Goal: Task Accomplishment & Management: Complete application form

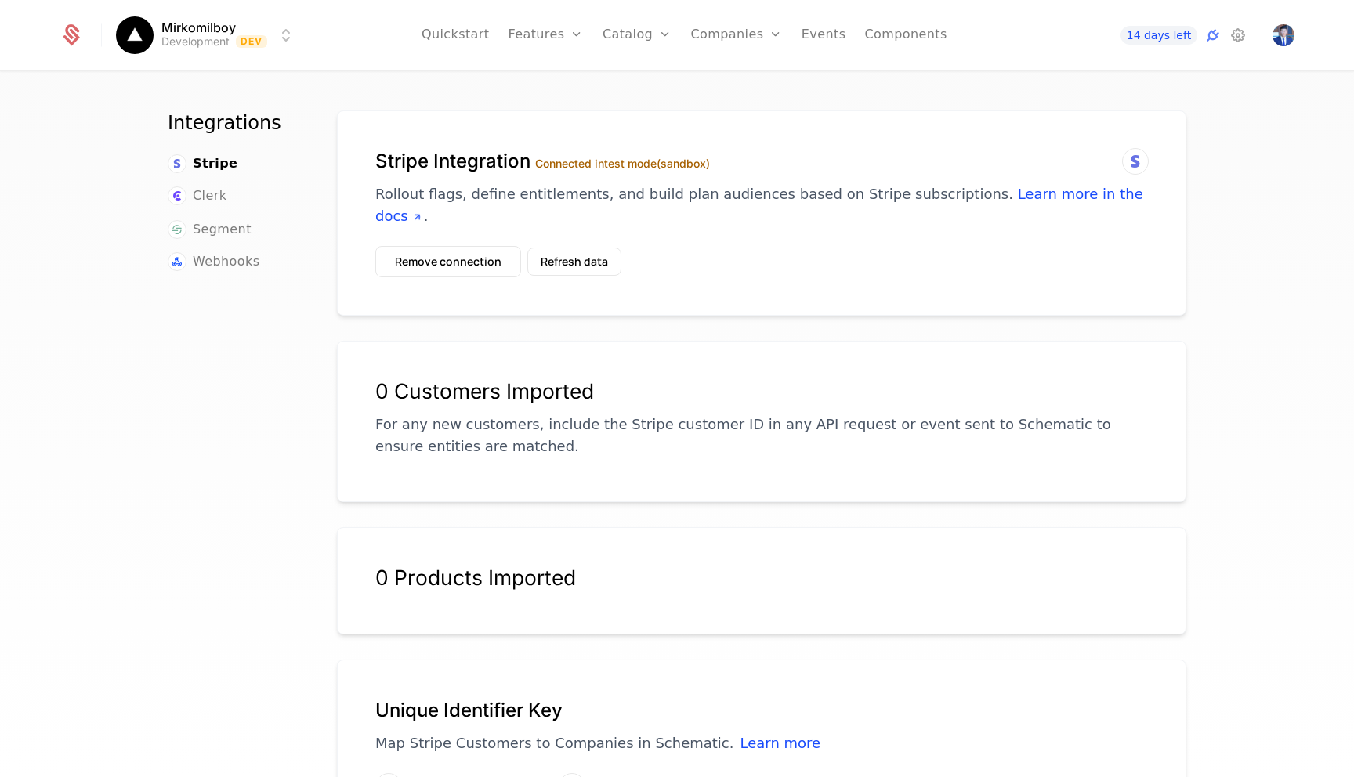
click at [580, 248] on button "Refresh data" at bounding box center [574, 262] width 94 height 28
click at [584, 248] on button "Refresh data" at bounding box center [574, 262] width 94 height 28
click at [574, 248] on button "Refresh data" at bounding box center [574, 262] width 94 height 28
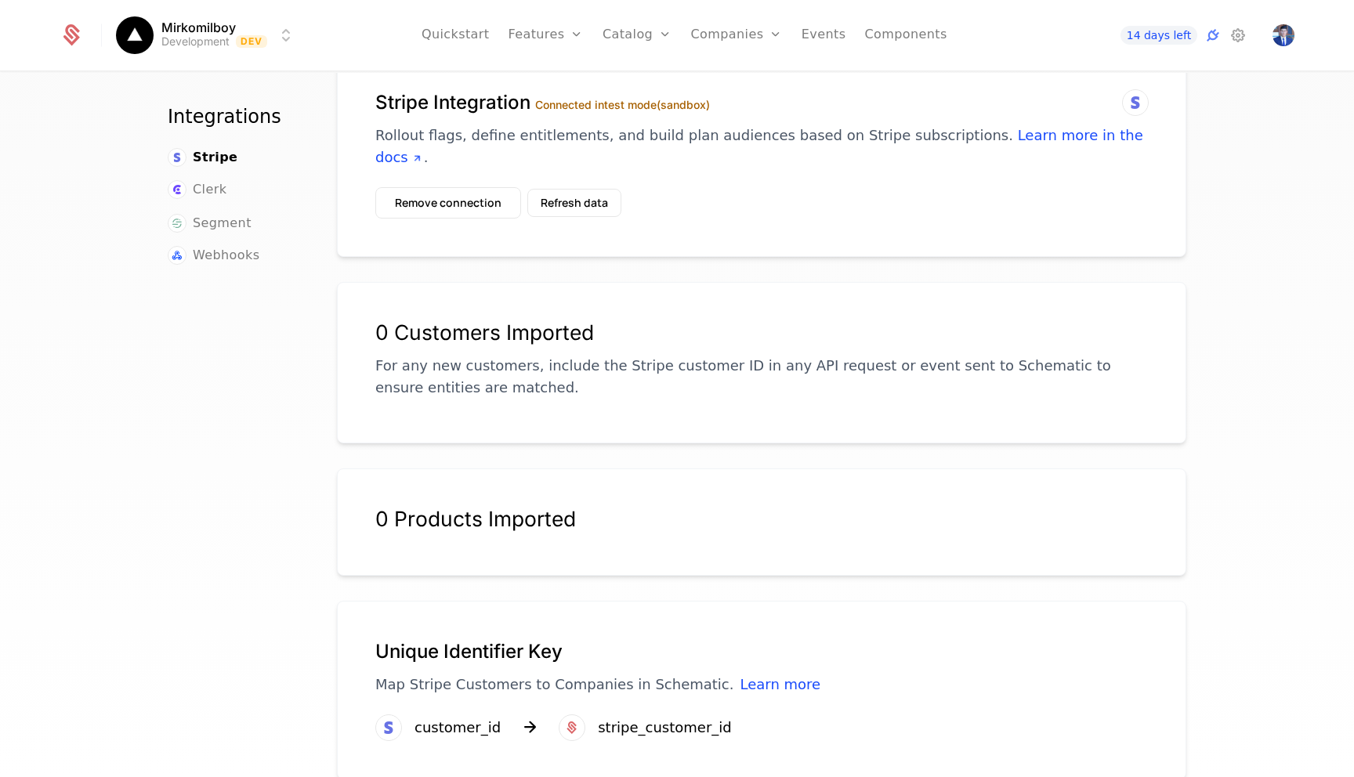
scroll to position [67, 0]
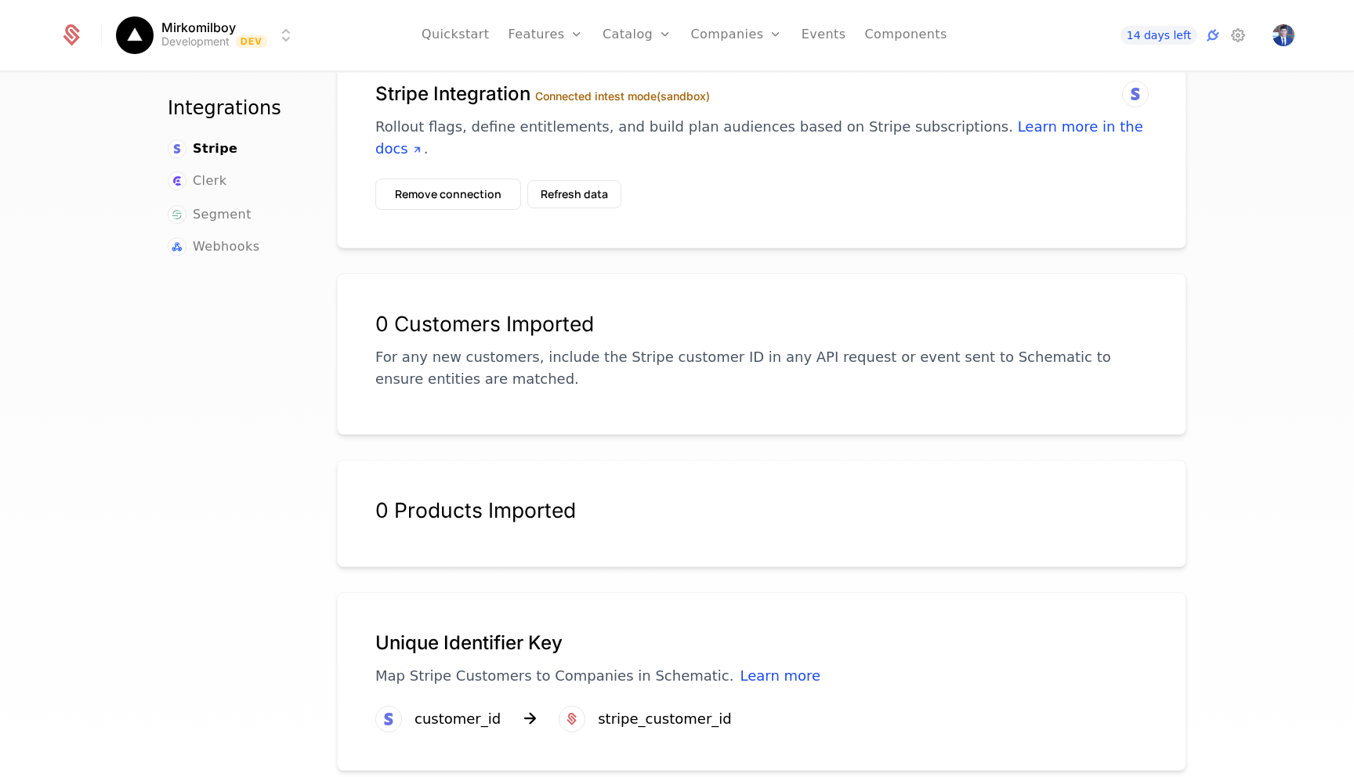
click at [527, 500] on div "0 Products Imported" at bounding box center [761, 520] width 772 height 44
click at [548, 500] on div "0 Products Imported" at bounding box center [761, 520] width 772 height 44
click at [485, 498] on div "0 Products Imported" at bounding box center [761, 510] width 772 height 25
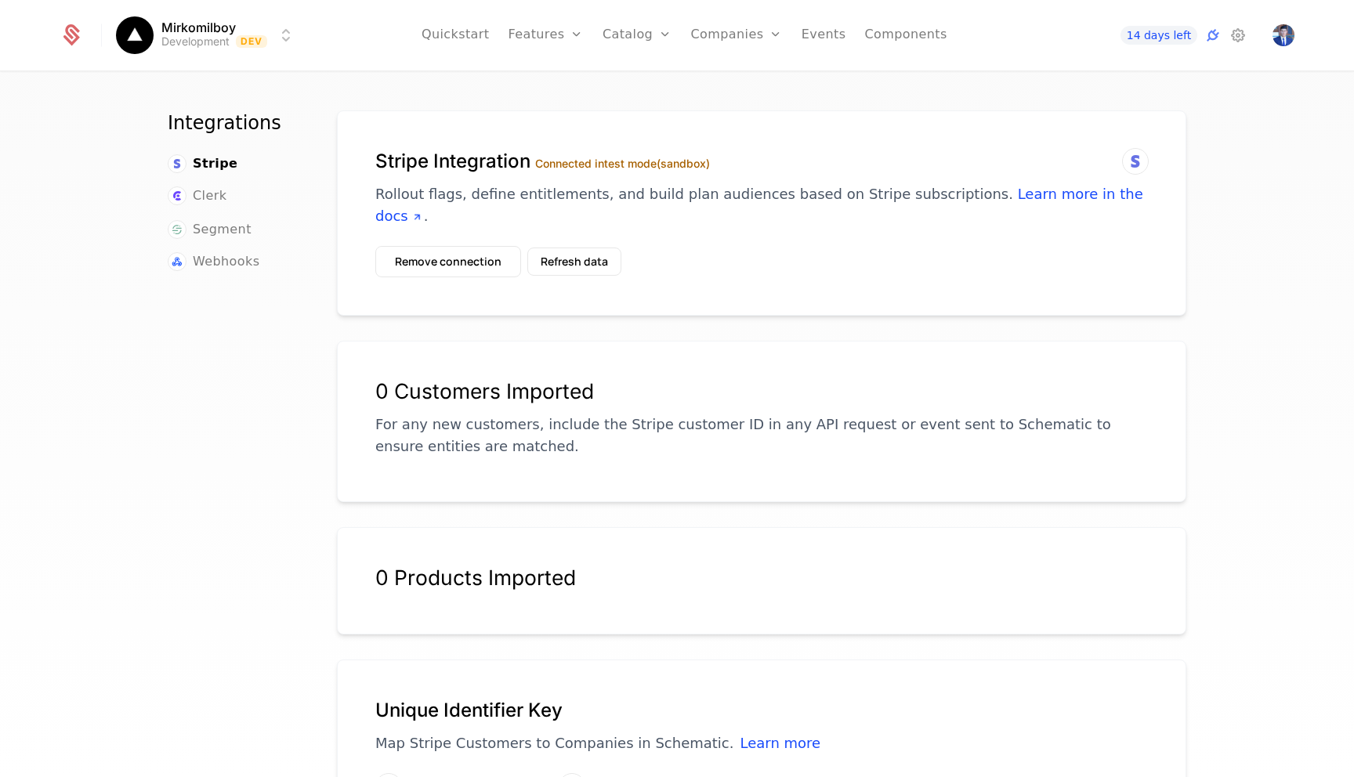
click at [552, 248] on button "Refresh data" at bounding box center [574, 262] width 94 height 28
click at [1137, 164] on icon at bounding box center [1135, 161] width 19 height 19
click at [1107, 161] on h1 "Stripe Integration Connected in test mode (sandbox)" at bounding box center [761, 161] width 772 height 25
click at [1145, 161] on div at bounding box center [1135, 161] width 27 height 27
click at [588, 168] on label "Connected in test mode (sandbox)" at bounding box center [622, 163] width 175 height 13
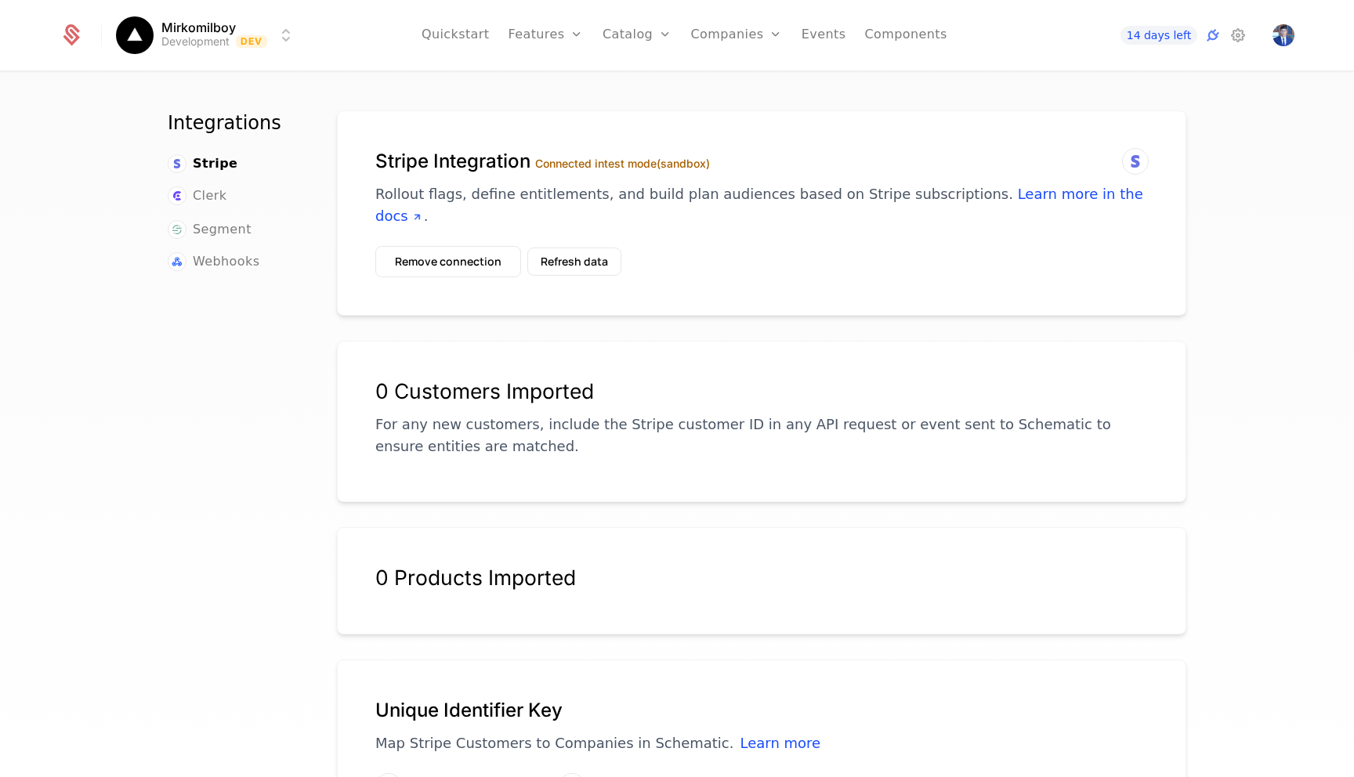
click at [573, 248] on button "Refresh data" at bounding box center [574, 262] width 94 height 28
click at [386, 246] on button "Remove connection" at bounding box center [448, 261] width 146 height 31
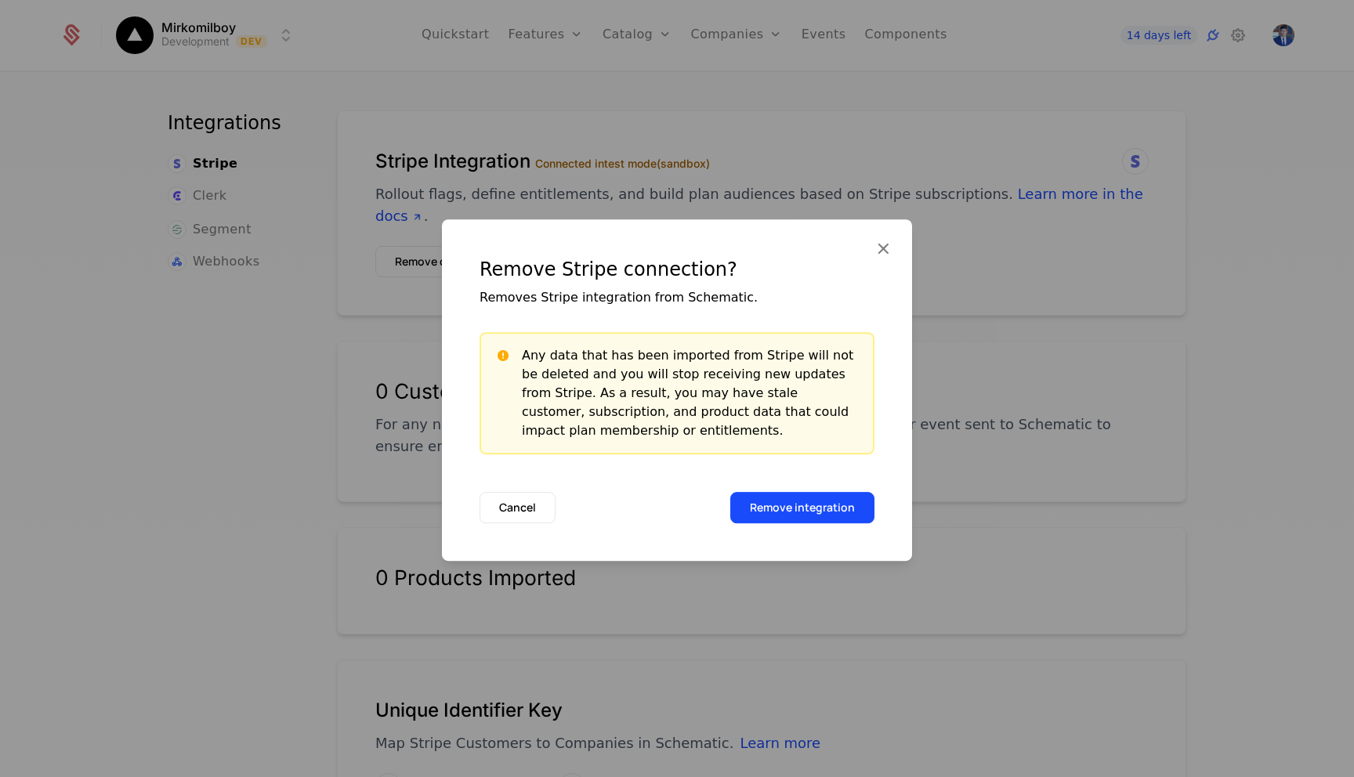
click at [796, 505] on button "Remove integration" at bounding box center [802, 507] width 144 height 31
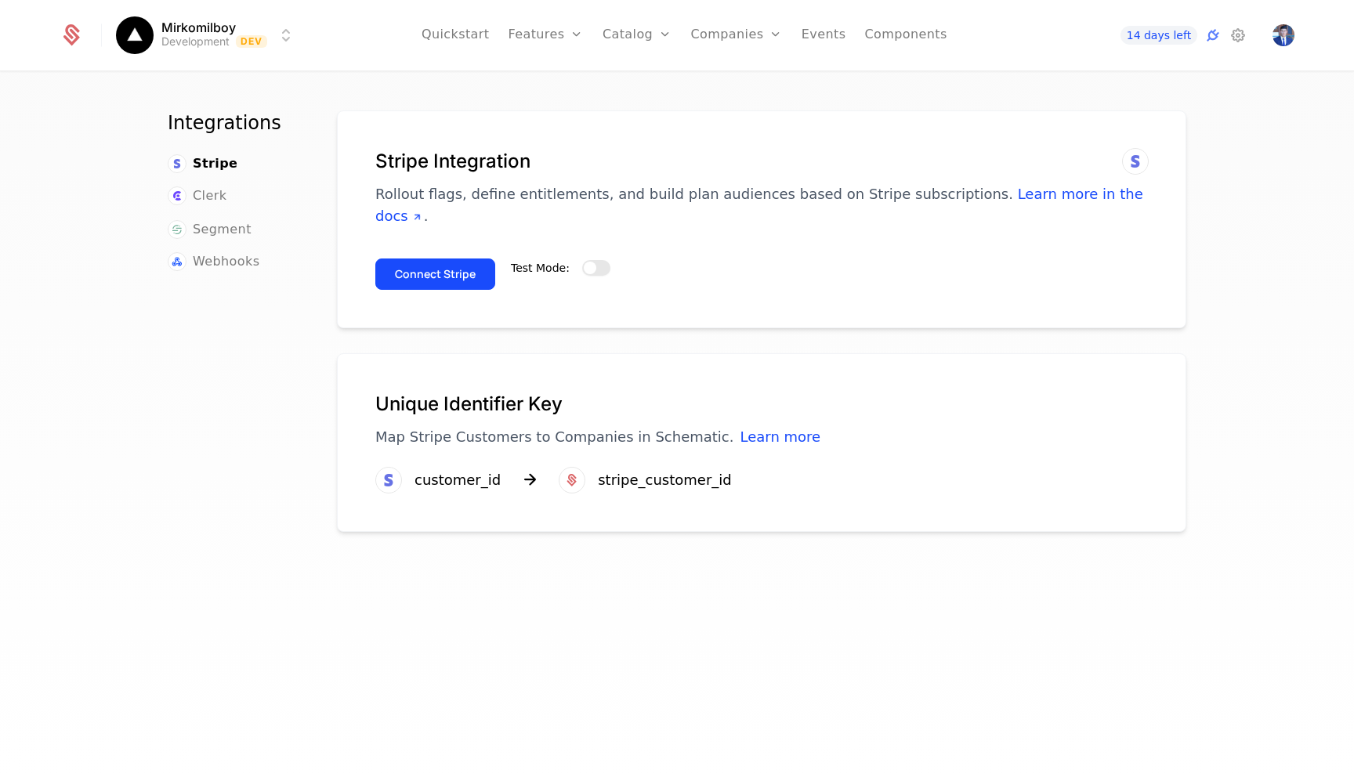
click at [595, 260] on button "Test Mode:" at bounding box center [596, 268] width 28 height 16
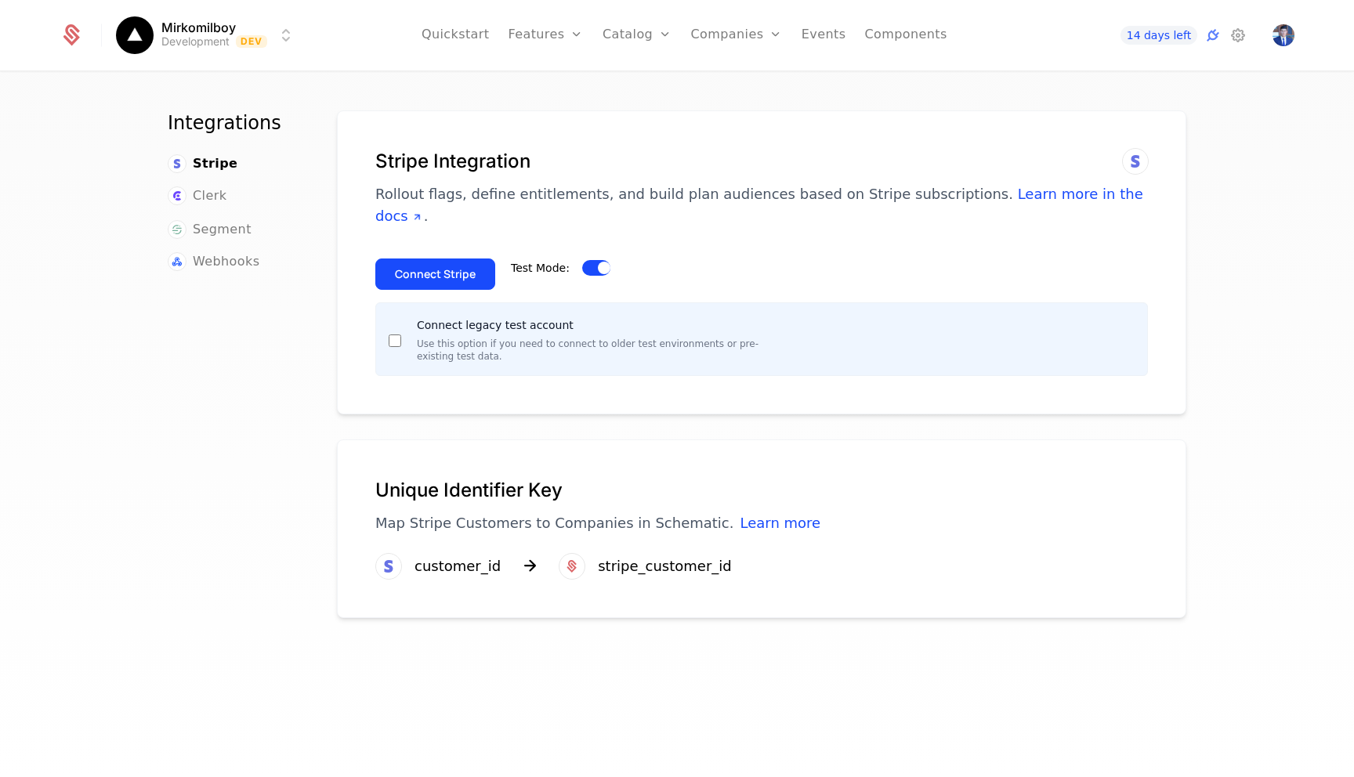
click at [416, 262] on button "Connect Stripe" at bounding box center [435, 274] width 120 height 31
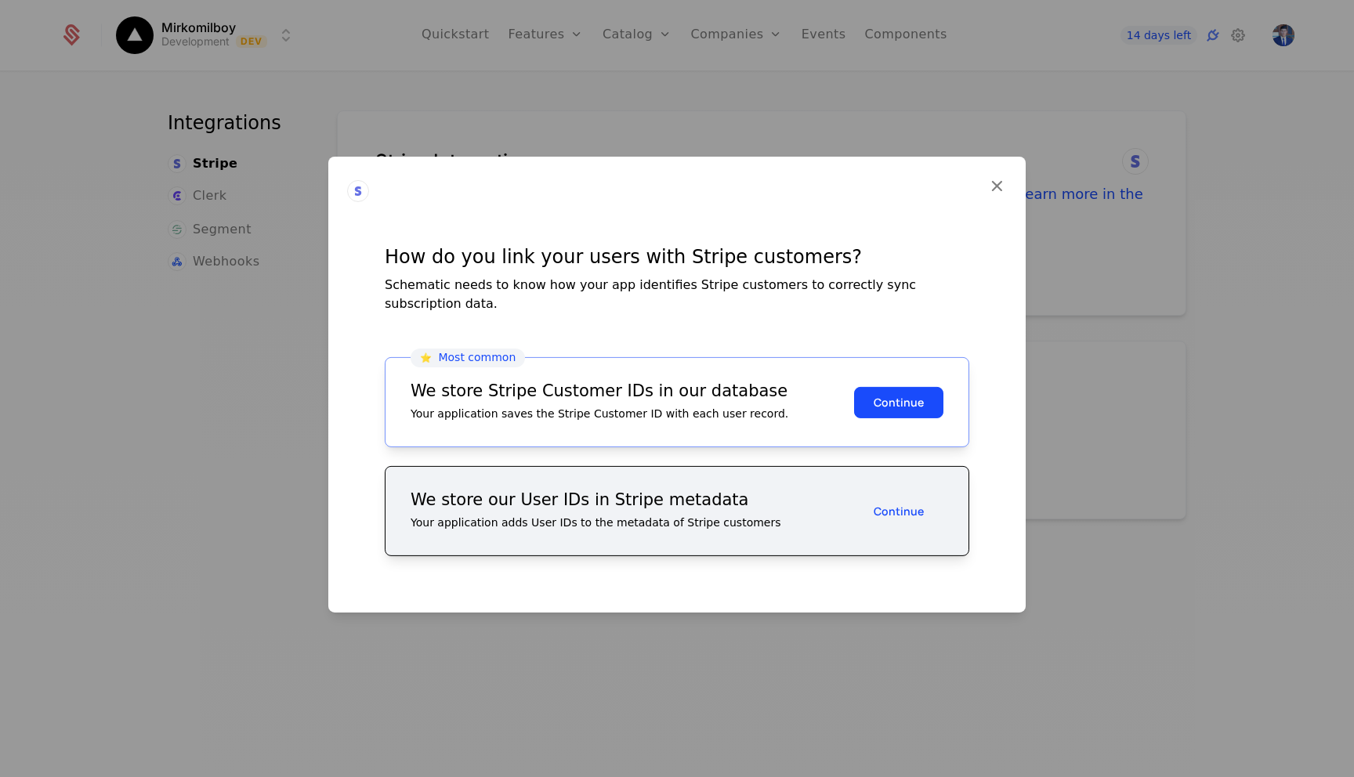
click at [892, 397] on button "Continue" at bounding box center [898, 401] width 89 height 31
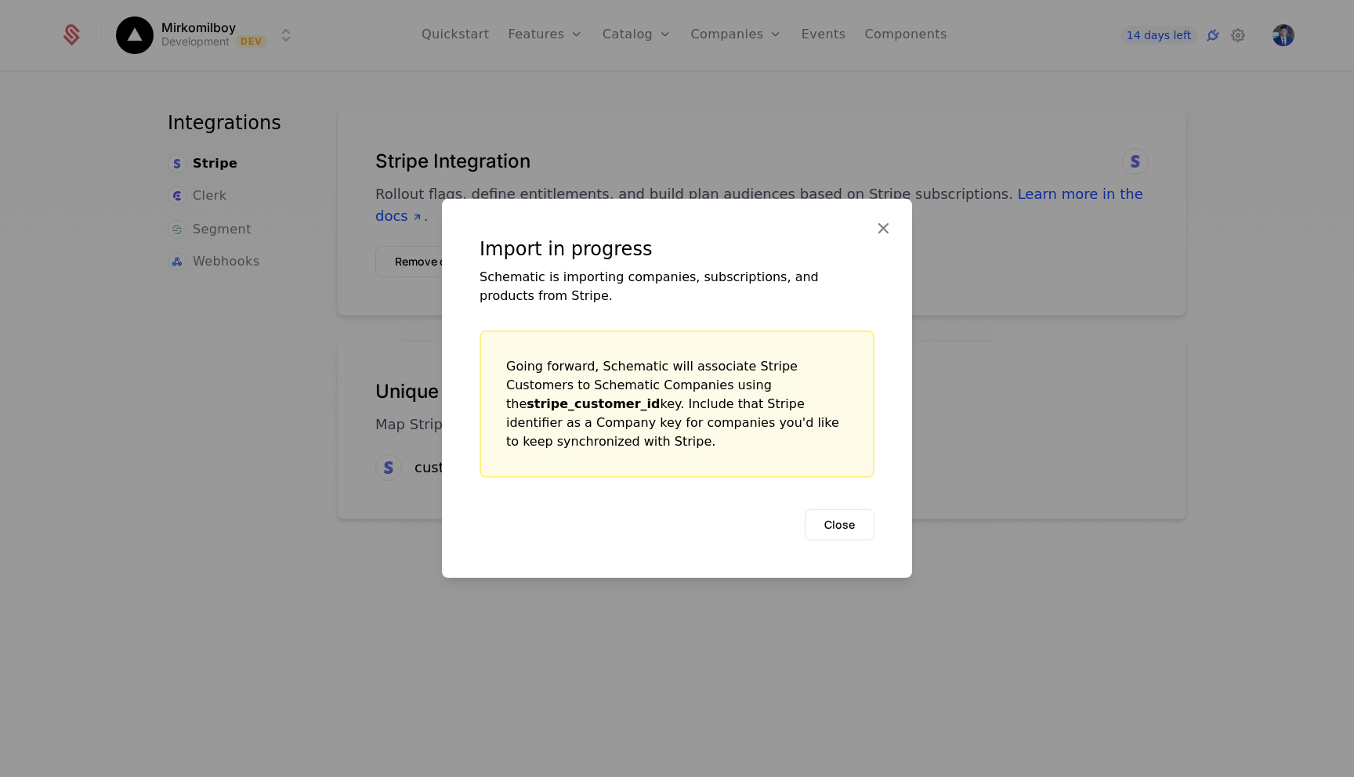
click at [861, 237] on div "Import in progress Schematic is importing companies, subscriptions, and product…" at bounding box center [677, 388] width 470 height 379
click at [833, 515] on button "Close" at bounding box center [840, 524] width 70 height 31
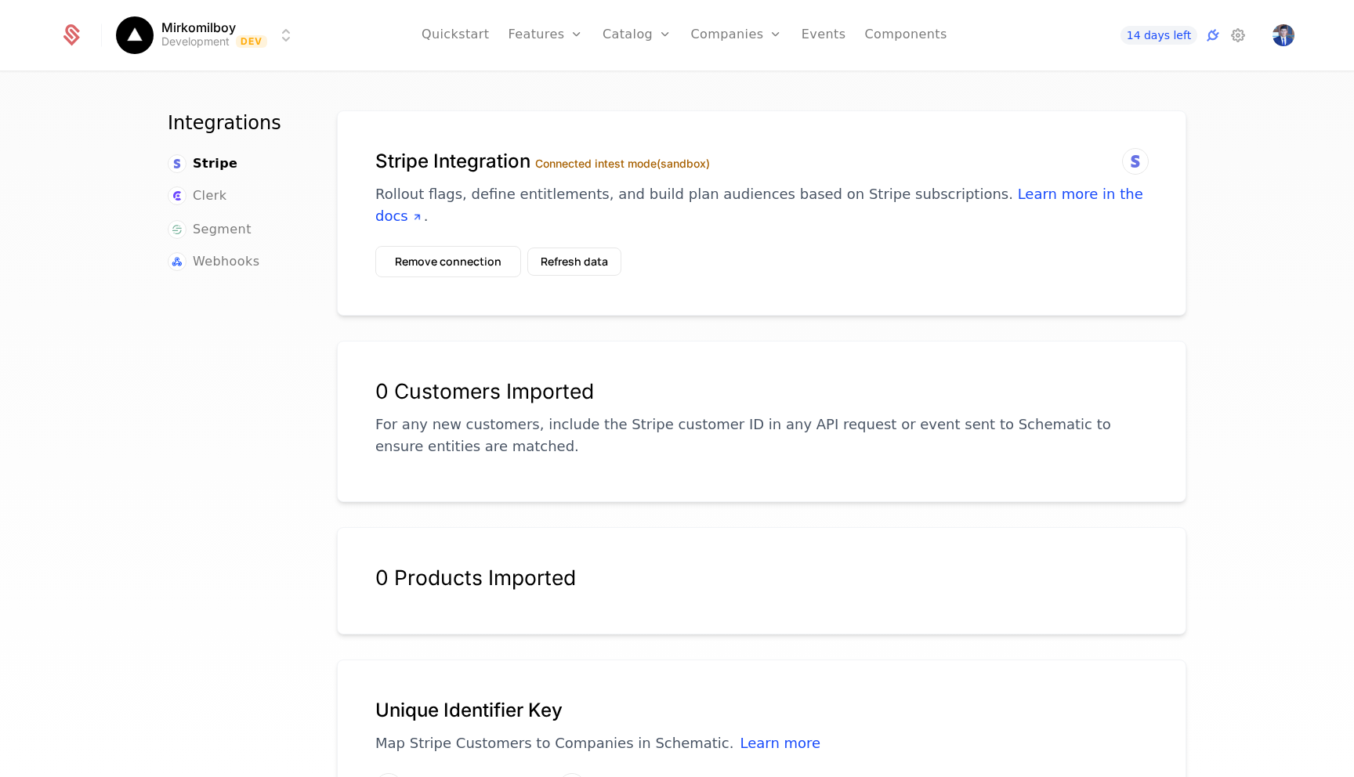
click at [280, 34] on html "Mirkomilboy Development Dev Quickstart Features Features Flags Catalog Plans Ad…" at bounding box center [677, 388] width 1354 height 777
click at [1177, 32] on html "Mirkomilboy Development Dev Quickstart Features Features Flags Catalog Plans Ad…" at bounding box center [677, 388] width 1354 height 777
click at [1173, 33] on span "14 days left" at bounding box center [1158, 35] width 77 height 19
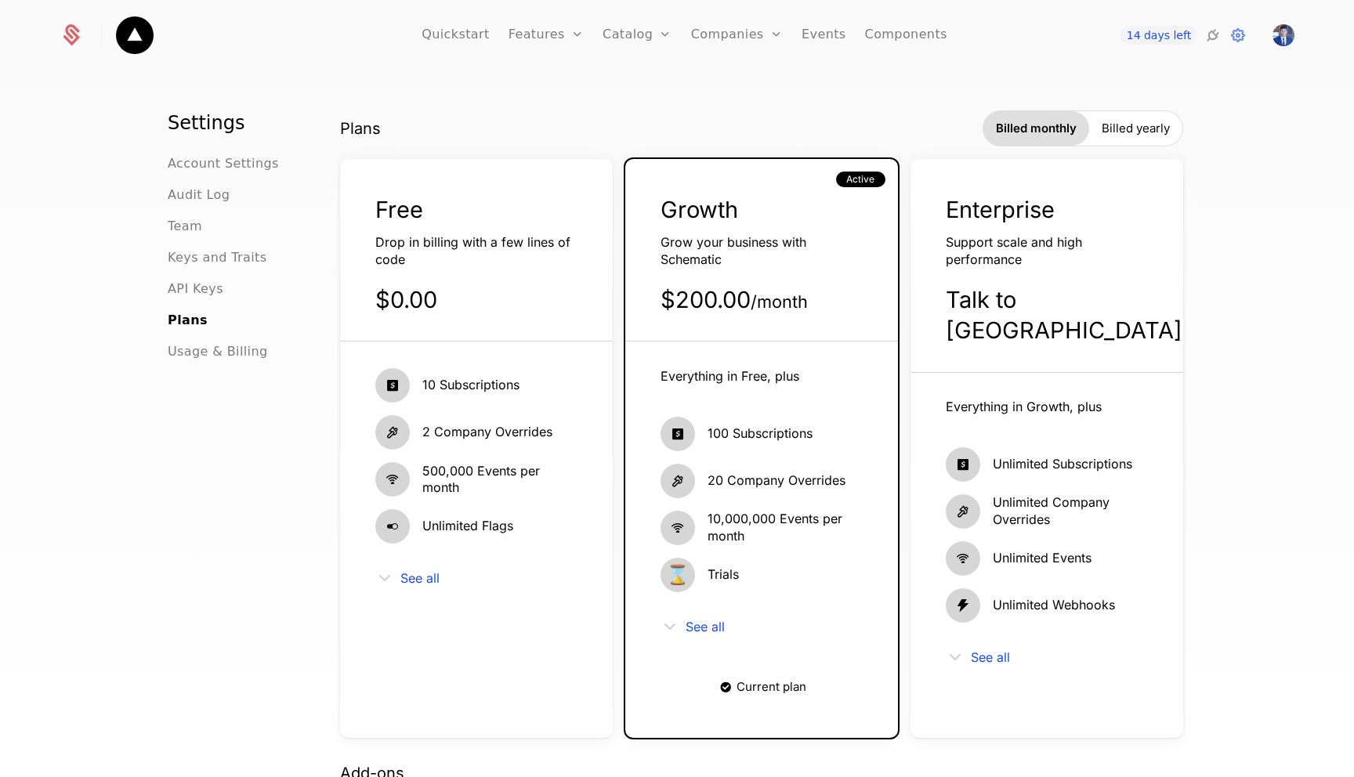
click at [521, 277] on div "Free Drop in billing with a few lines of code $0.00" at bounding box center [476, 267] width 273 height 147
click at [515, 233] on div "Free Drop in billing with a few lines of code $0.00" at bounding box center [476, 267] width 273 height 147
click at [493, 210] on div "Free" at bounding box center [476, 209] width 202 height 31
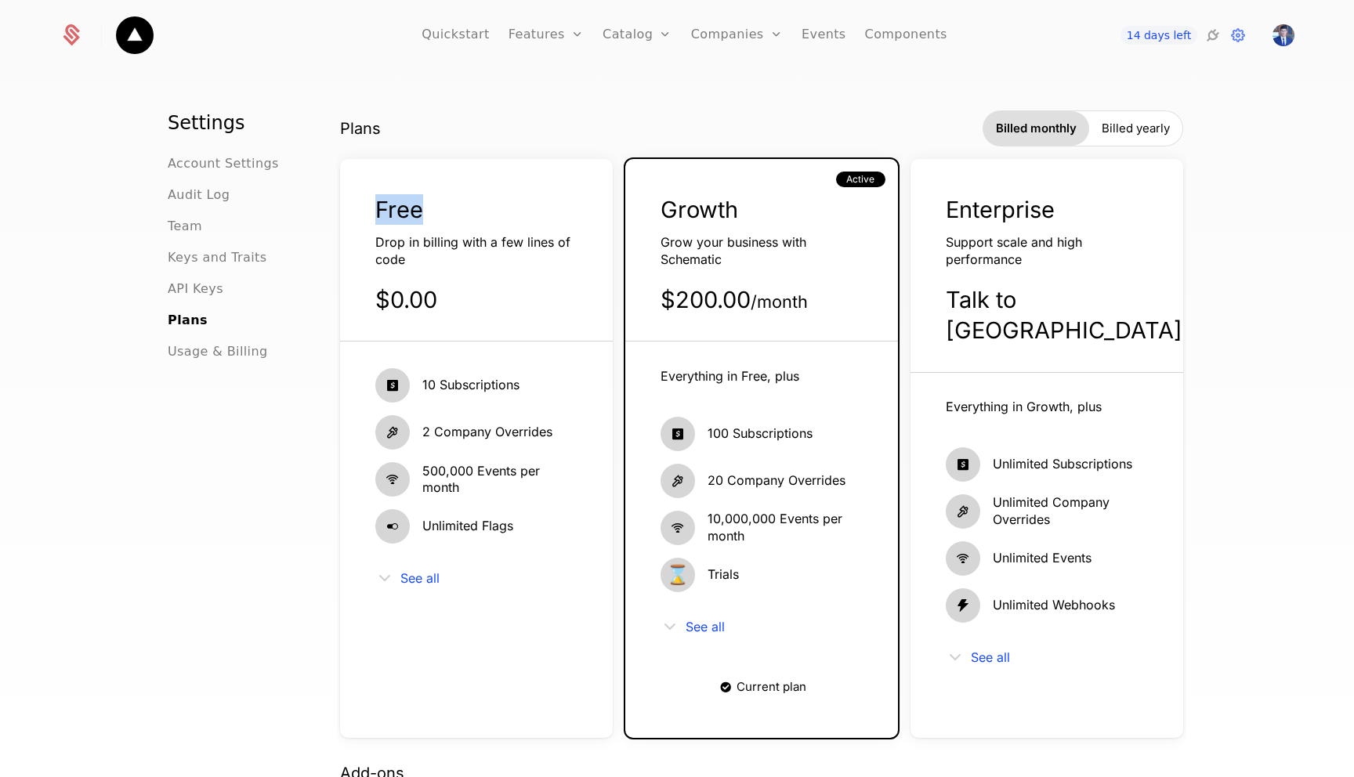
click at [517, 208] on div "Free" at bounding box center [476, 209] width 202 height 31
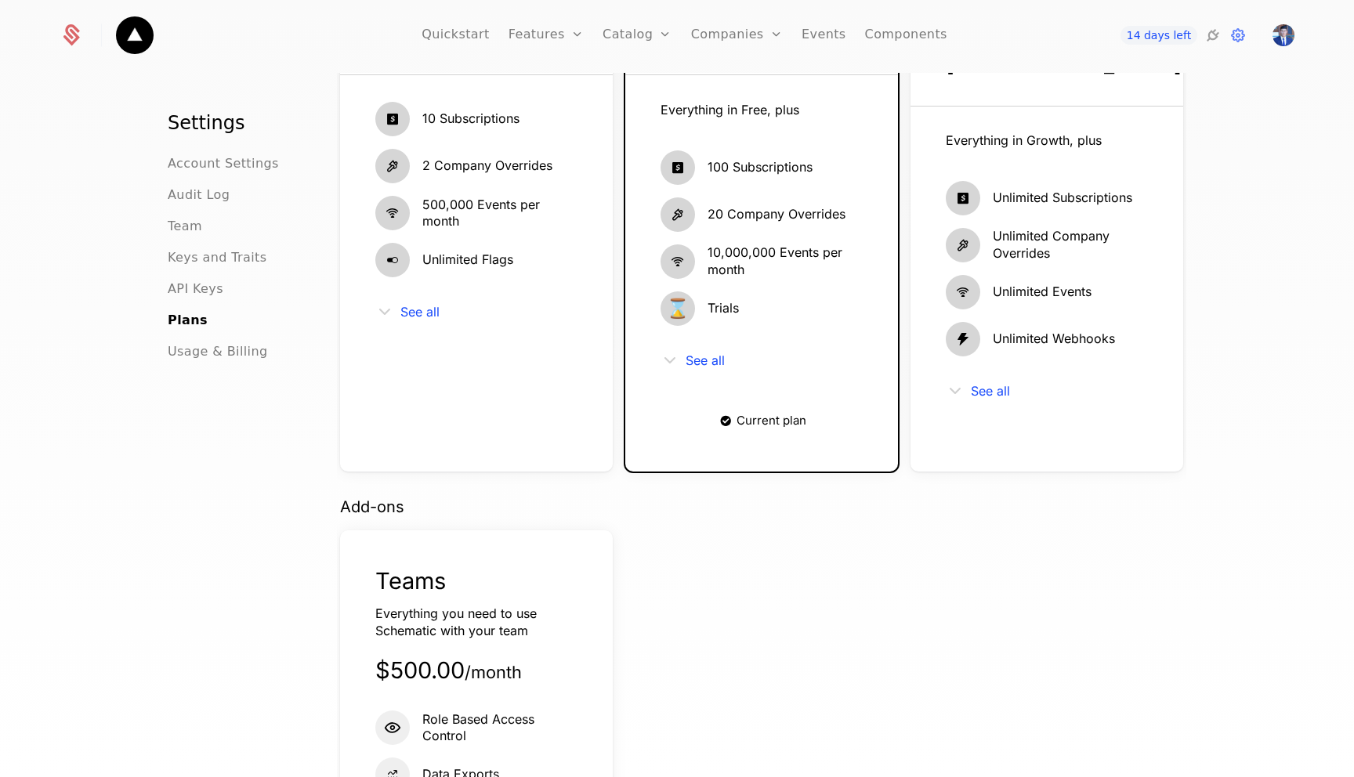
scroll to position [186, 0]
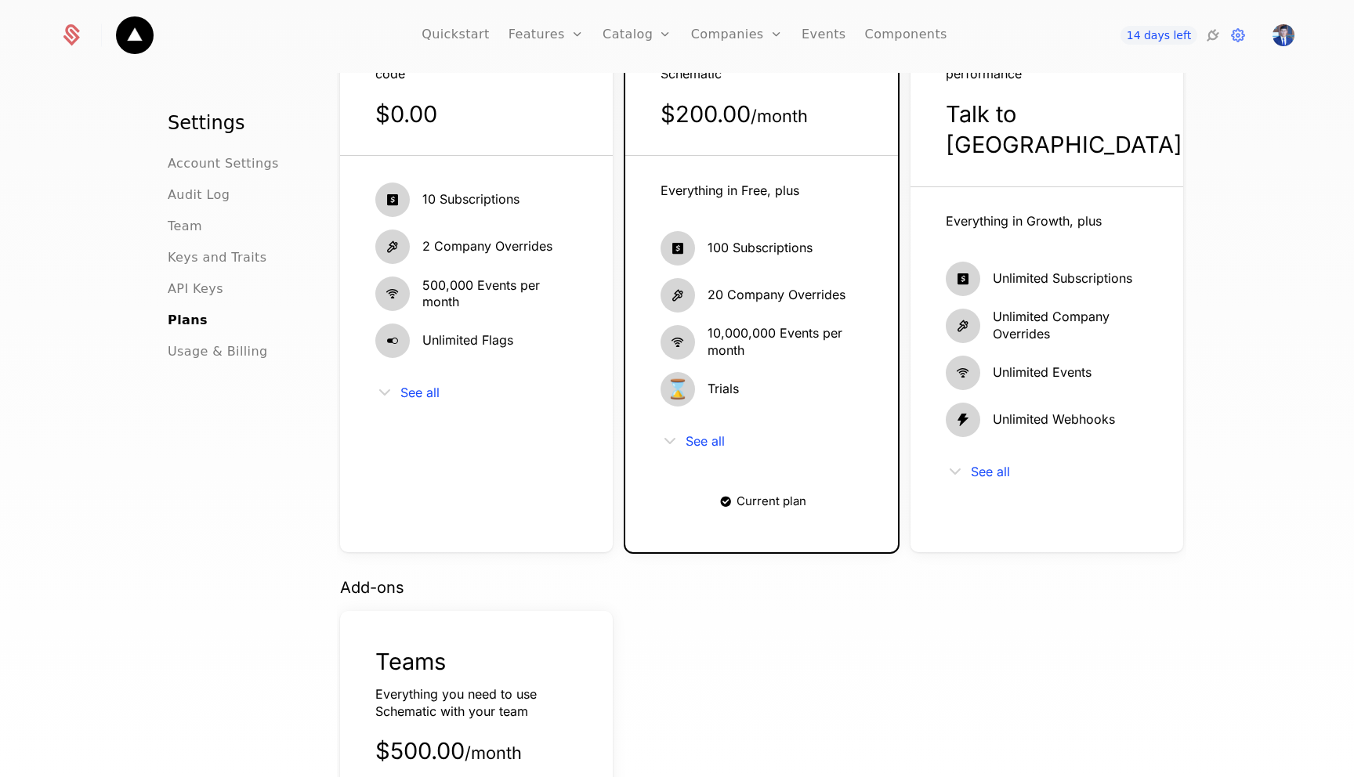
click at [740, 497] on span "Current plan" at bounding box center [771, 501] width 70 height 12
click at [399, 386] on div "See all" at bounding box center [476, 392] width 202 height 19
click at [406, 393] on span "See all" at bounding box center [419, 392] width 39 height 13
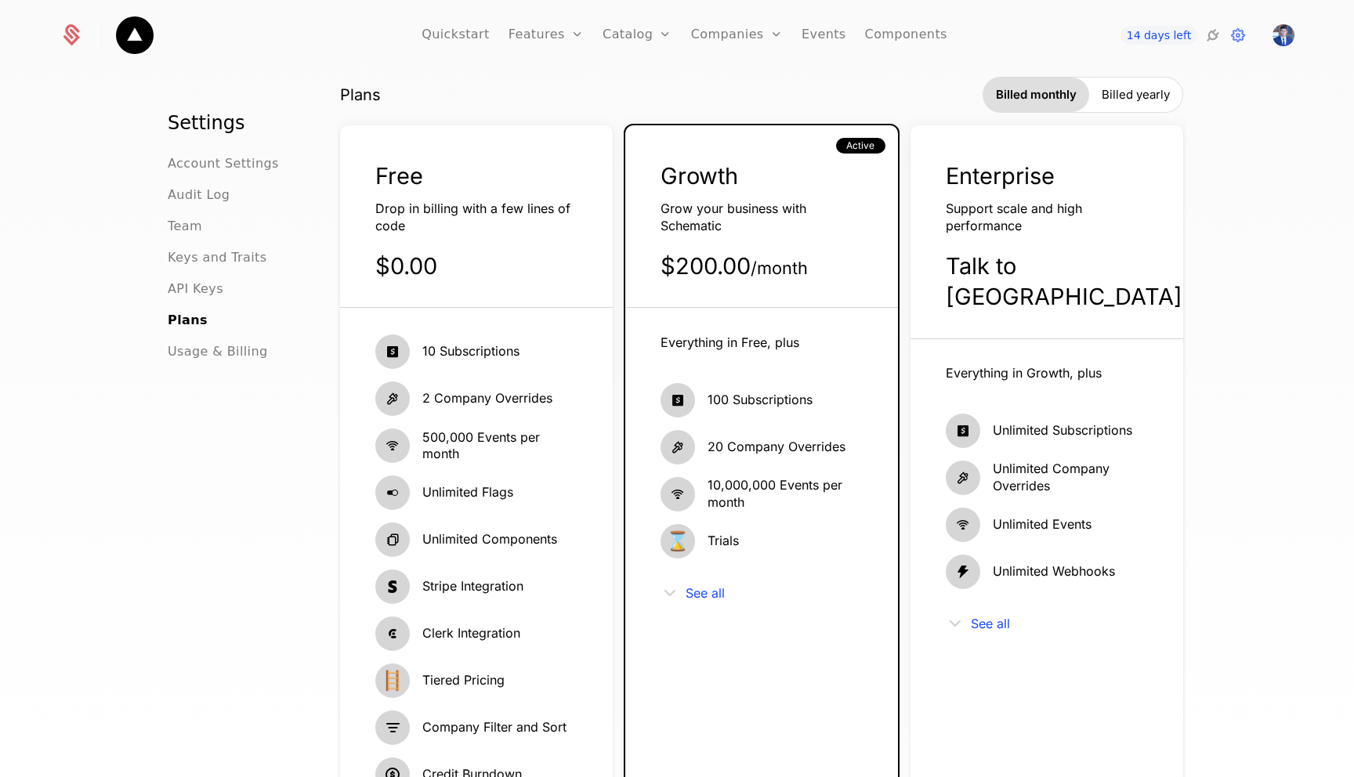
scroll to position [0, 0]
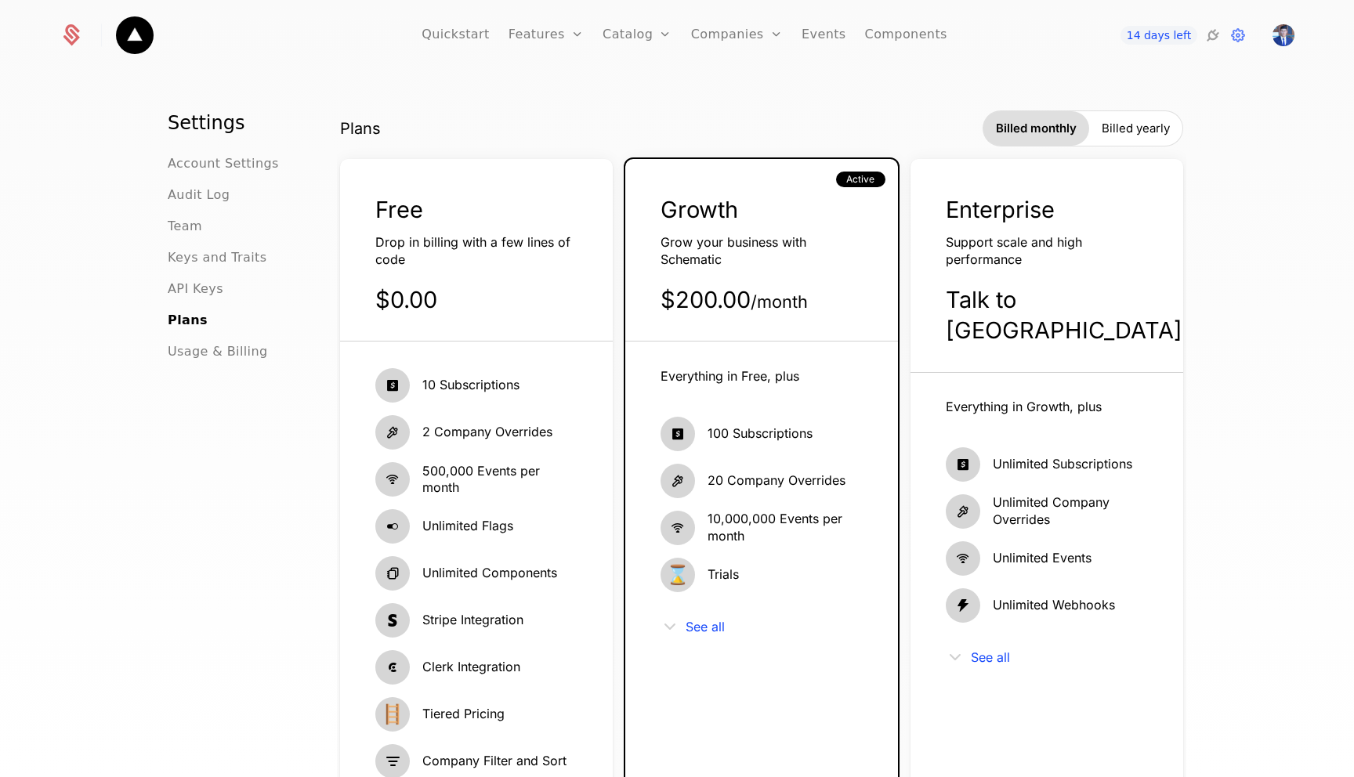
click at [1145, 144] on div "Billed yearly" at bounding box center [1135, 128] width 93 height 34
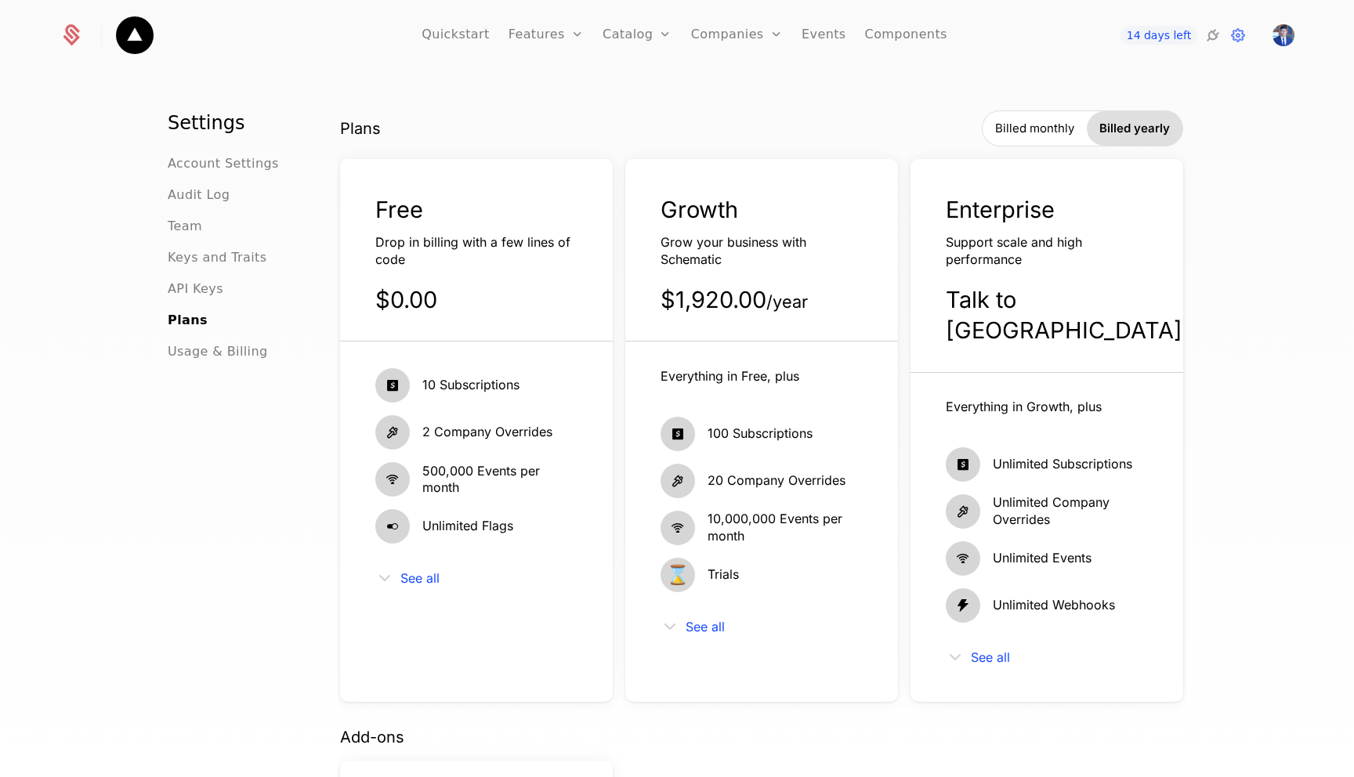
click at [1010, 121] on span "Billed monthly" at bounding box center [1034, 129] width 79 height 16
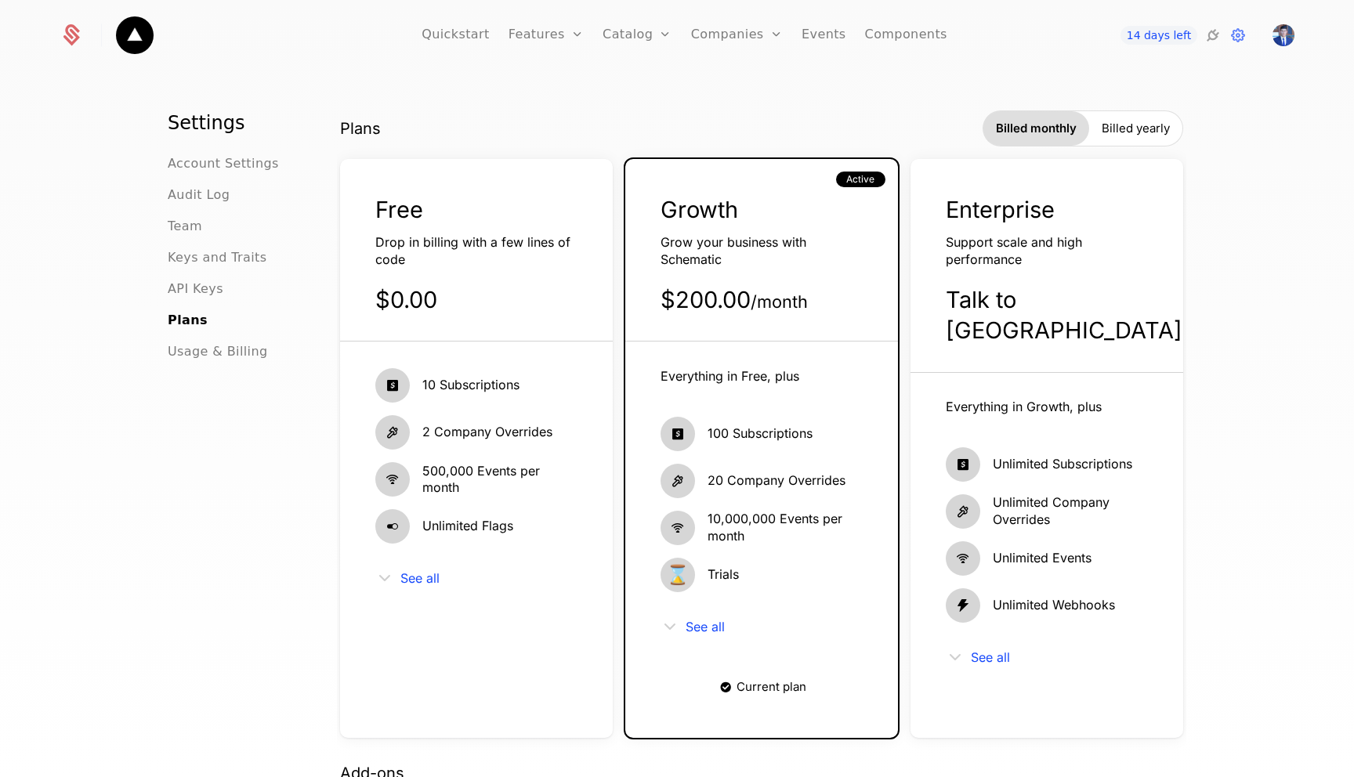
click at [508, 189] on div "Free Drop in billing with a few lines of code $0.00 10 Subscriptions 2 Company …" at bounding box center [476, 448] width 273 height 579
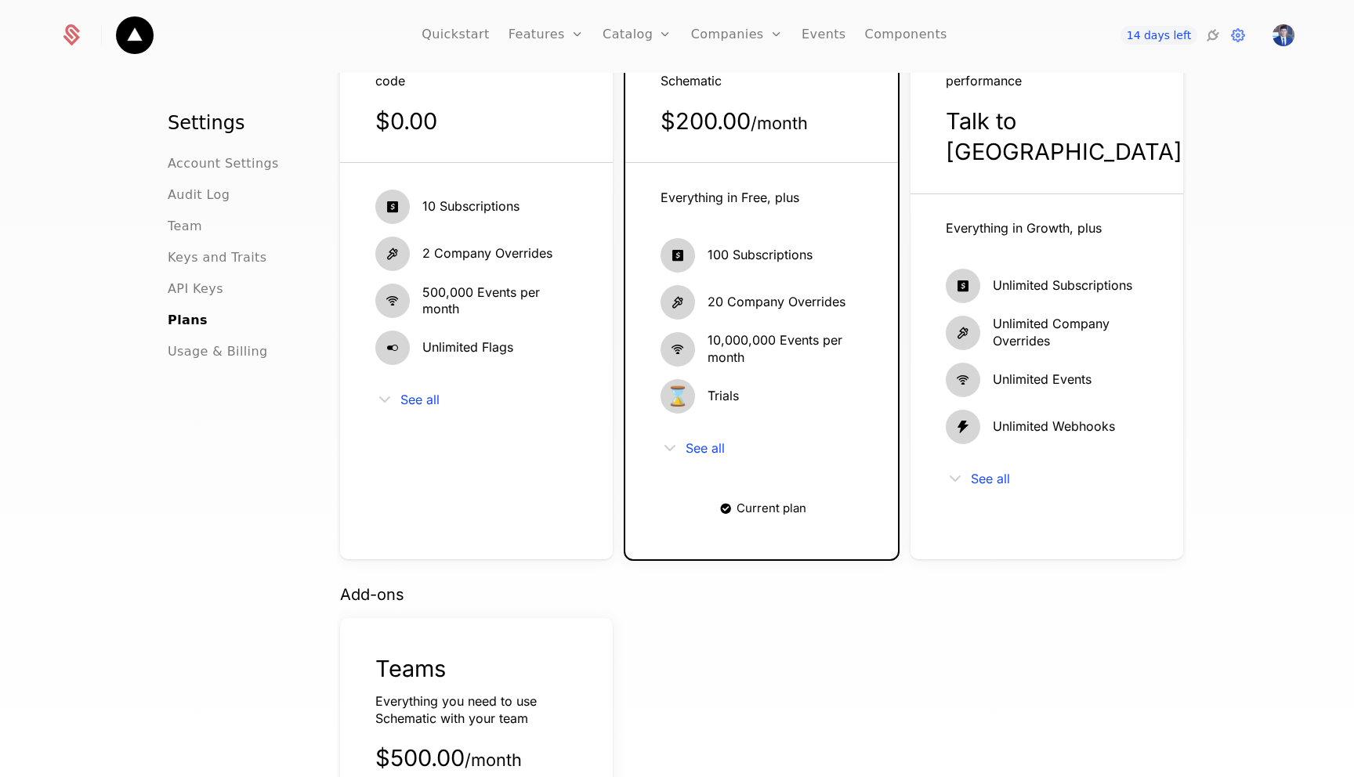
scroll to position [194, 0]
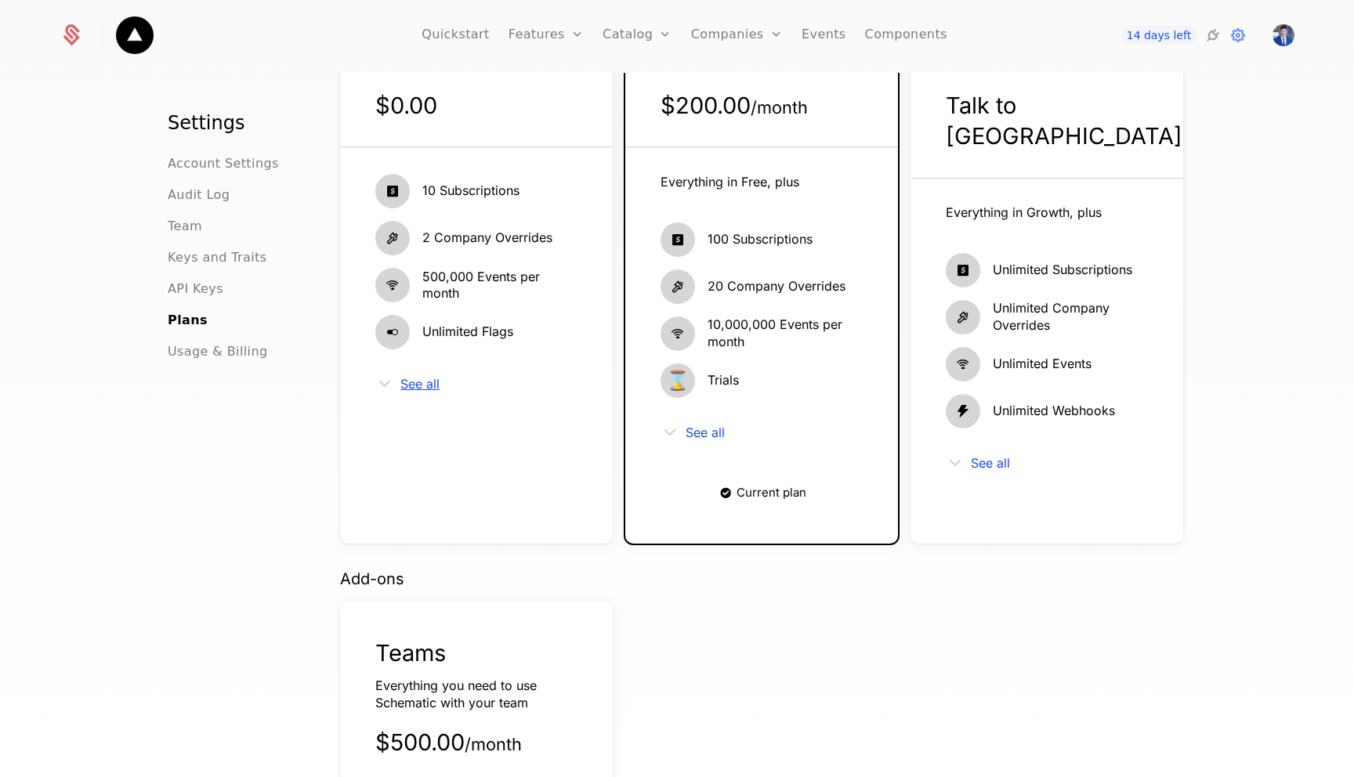
click at [417, 383] on span "See all" at bounding box center [419, 384] width 39 height 13
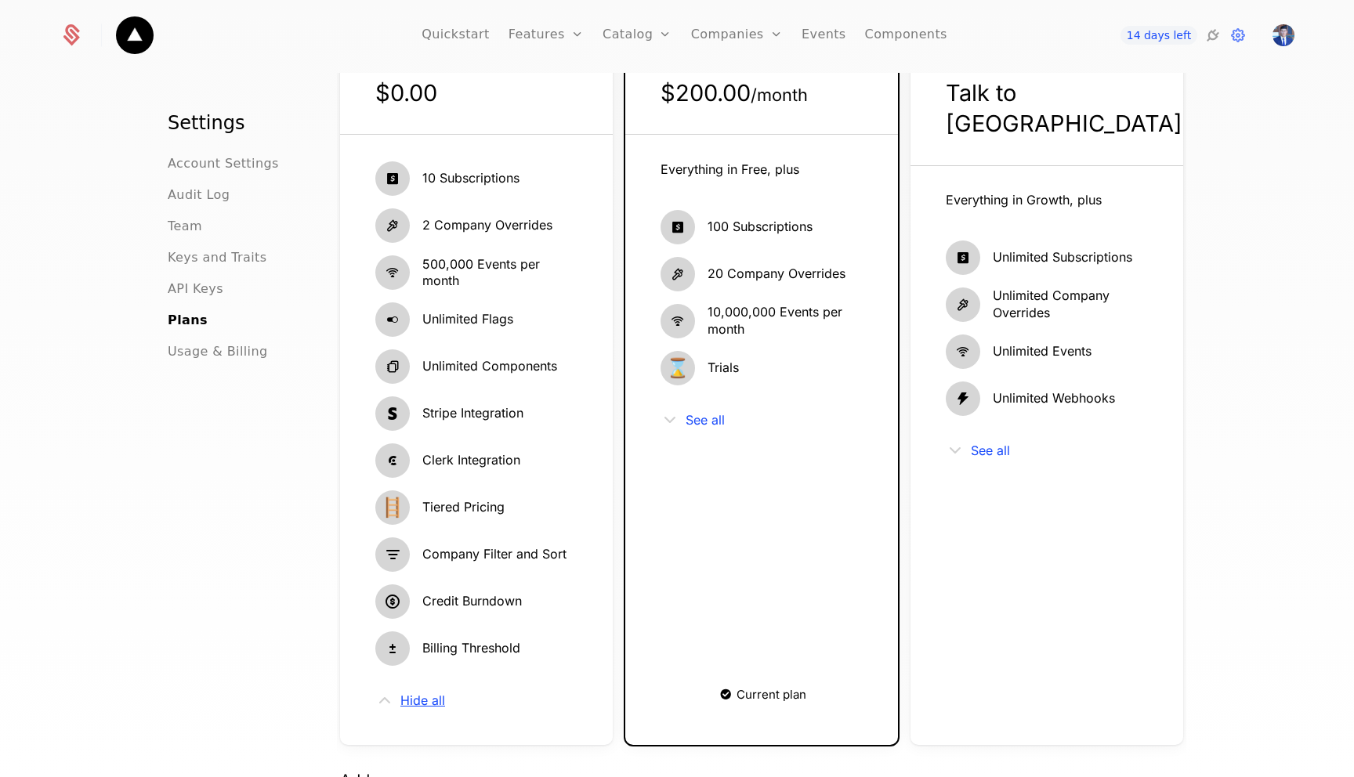
scroll to position [205, 0]
click at [428, 702] on span "Hide all" at bounding box center [422, 702] width 45 height 13
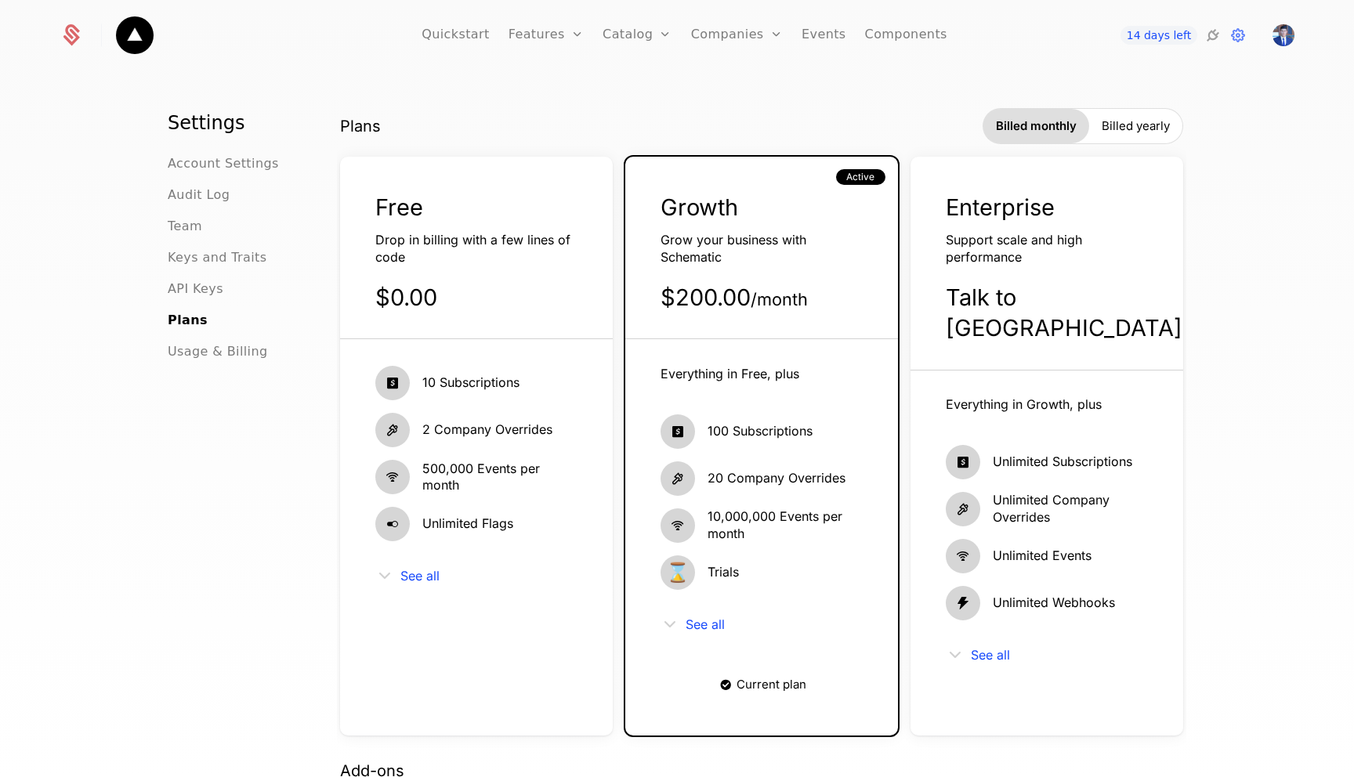
scroll to position [0, 0]
click at [456, 208] on div "Free" at bounding box center [476, 209] width 202 height 31
click at [519, 277] on div "Free Drop in billing with a few lines of code $0.00" at bounding box center [476, 267] width 273 height 147
click at [1207, 38] on icon at bounding box center [1212, 35] width 19 height 19
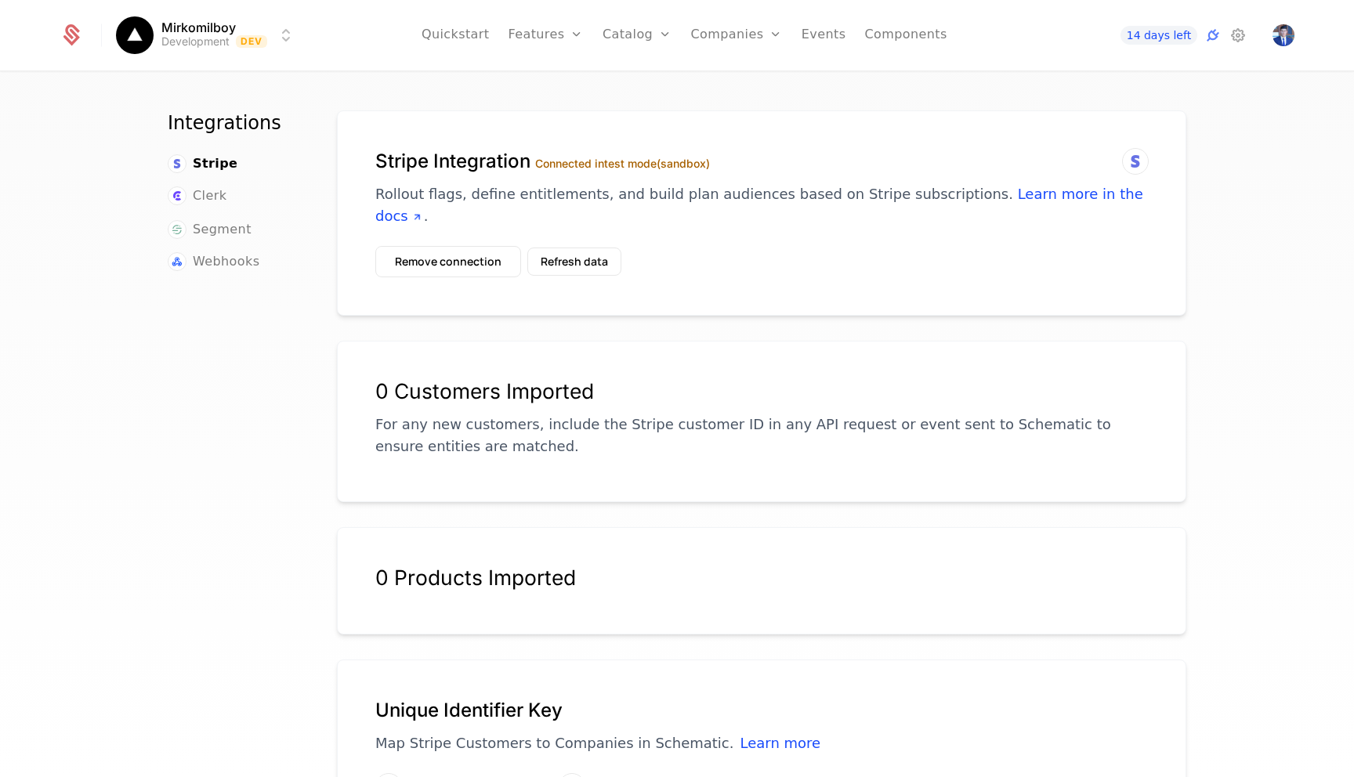
click at [1153, 37] on span "14 days left" at bounding box center [1158, 35] width 77 height 19
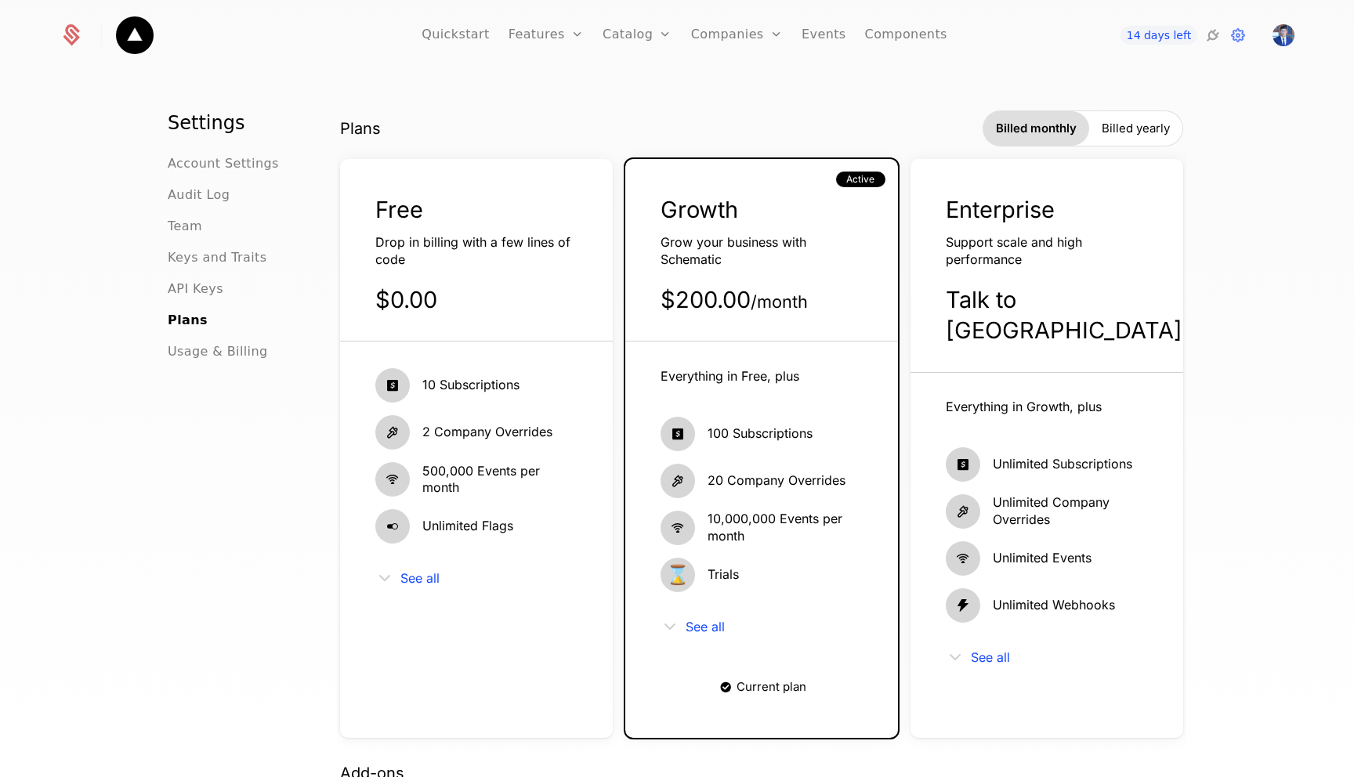
click at [1215, 40] on icon at bounding box center [1212, 35] width 19 height 19
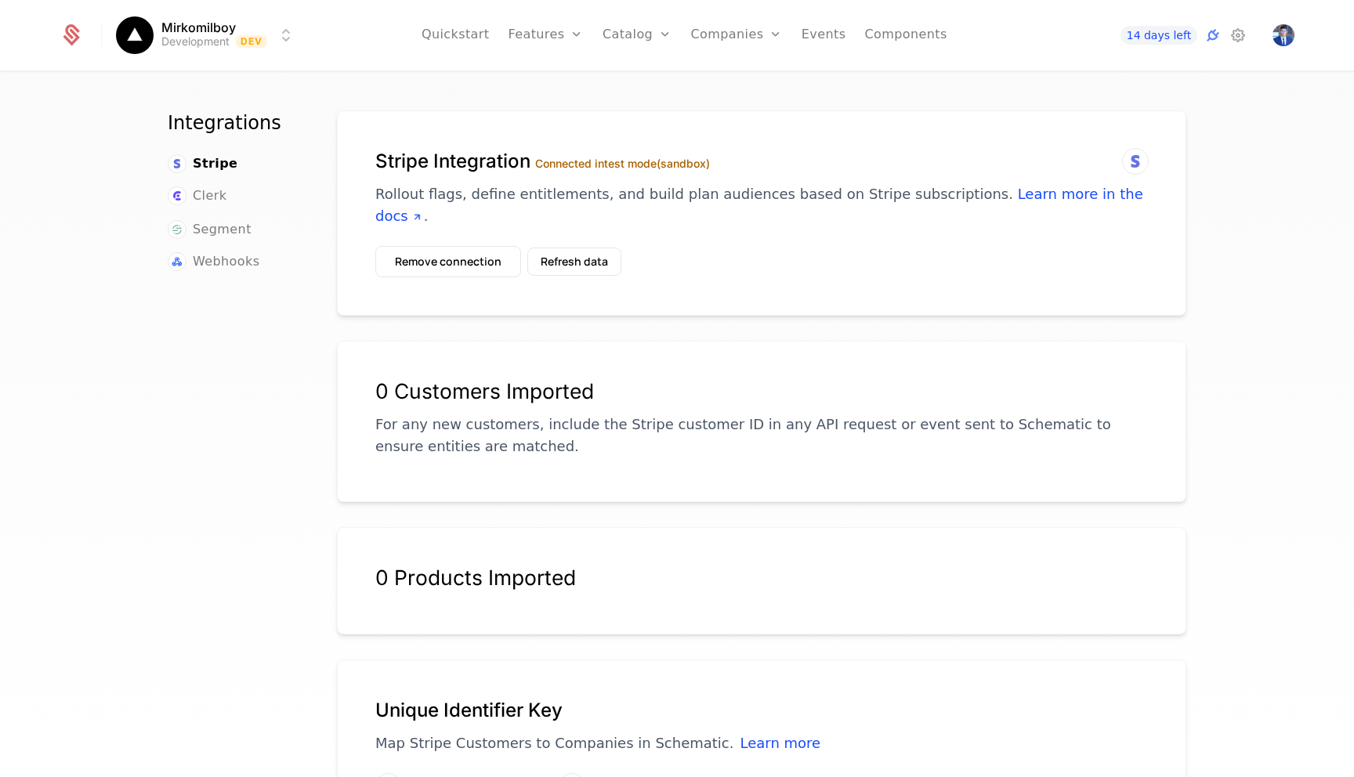
click at [573, 248] on button "Refresh data" at bounding box center [574, 262] width 94 height 28
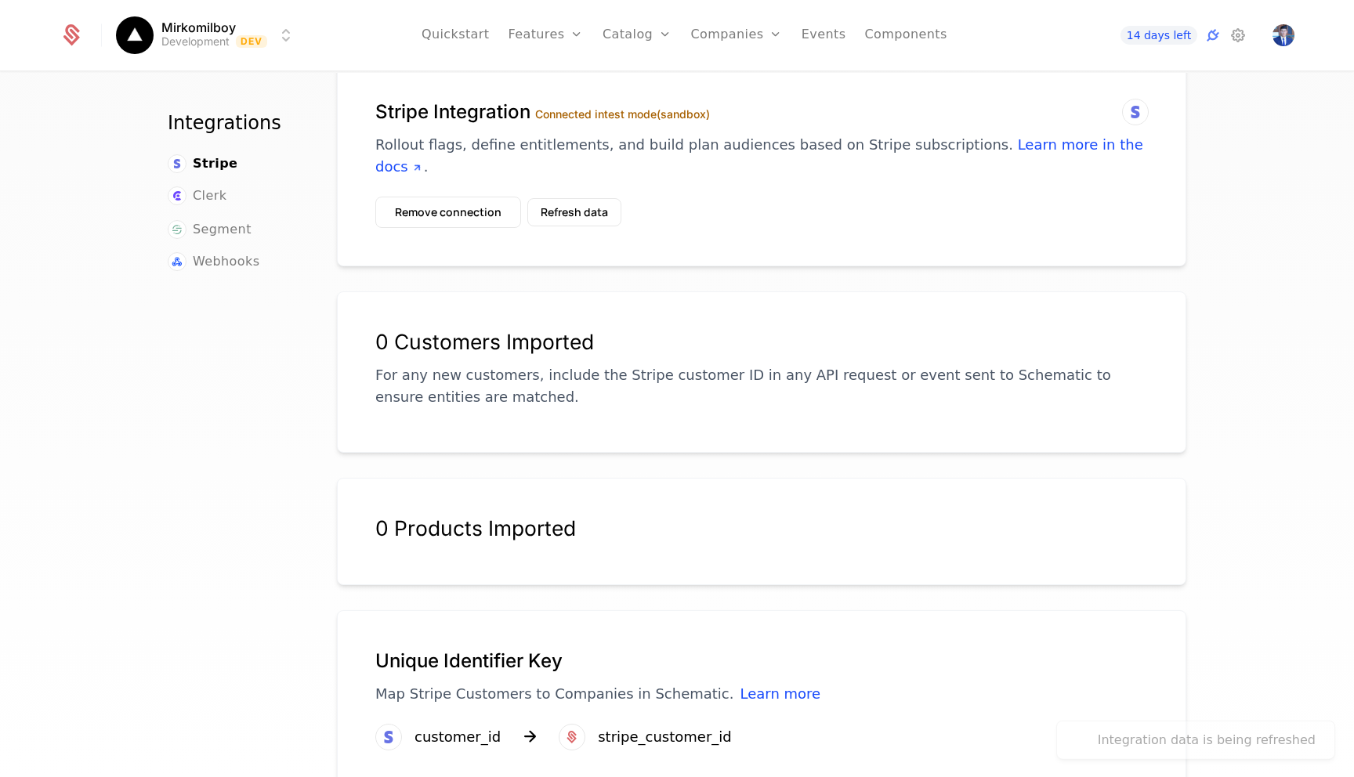
scroll to position [67, 0]
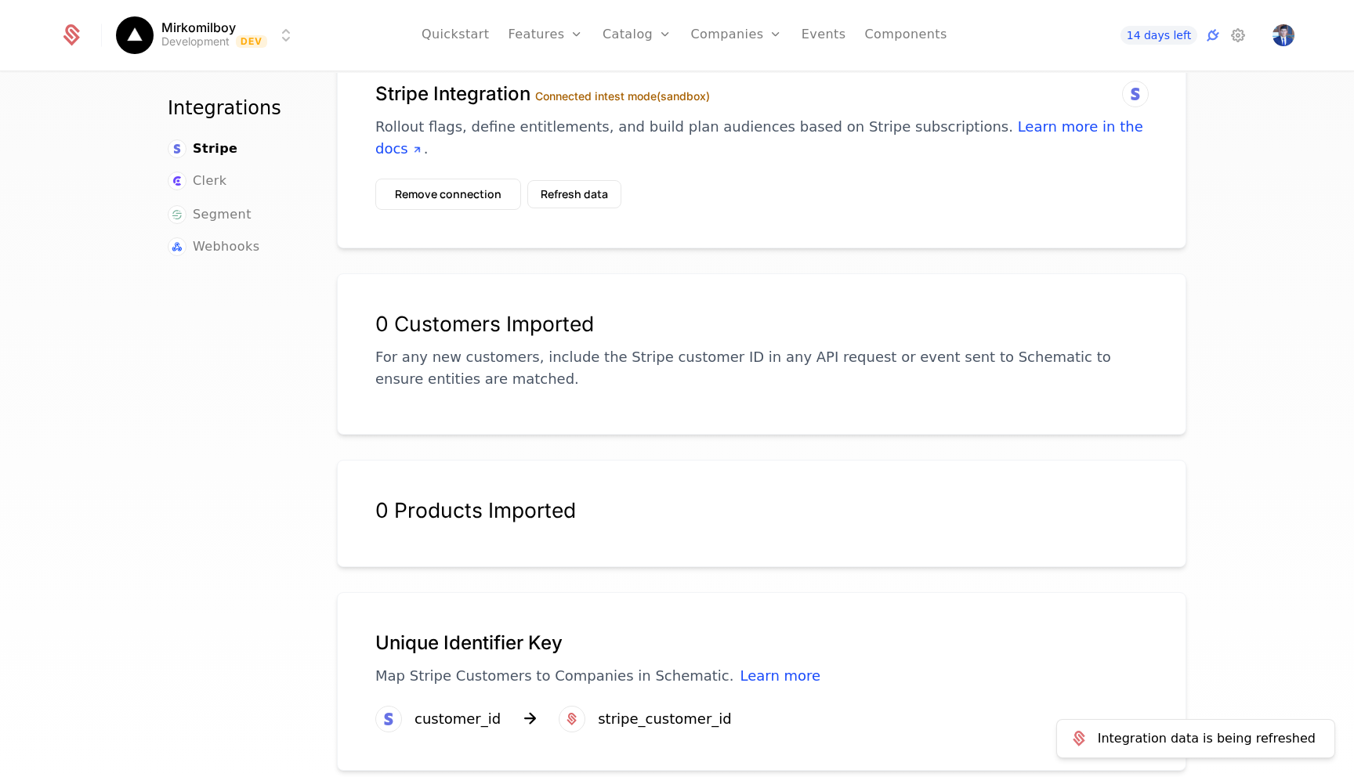
click at [445, 708] on div "customer_id" at bounding box center [457, 719] width 86 height 22
click at [395, 710] on icon at bounding box center [388, 719] width 19 height 19
click at [417, 708] on div "customer_id" at bounding box center [457, 719] width 86 height 22
click at [566, 180] on button "Refresh data" at bounding box center [574, 194] width 94 height 28
click at [416, 632] on h1 "Unique Identifier Key" at bounding box center [761, 643] width 772 height 25
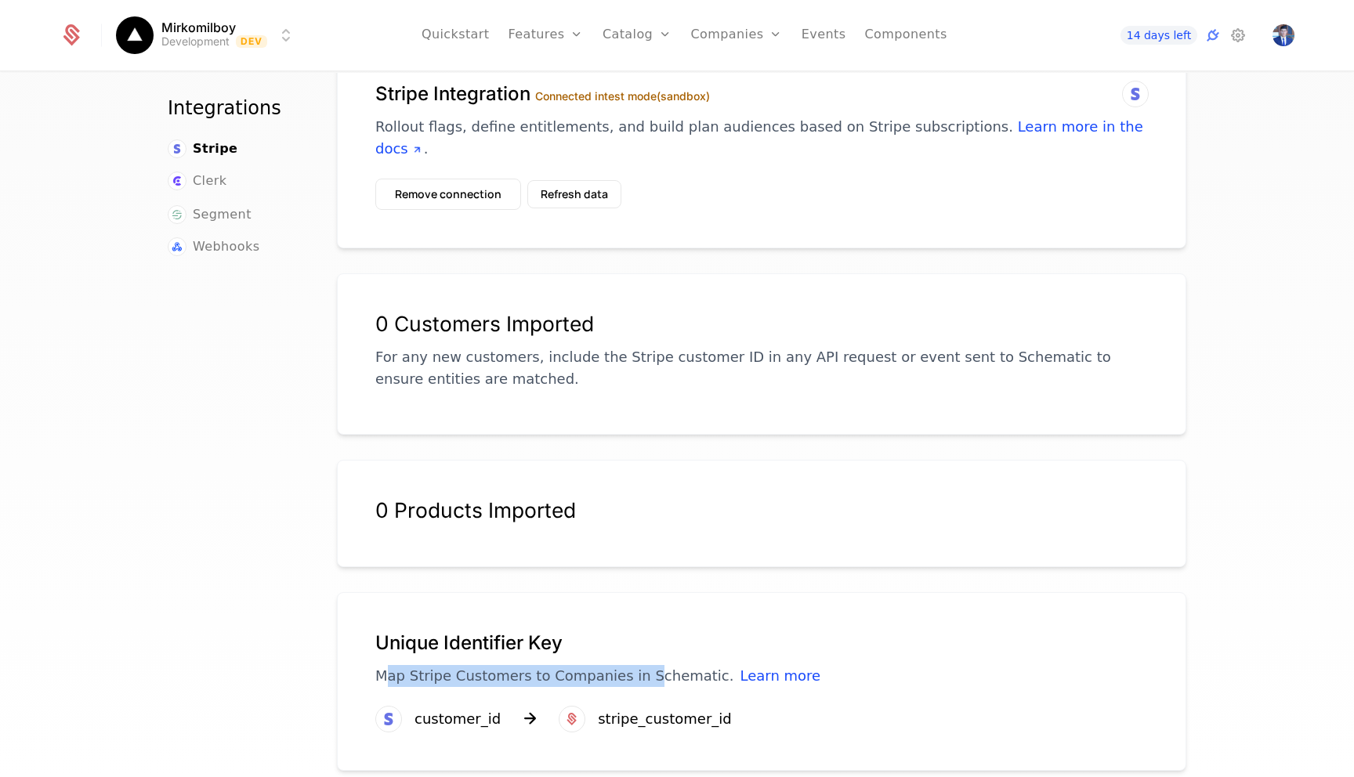
drag, startPoint x: 384, startPoint y: 663, endPoint x: 631, endPoint y: 647, distance: 248.0
click at [631, 665] on p "Map Stripe Customers to Companies in Schematic. Learn more" at bounding box center [761, 676] width 772 height 22
click at [638, 665] on p "Map Stripe Customers to Companies in Schematic. Learn more" at bounding box center [761, 676] width 772 height 22
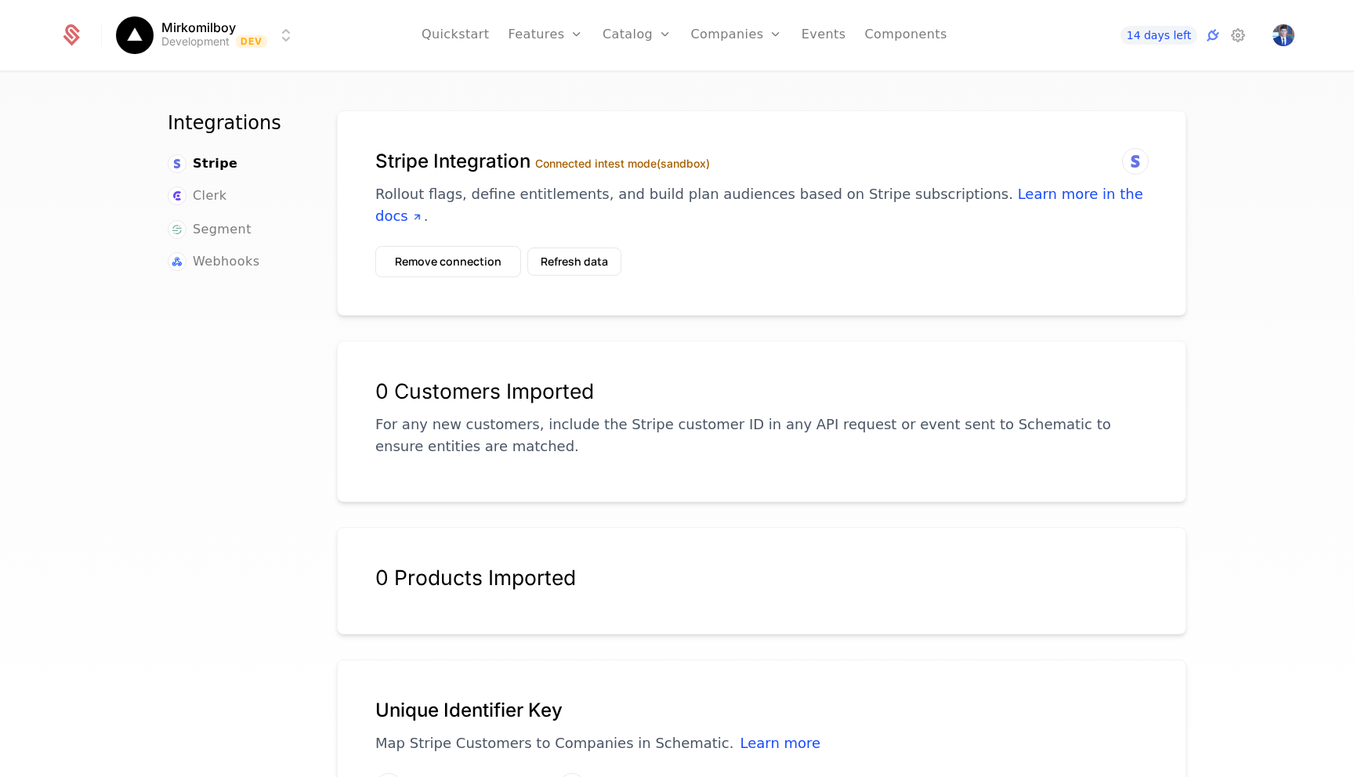
scroll to position [2, 0]
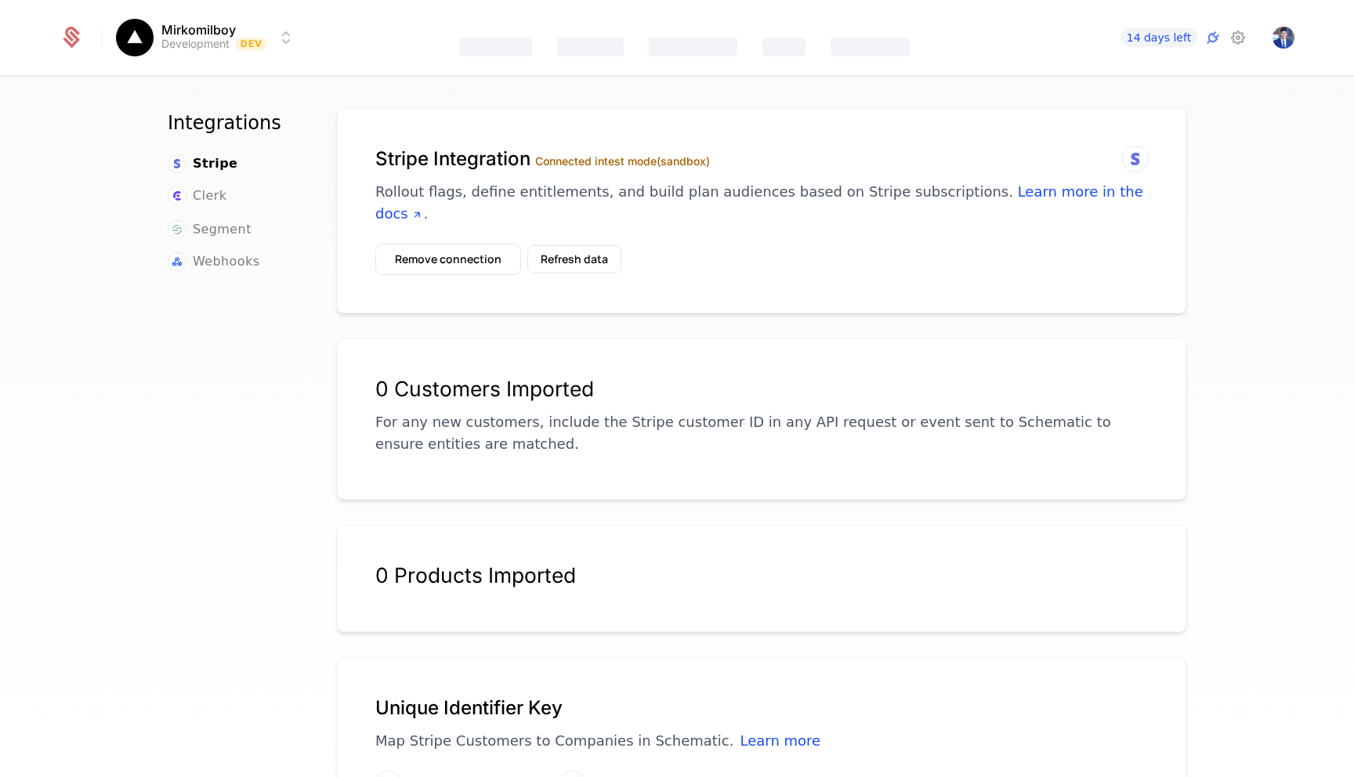
click at [545, 245] on button "Refresh data" at bounding box center [574, 259] width 94 height 28
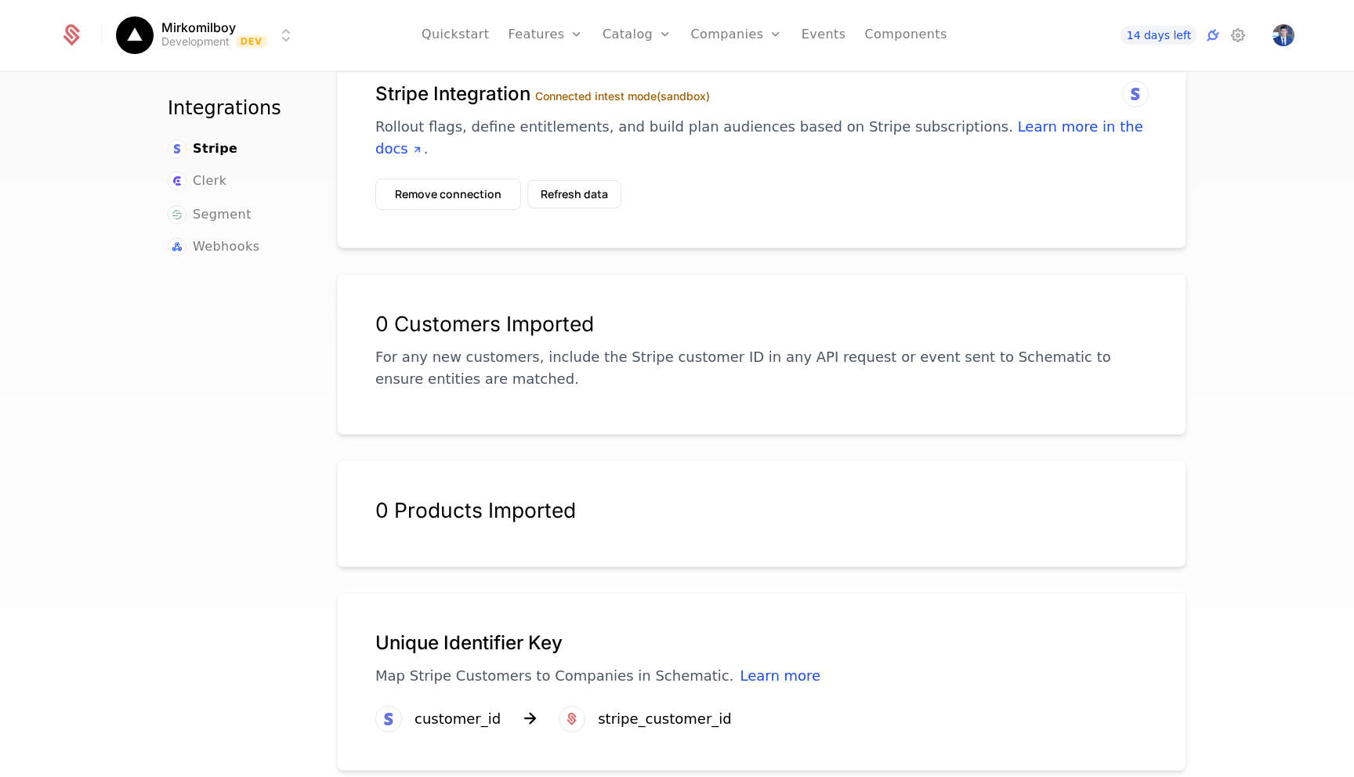
scroll to position [0, 0]
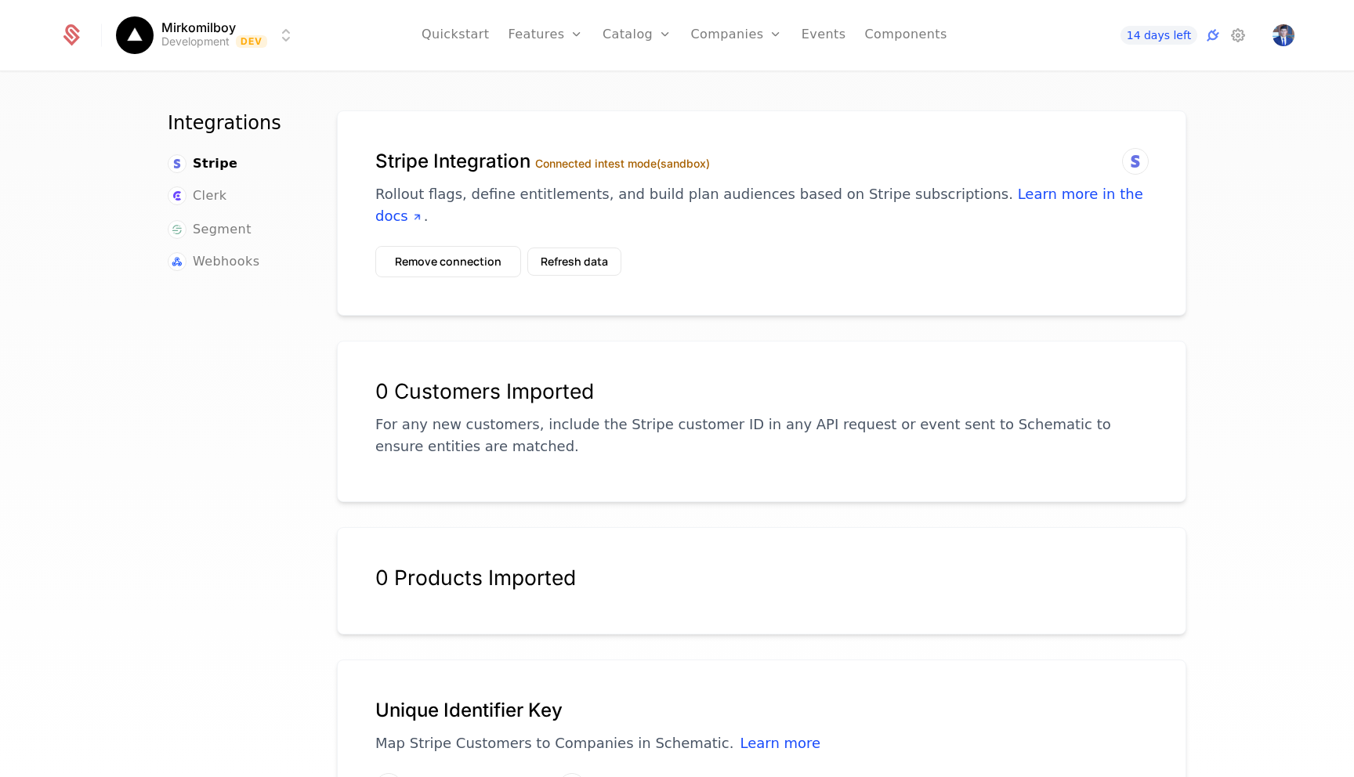
click at [613, 37] on link "Catalog" at bounding box center [637, 35] width 70 height 71
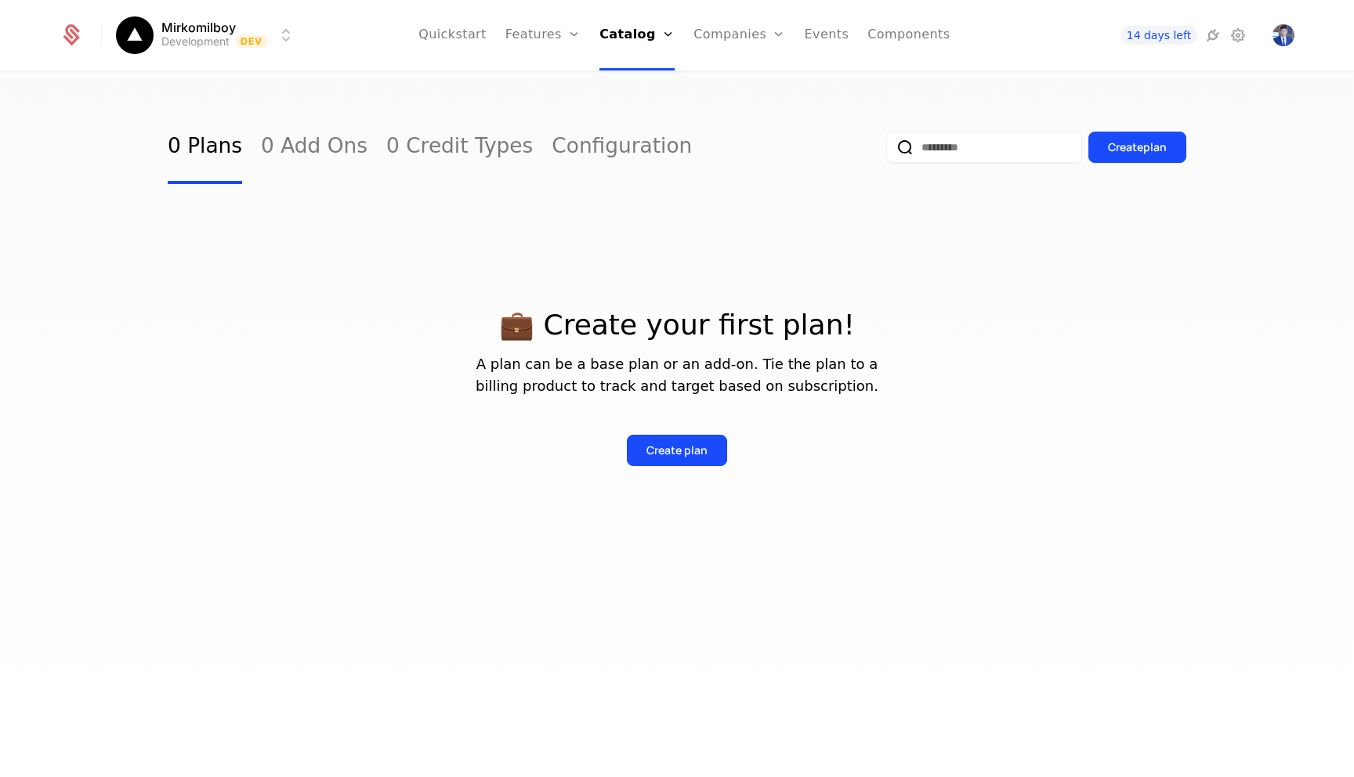
click at [670, 468] on div "💼 Create your first plan! A plan can be a base plan or an add-on. Tie the plan …" at bounding box center [677, 369] width 1018 height 370
click at [671, 449] on div "Create plan" at bounding box center [676, 451] width 61 height 16
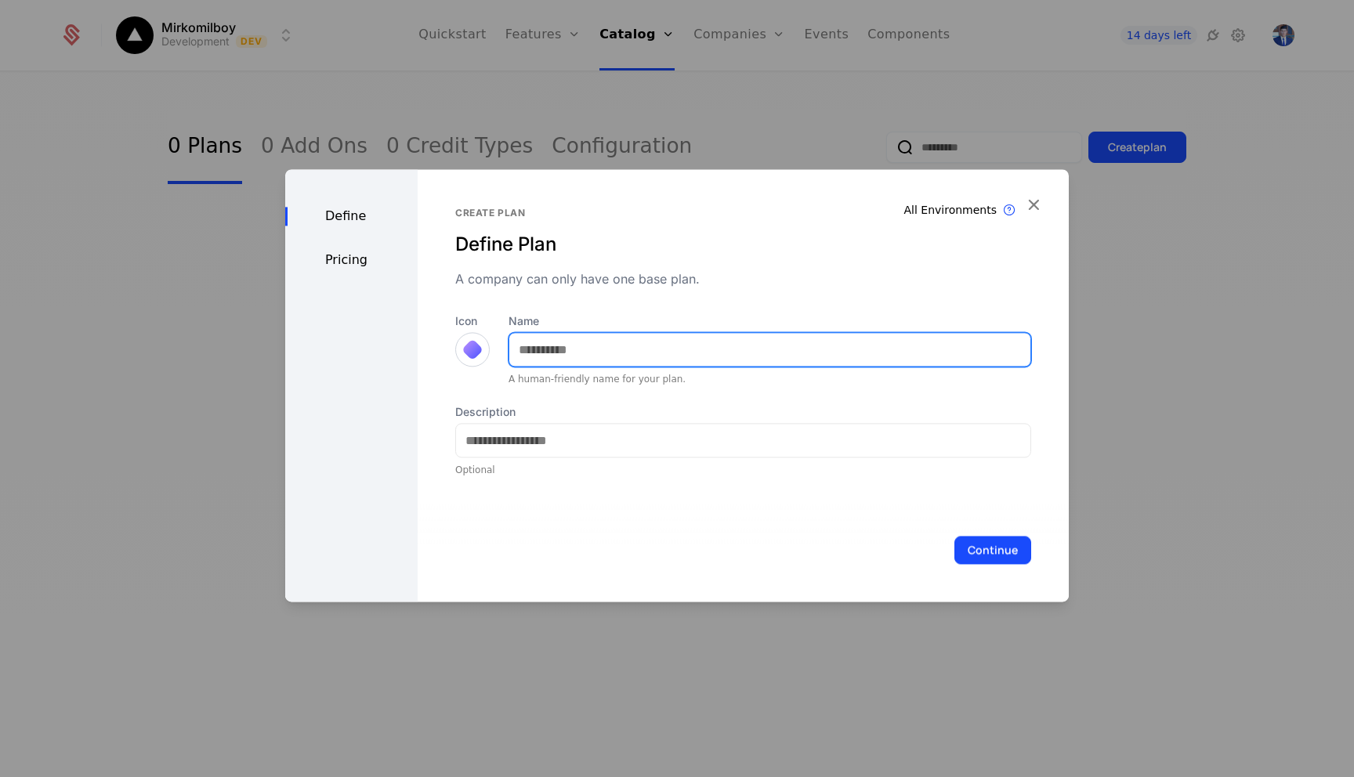
click at [591, 349] on input "Name" at bounding box center [769, 349] width 521 height 33
type input "****"
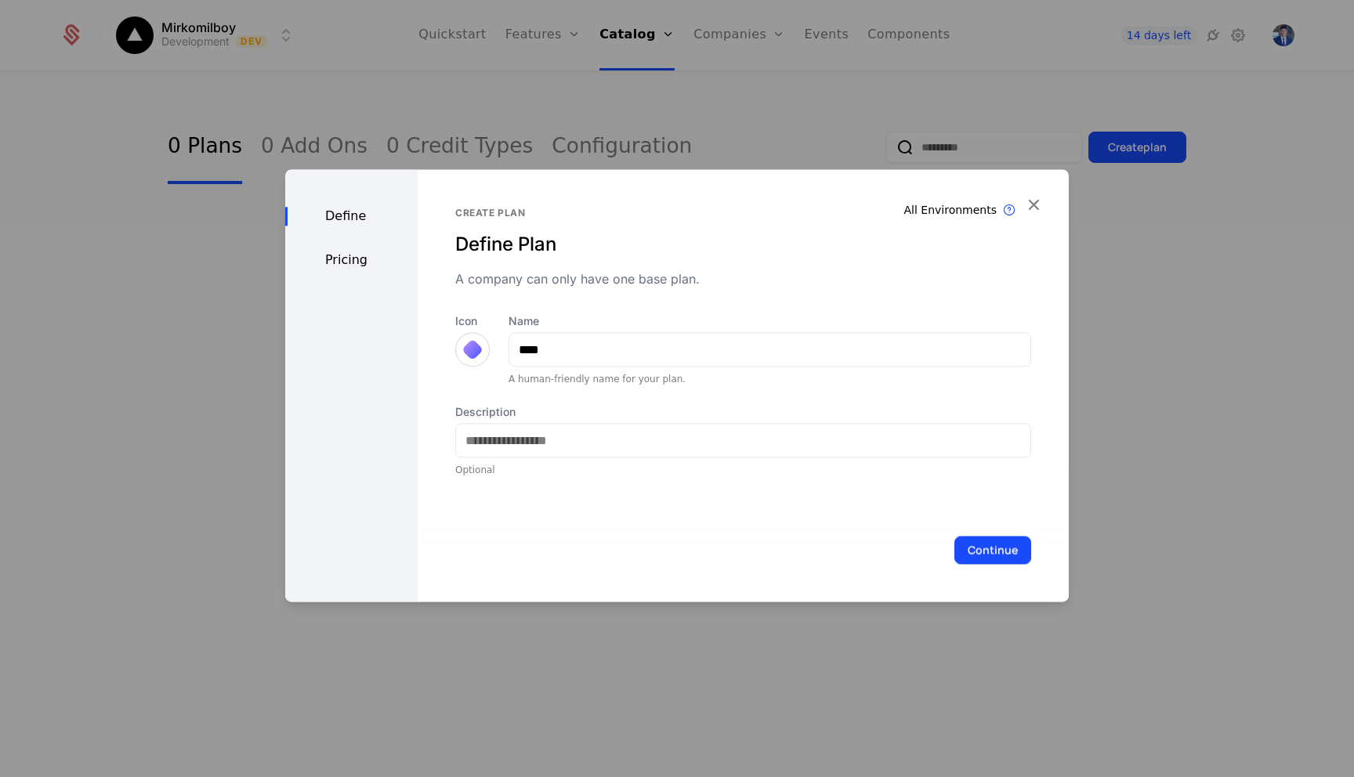
click at [471, 356] on div at bounding box center [472, 349] width 22 height 22
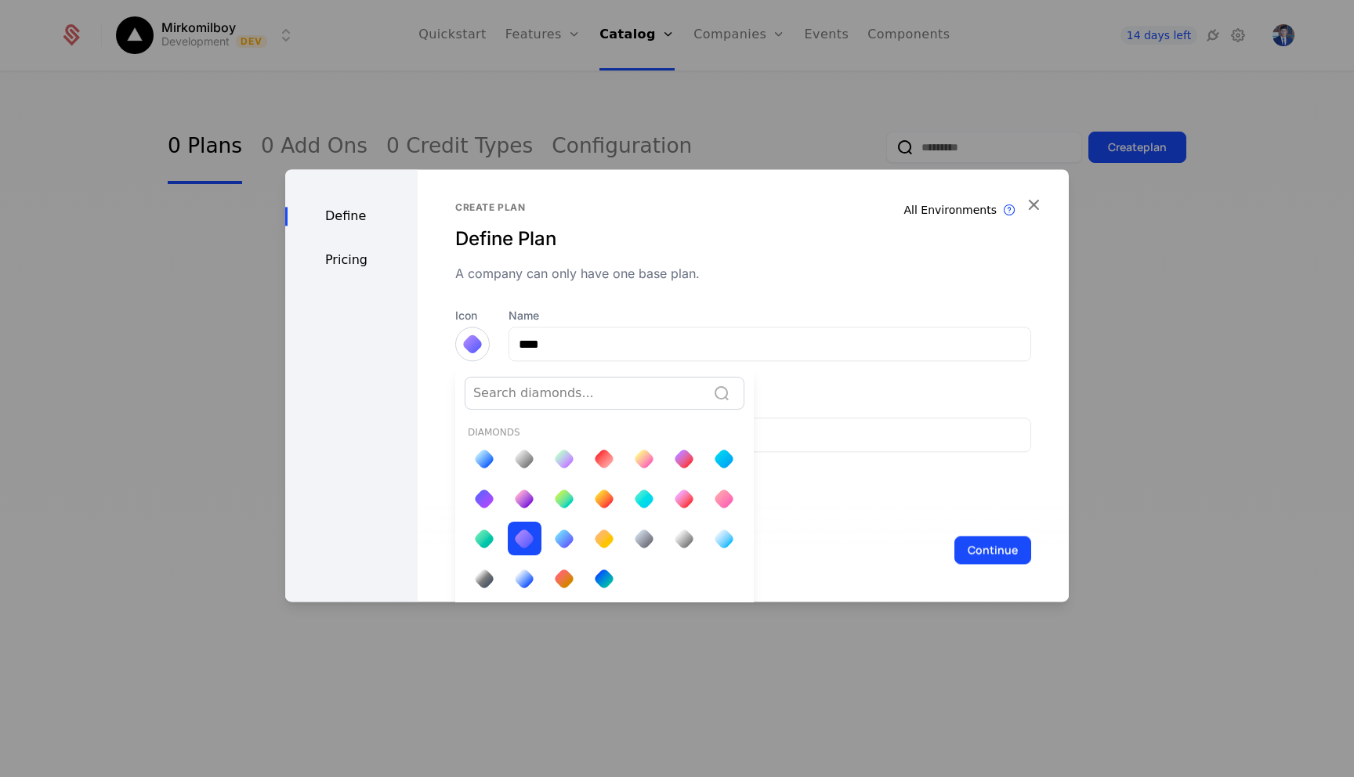
click at [533, 466] on div at bounding box center [525, 459] width 34 height 34
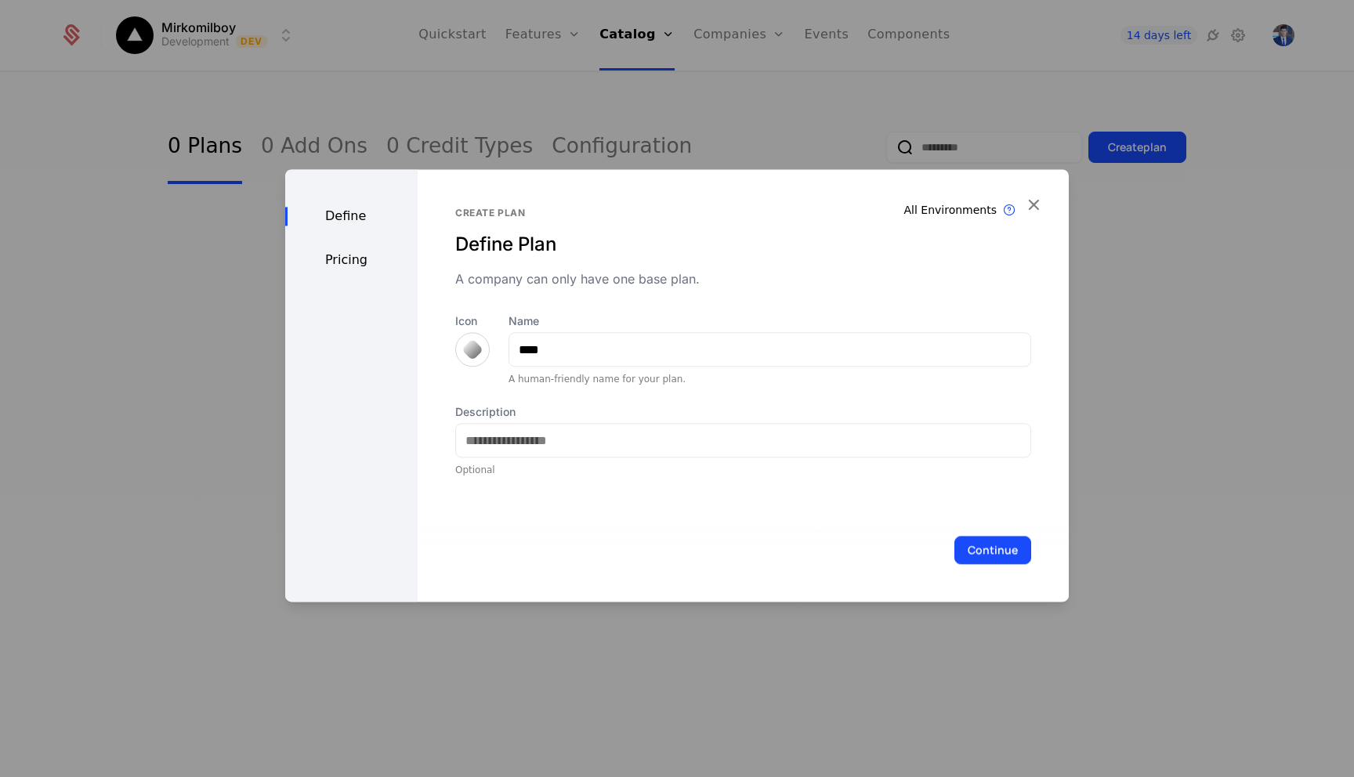
scroll to position [0, 0]
click at [986, 541] on button "Continue" at bounding box center [992, 550] width 77 height 28
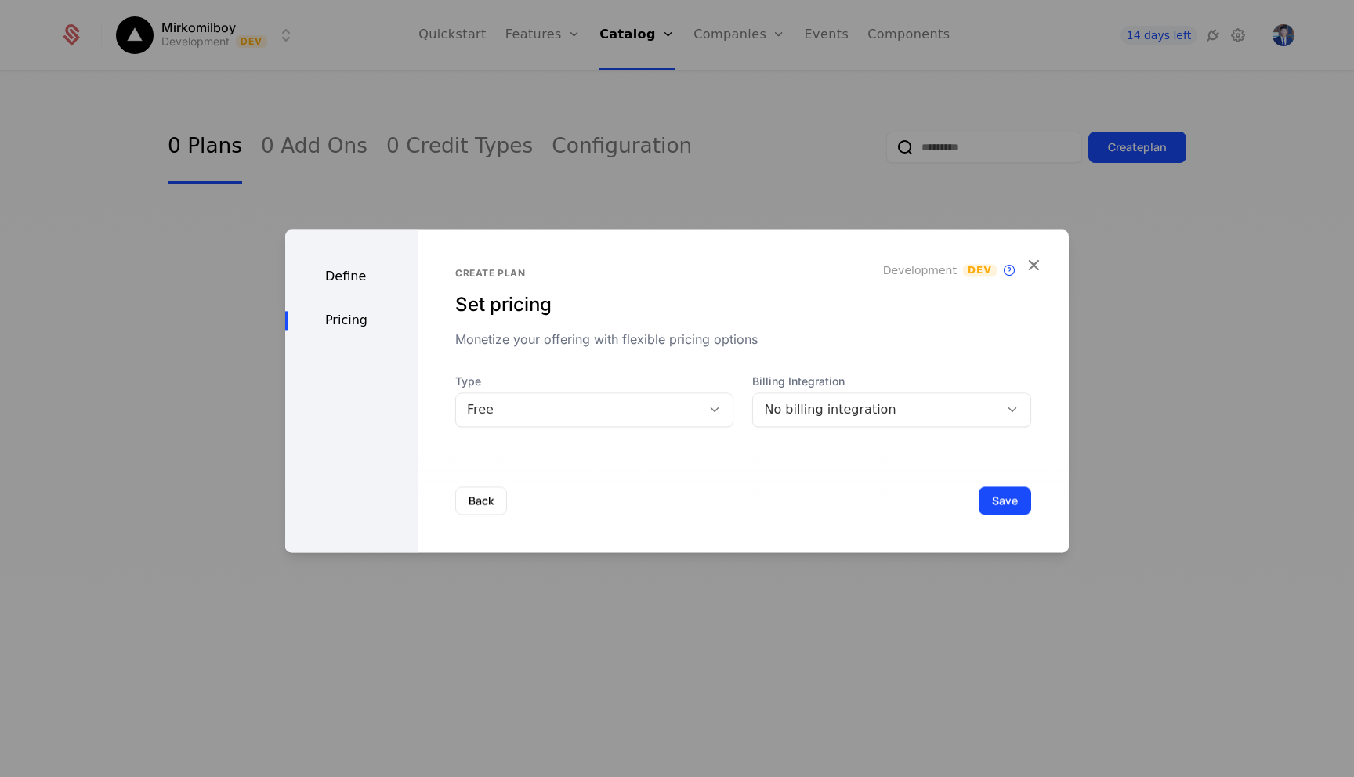
click at [1005, 505] on button "Save" at bounding box center [1004, 500] width 52 height 28
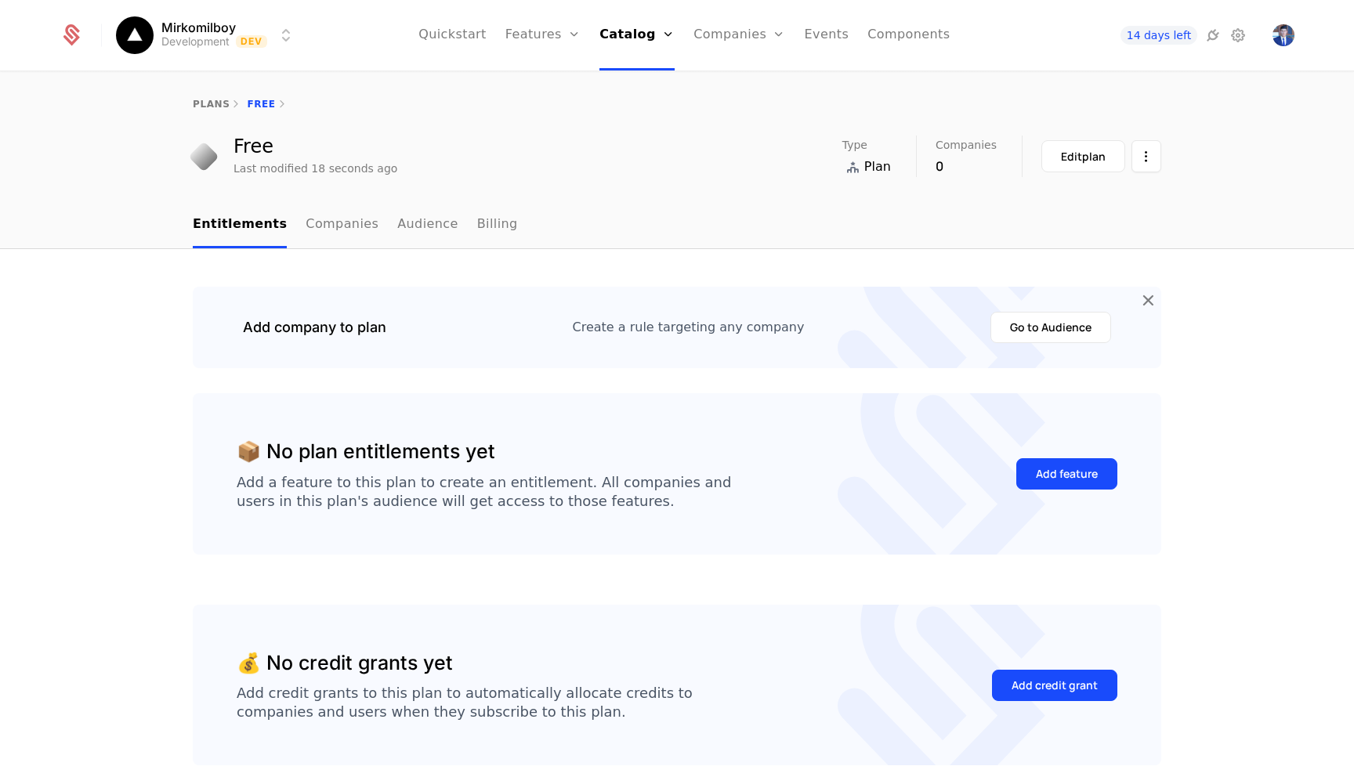
click at [1152, 158] on html "Mirkomilboy Development Dev Quickstart Features Features Flags Catalog Plans Ad…" at bounding box center [677, 388] width 1354 height 777
click at [1069, 192] on div "Delete plan" at bounding box center [1063, 203] width 81 height 22
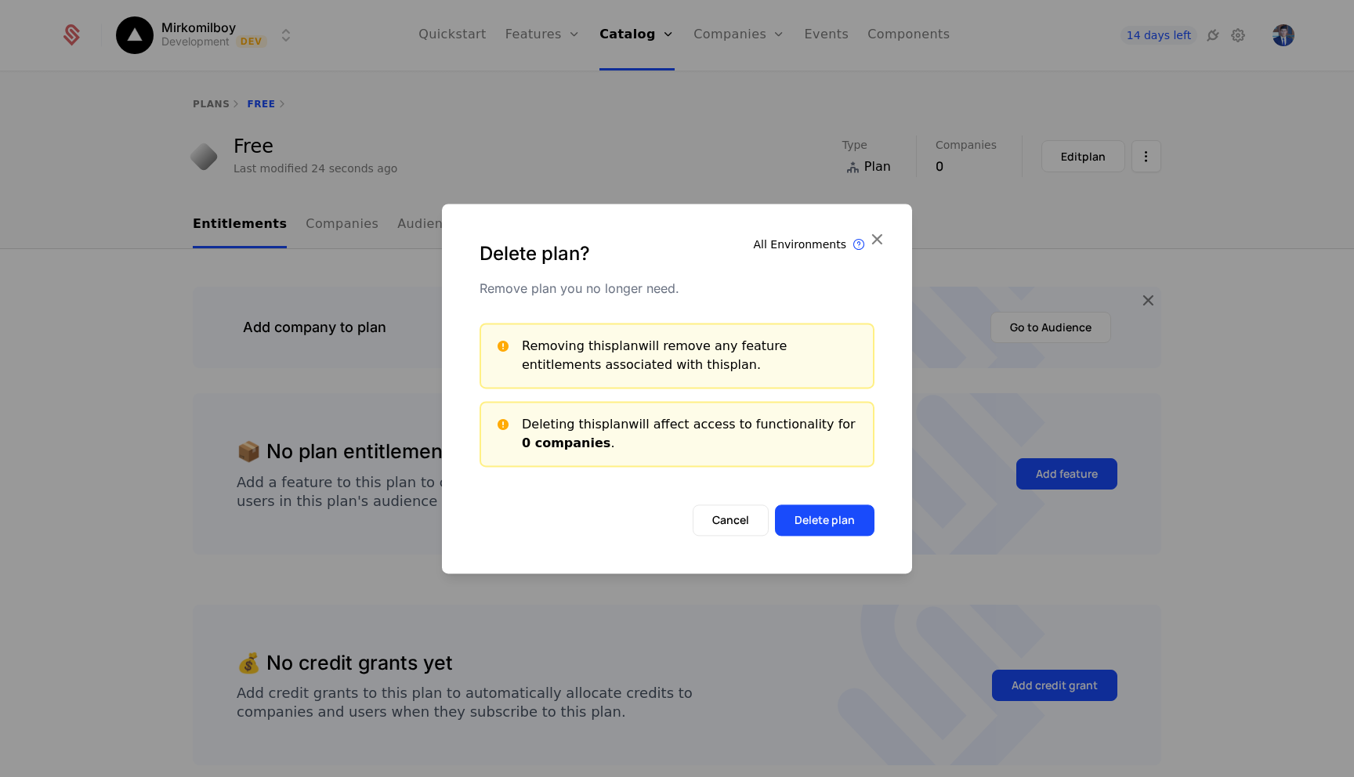
click at [802, 518] on button "Delete plan" at bounding box center [824, 520] width 99 height 31
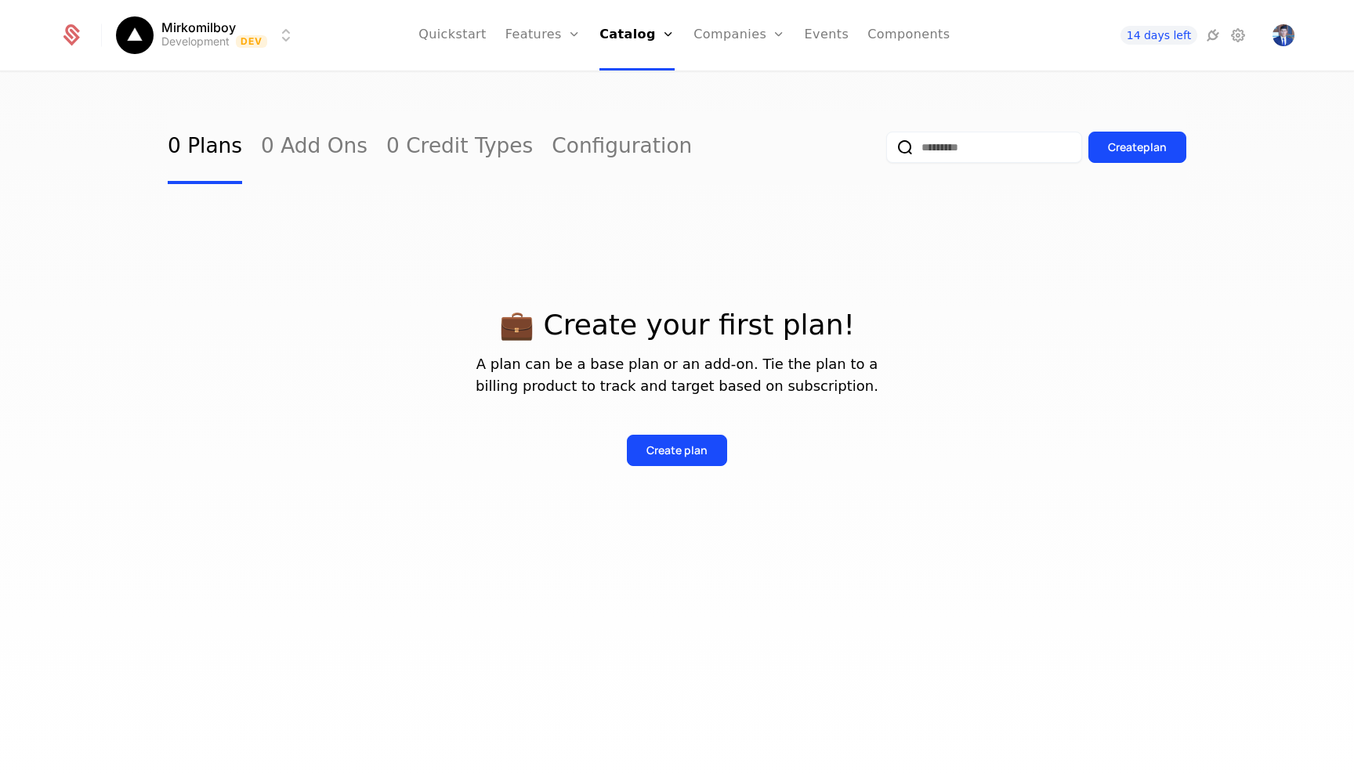
click at [675, 457] on div "Create plan" at bounding box center [676, 451] width 61 height 16
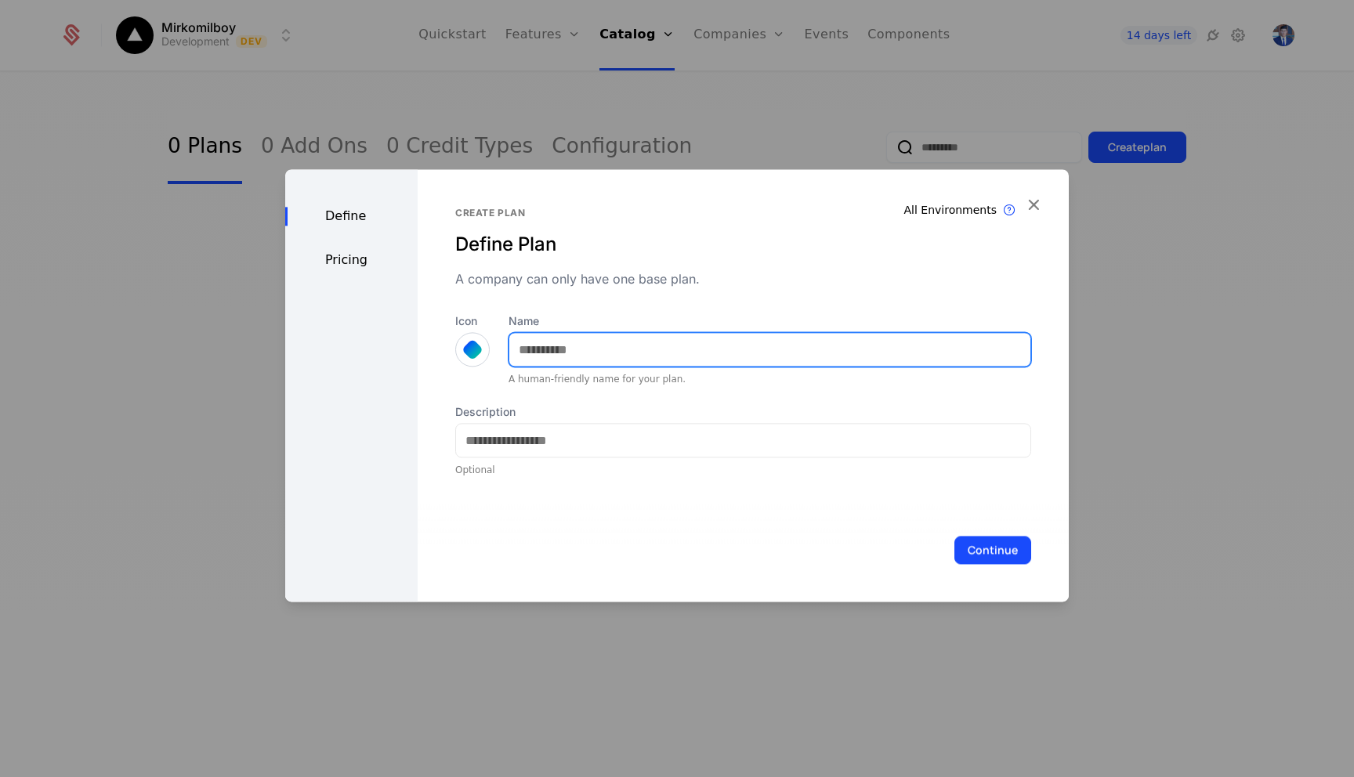
click at [552, 345] on input "Name" at bounding box center [769, 349] width 521 height 33
type input "****"
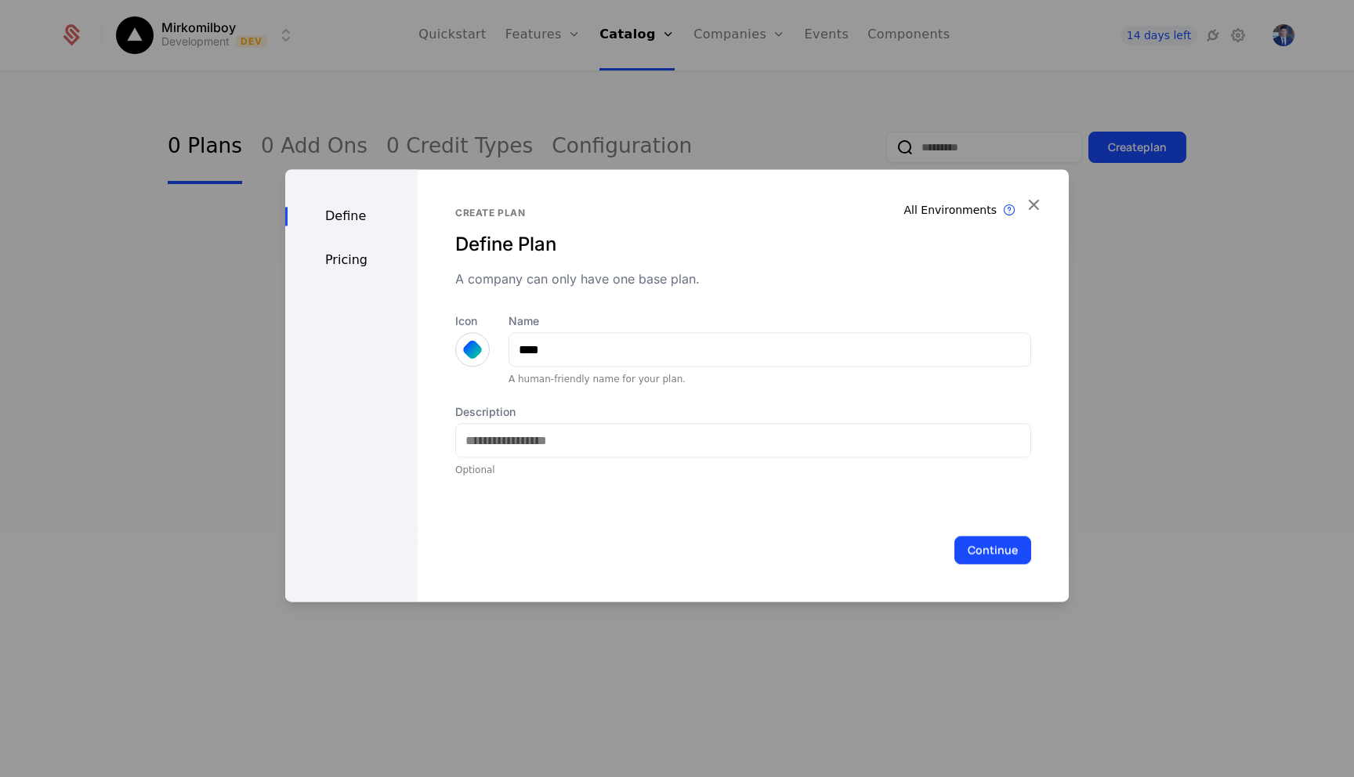
click at [468, 341] on div at bounding box center [472, 349] width 22 height 22
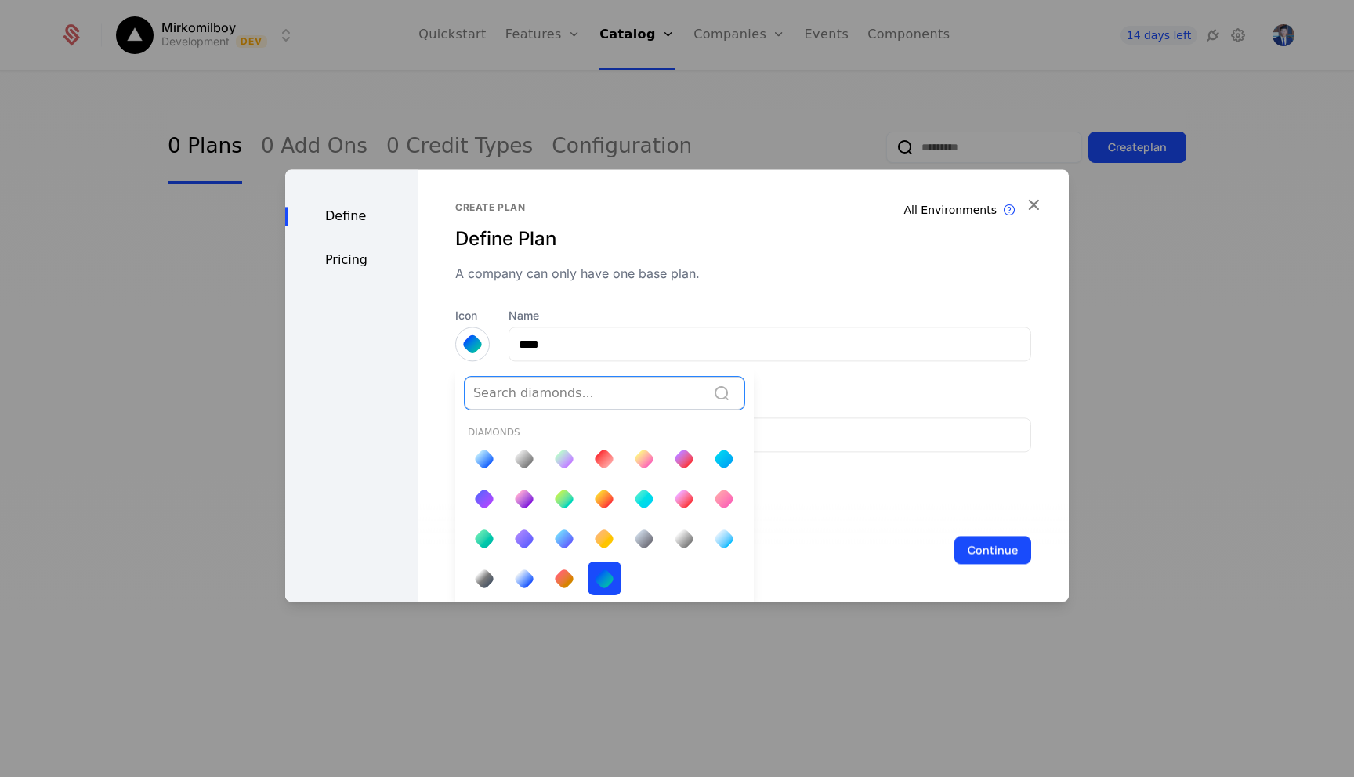
click at [525, 465] on div at bounding box center [524, 459] width 22 height 22
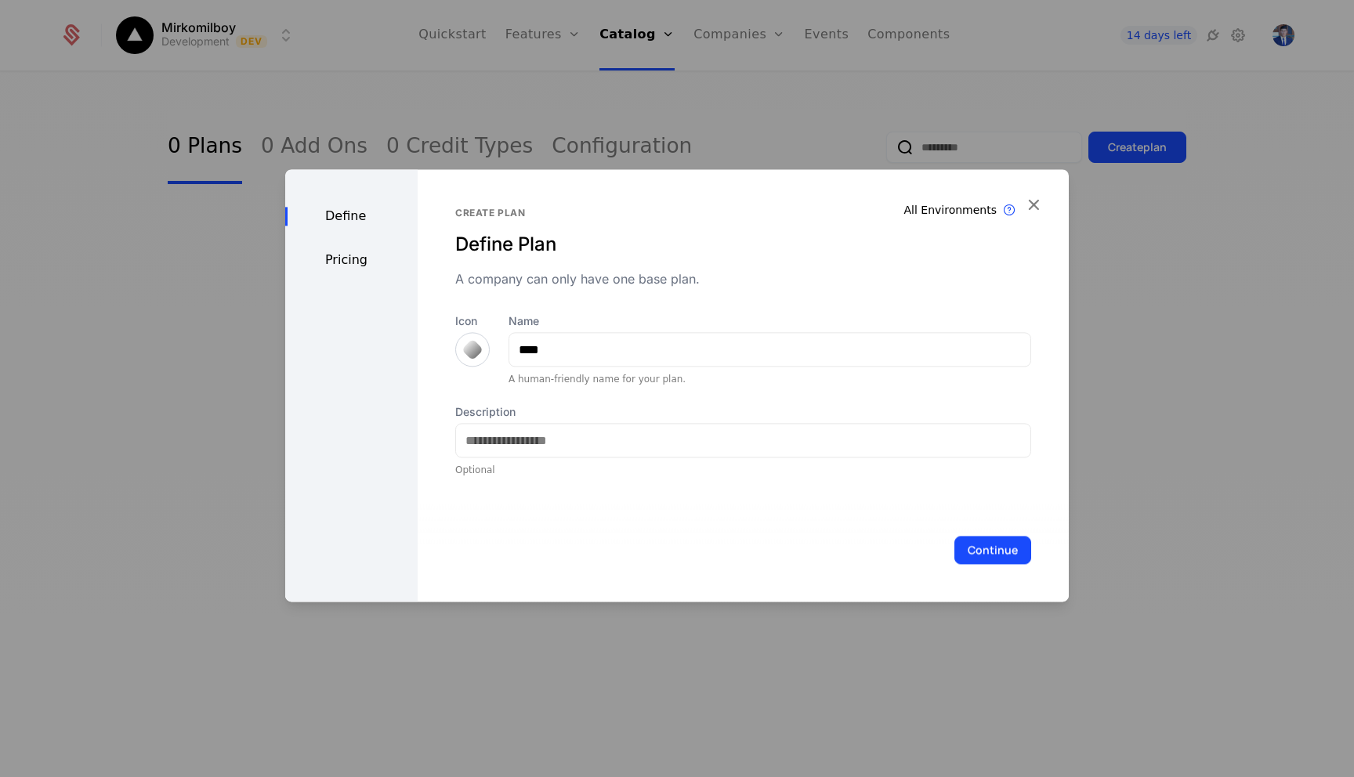
scroll to position [0, 0]
click at [974, 551] on button "Continue" at bounding box center [992, 550] width 77 height 28
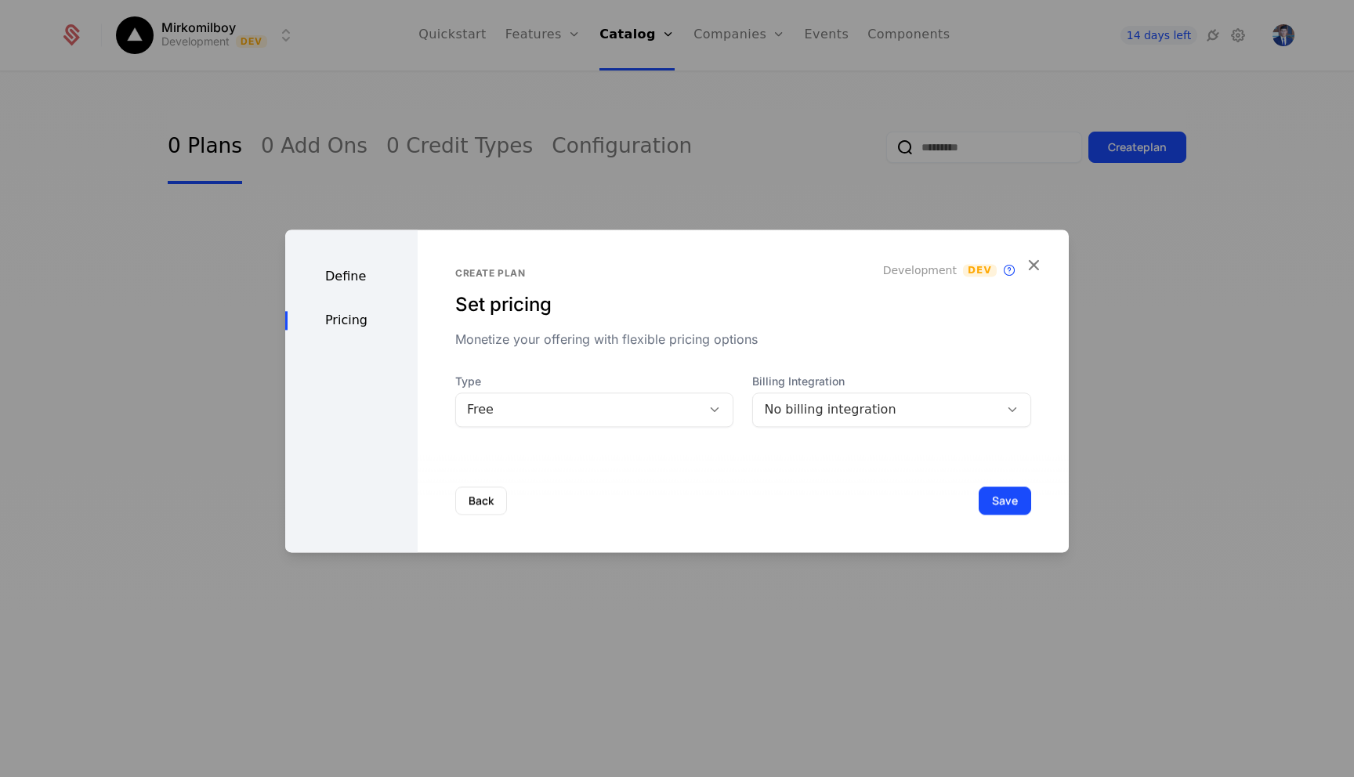
click at [548, 384] on span "Type" at bounding box center [594, 382] width 279 height 16
click at [807, 406] on div "No billing integration" at bounding box center [876, 409] width 224 height 19
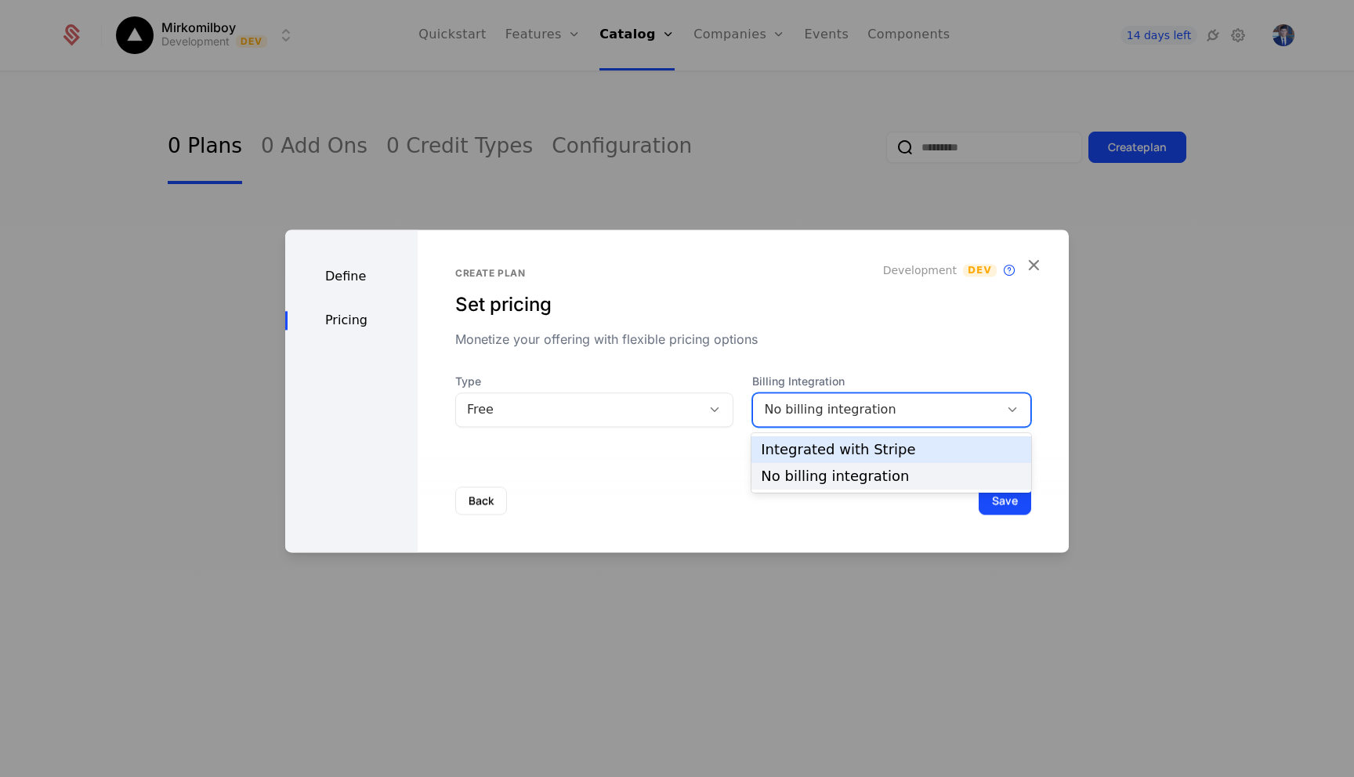
click at [831, 443] on div "Integrated with Stripe" at bounding box center [891, 450] width 261 height 14
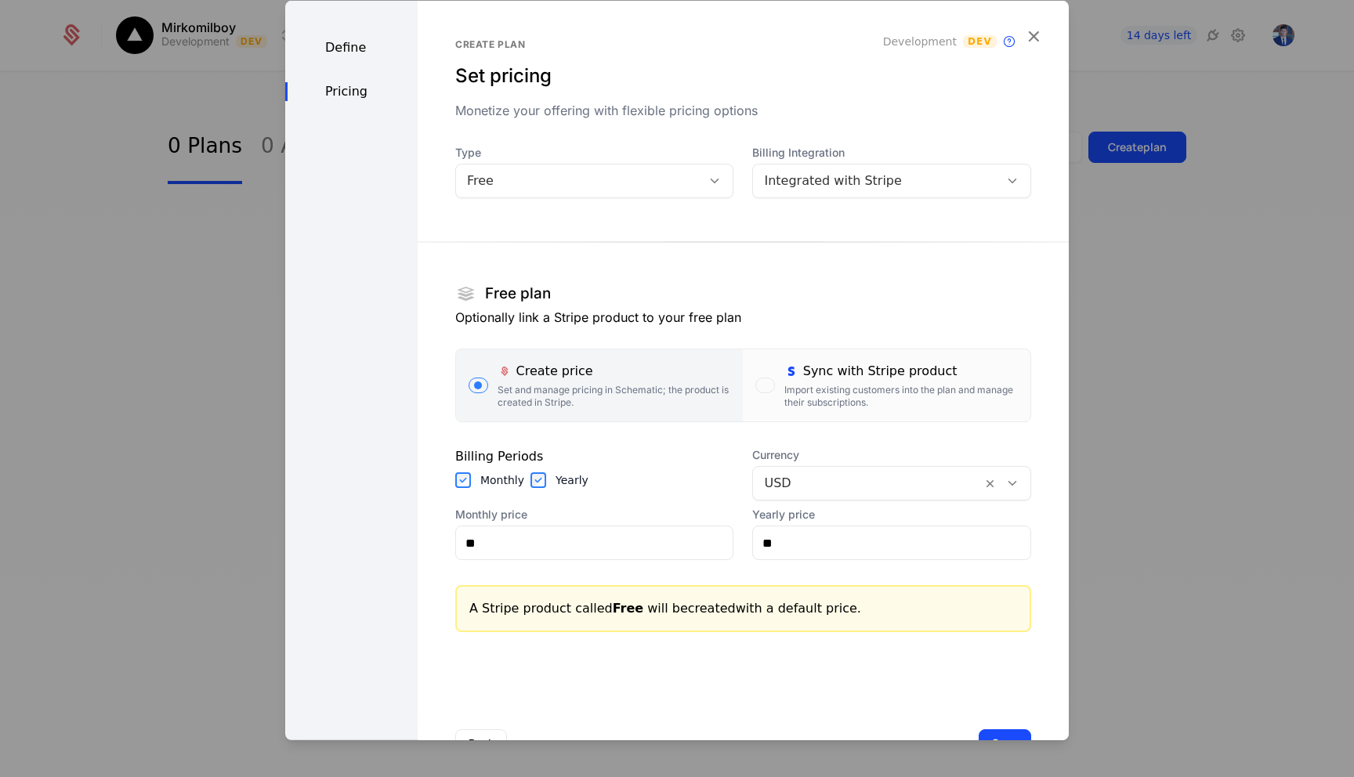
click at [850, 389] on div "Import existing customers into the plan and manage their subscriptions." at bounding box center [900, 396] width 233 height 25
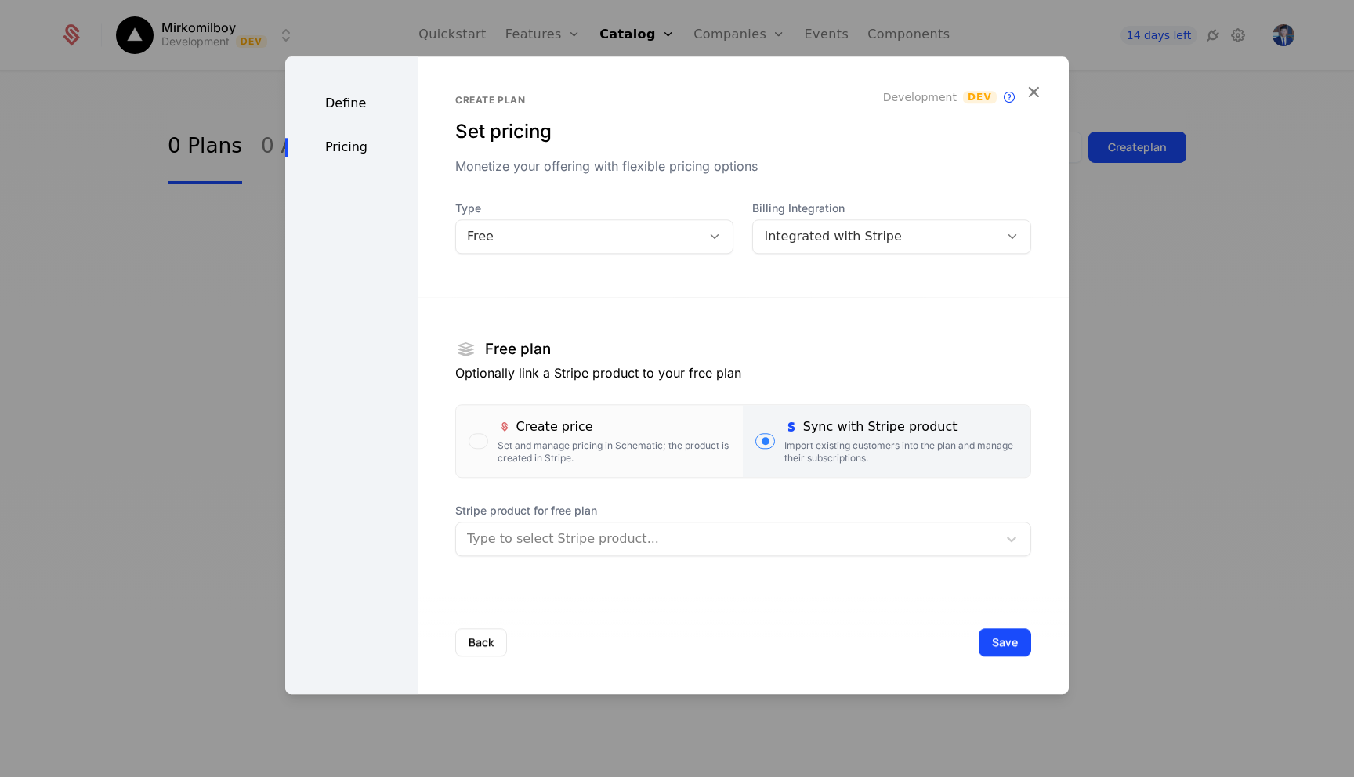
click at [658, 525] on div "Type to select Stripe product..." at bounding box center [726, 539] width 541 height 28
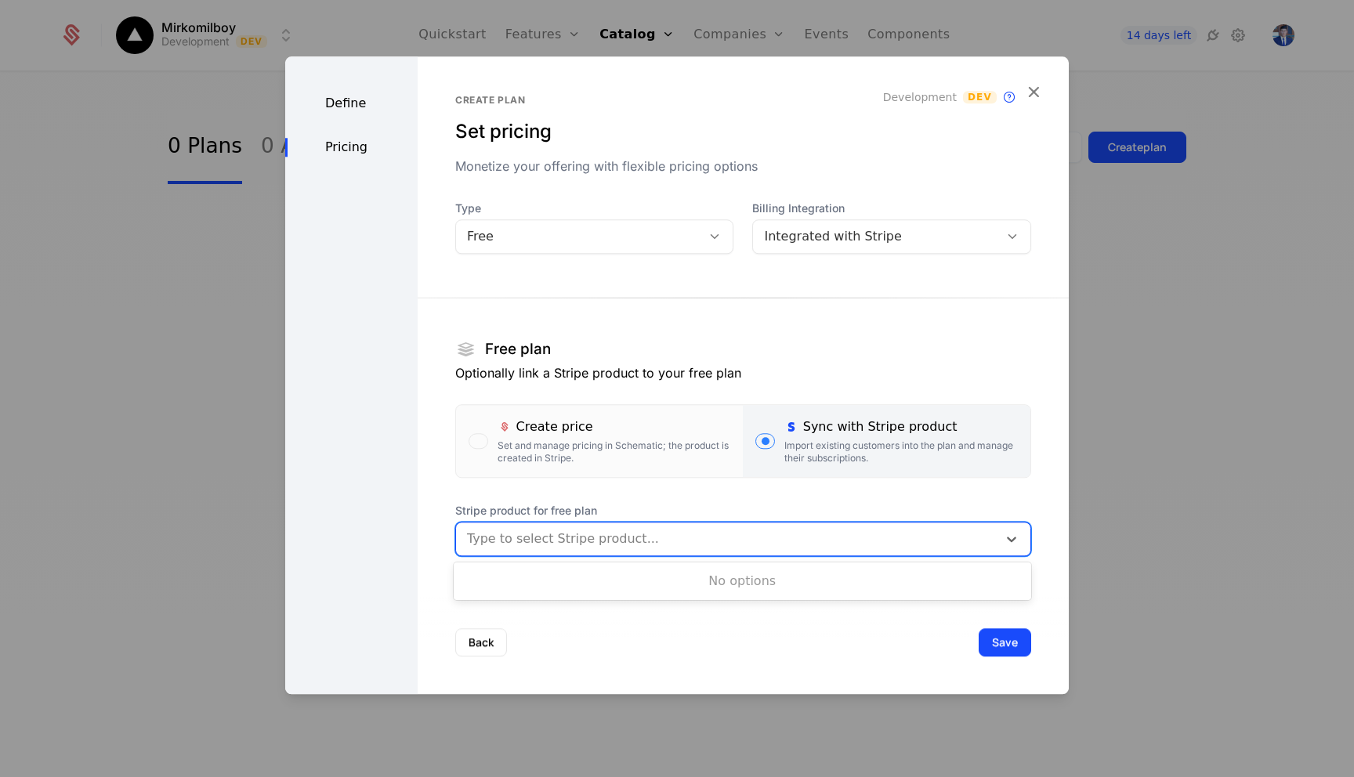
click at [654, 536] on div at bounding box center [726, 539] width 519 height 22
click at [655, 536] on div at bounding box center [726, 539] width 519 height 22
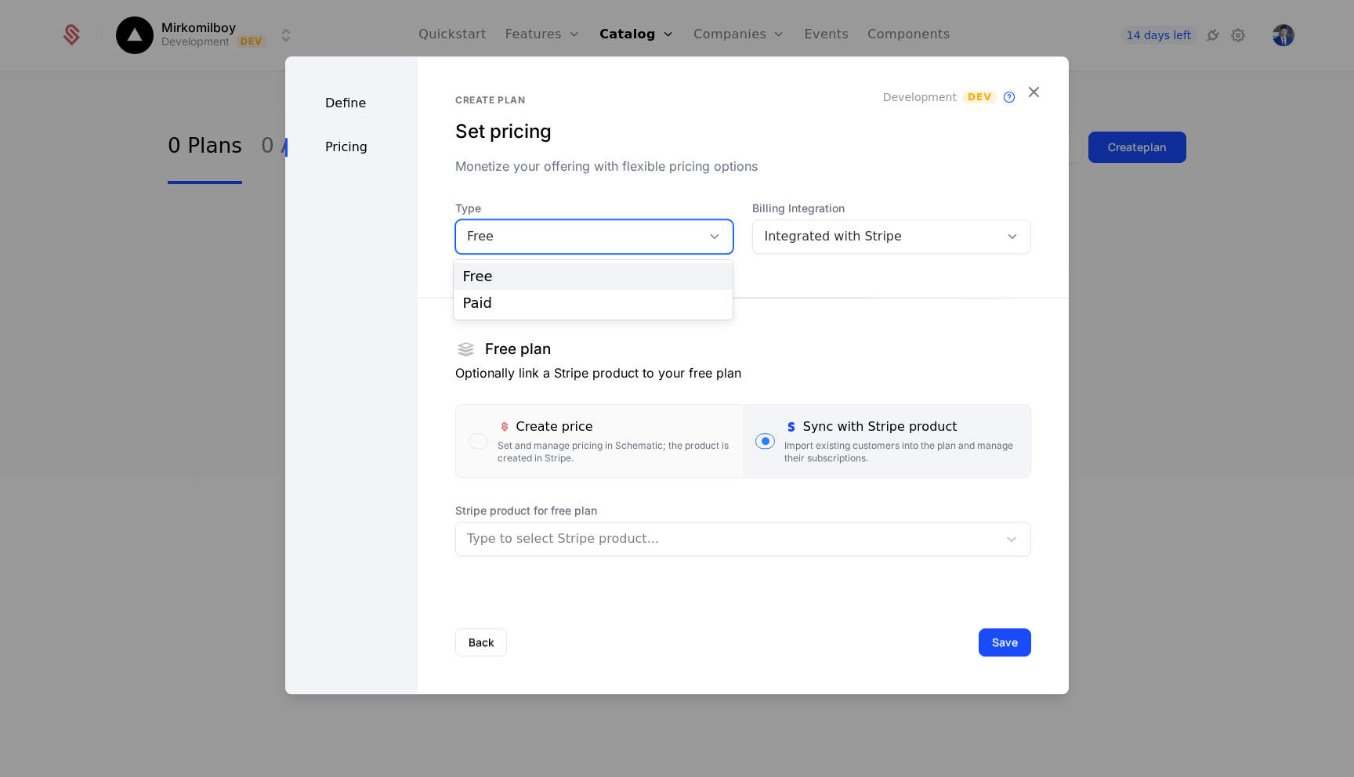
click at [573, 243] on div "Free" at bounding box center [579, 236] width 224 height 19
click at [821, 244] on div "Integrated with Stripe" at bounding box center [876, 236] width 224 height 19
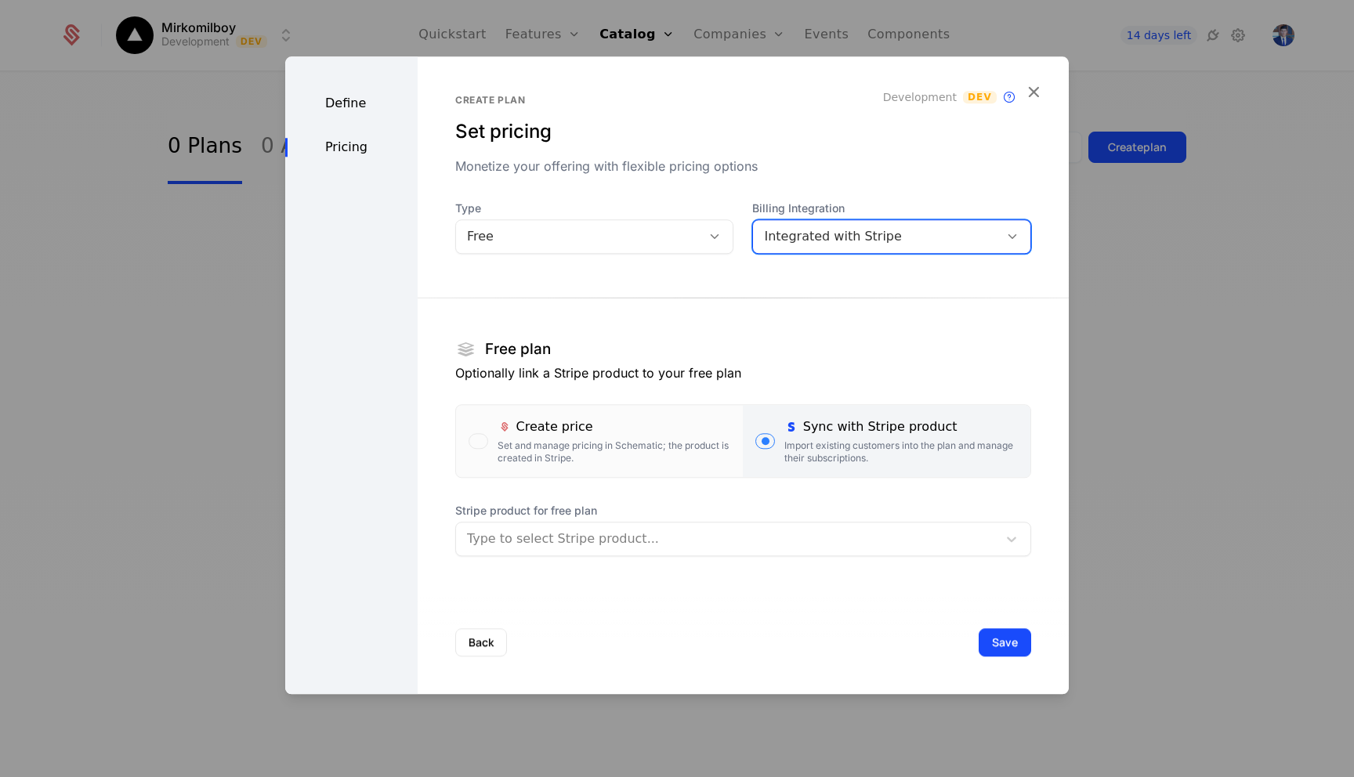
click at [821, 244] on div "Integrated with Stripe" at bounding box center [876, 236] width 224 height 19
click at [478, 440] on div "button" at bounding box center [478, 441] width 20 height 16
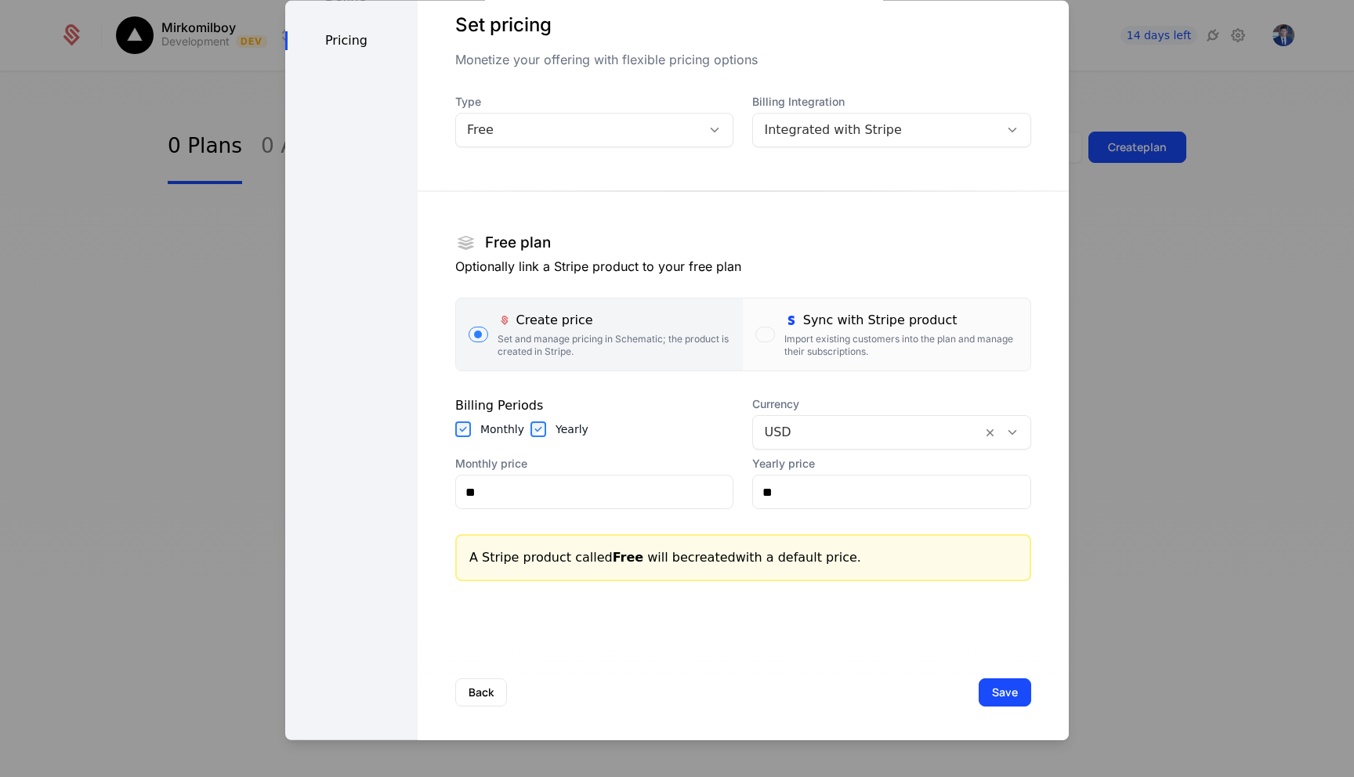
scroll to position [55, 0]
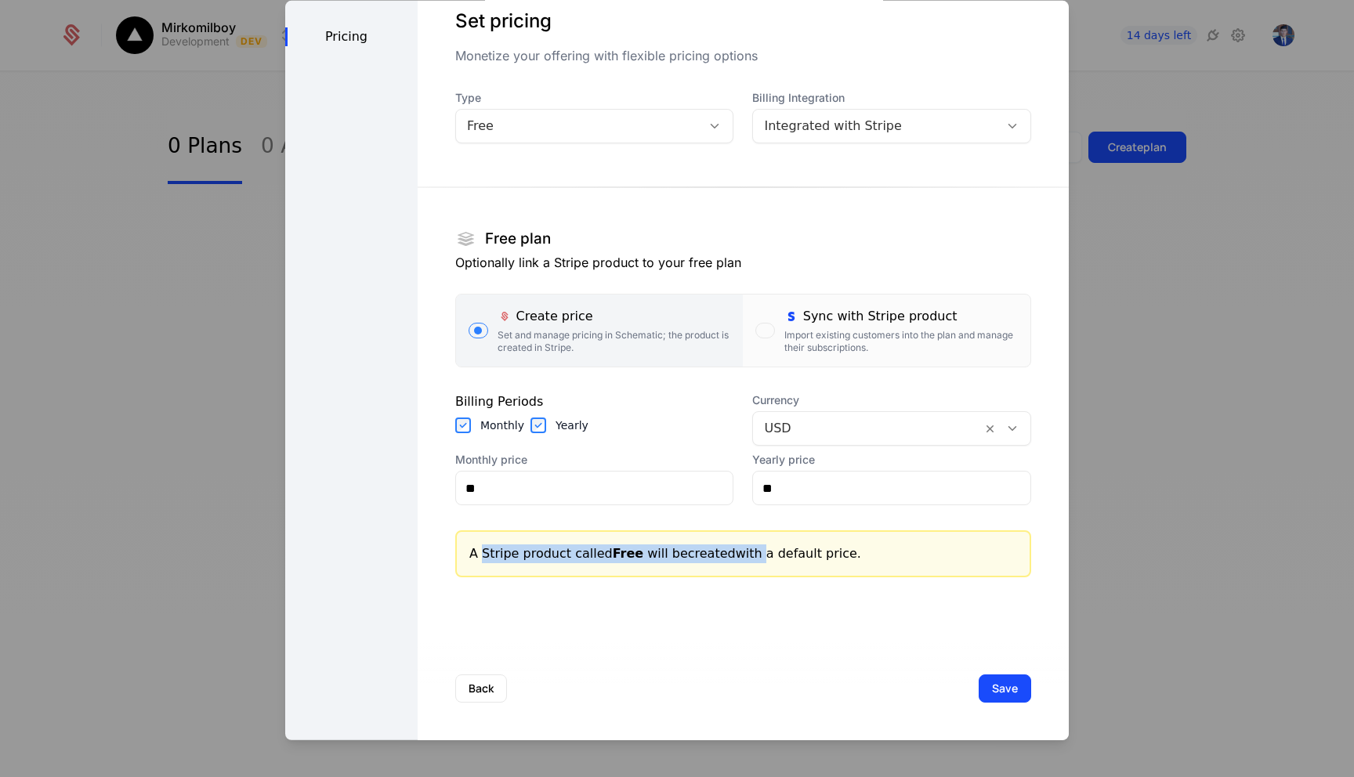
drag, startPoint x: 480, startPoint y: 553, endPoint x: 743, endPoint y: 562, distance: 262.6
click at [743, 562] on div "A Stripe product called Free will be created with a default price." at bounding box center [743, 553] width 548 height 19
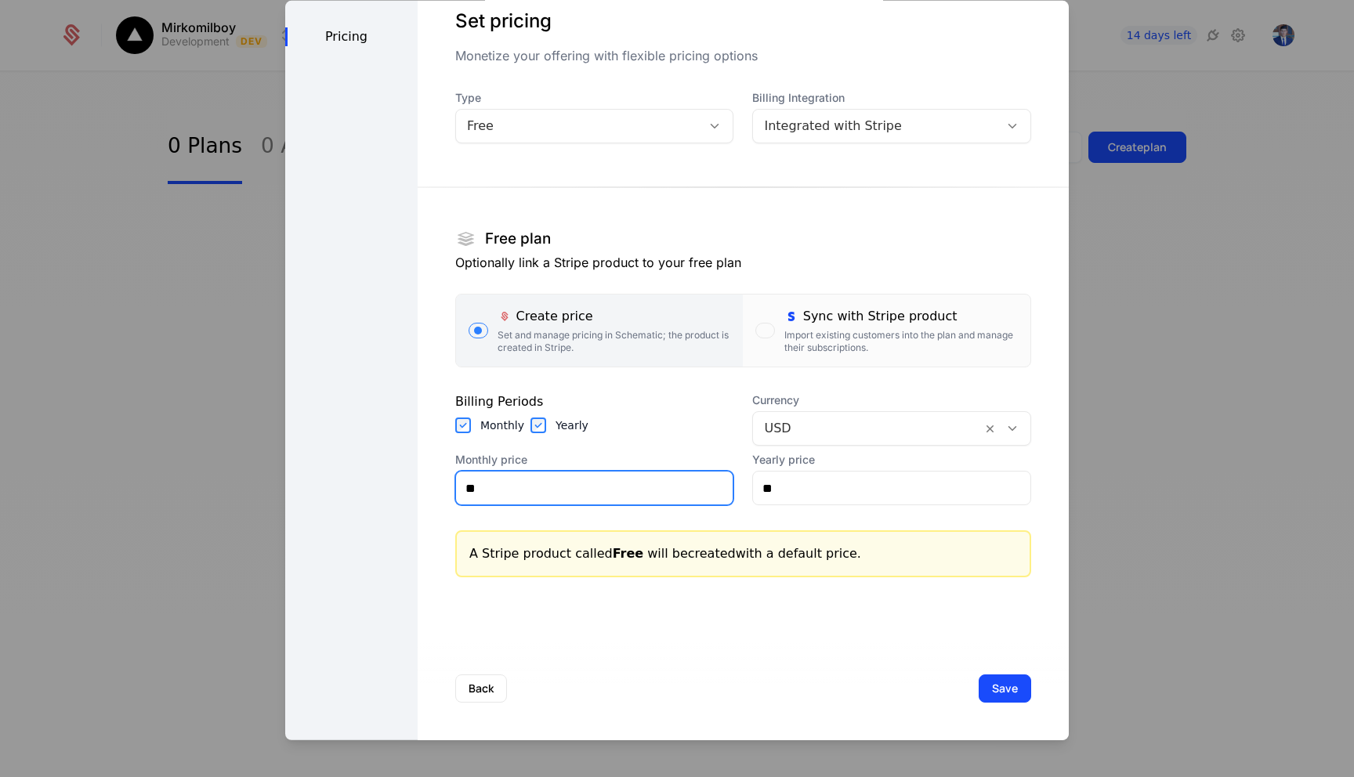
click at [493, 482] on input "**" at bounding box center [594, 488] width 277 height 33
type input "**"
click at [1000, 689] on button "Save" at bounding box center [1004, 689] width 52 height 28
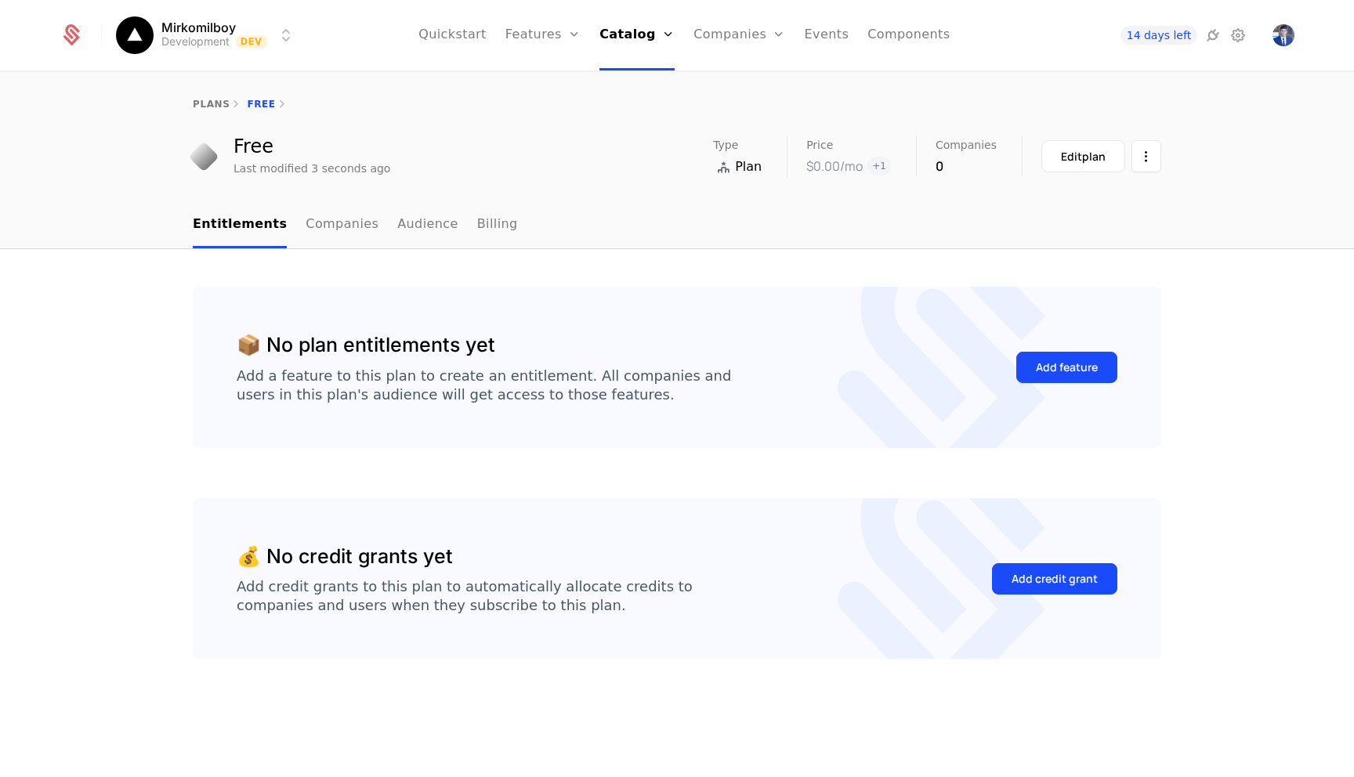
click at [634, 78] on link "Plans" at bounding box center [658, 77] width 81 height 13
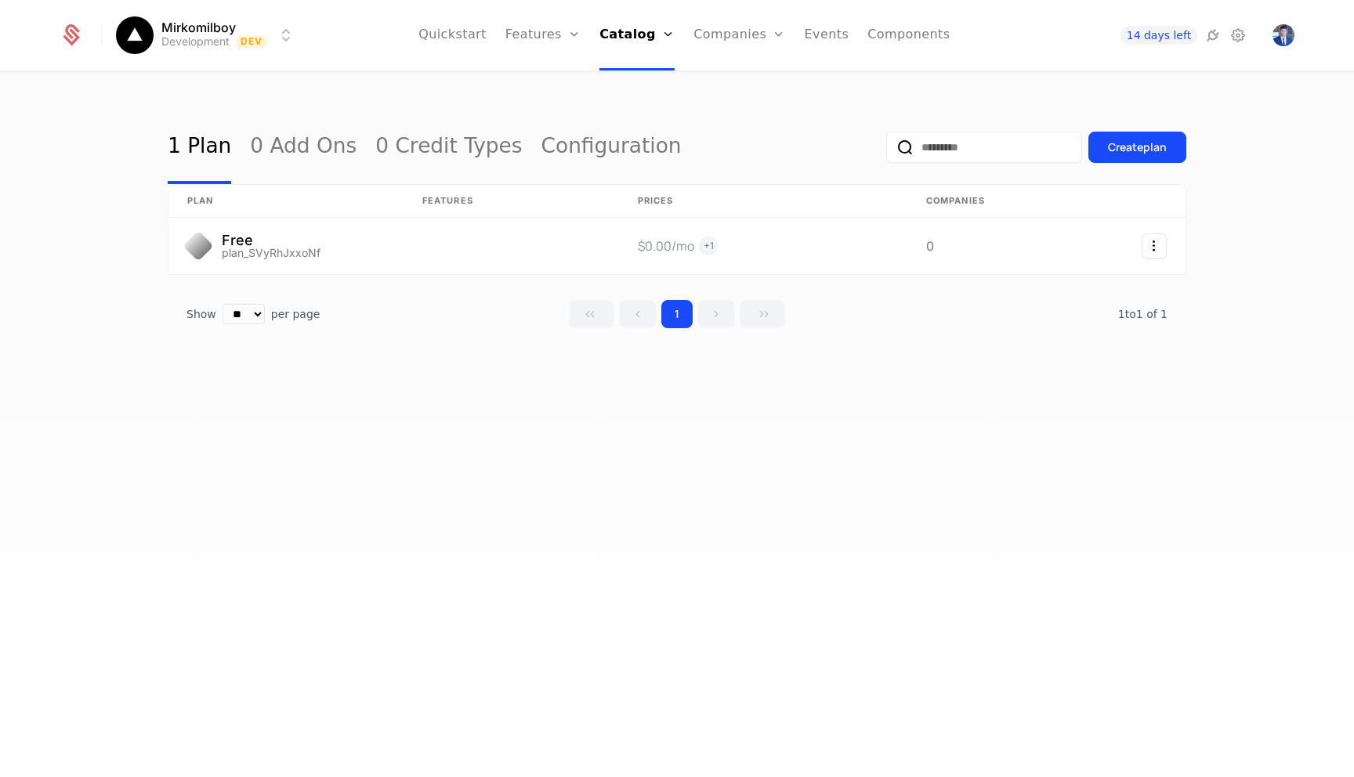
click at [1160, 161] on button "Create plan" at bounding box center [1137, 147] width 98 height 31
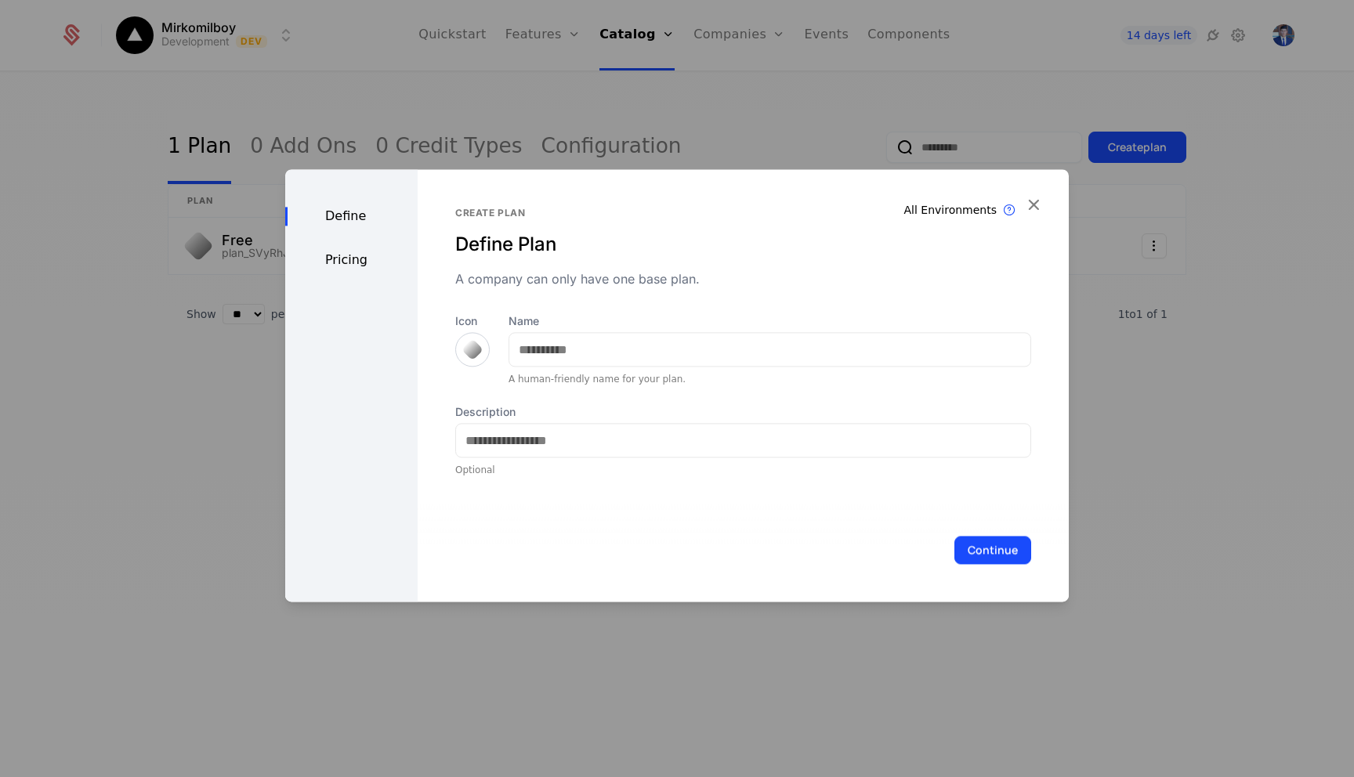
click at [545, 371] on div "Name A human-friendly name for your plan." at bounding box center [769, 349] width 523 height 72
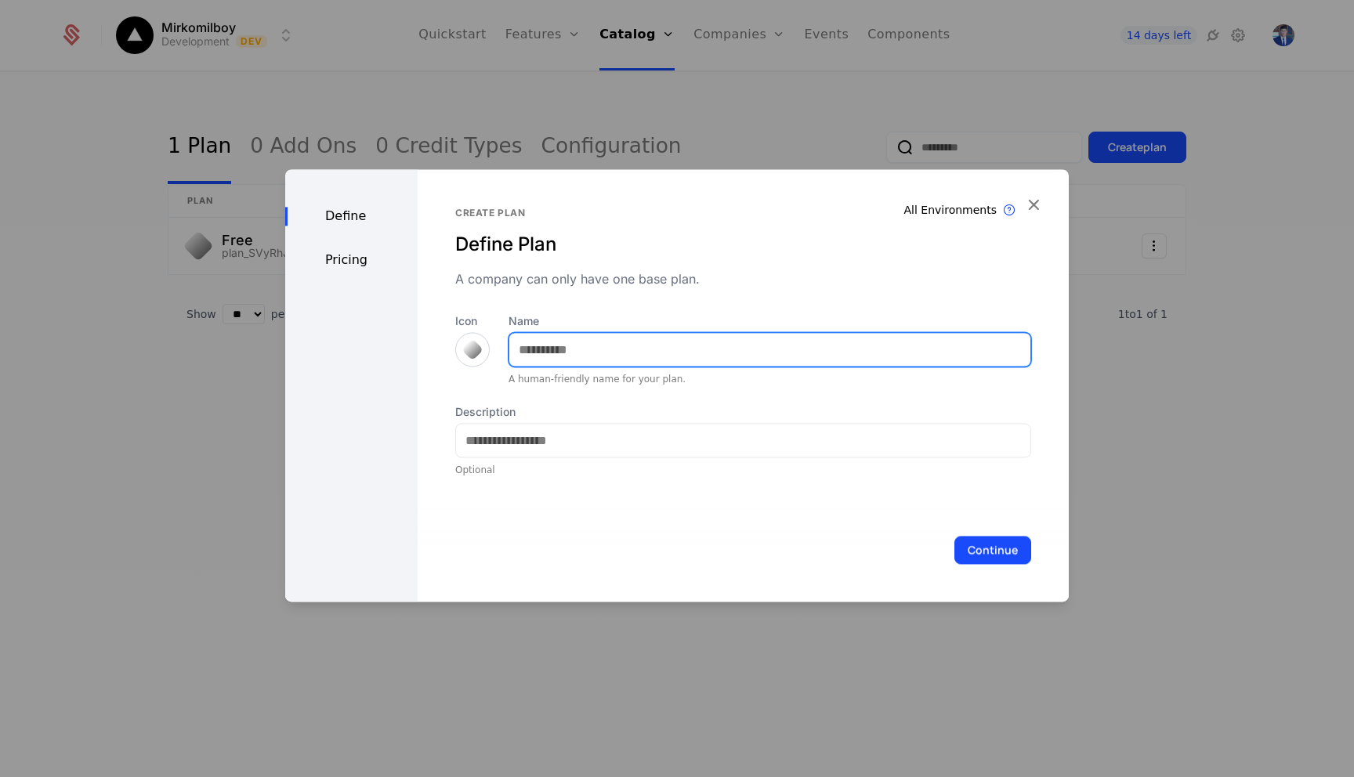
click at [541, 353] on input "Name" at bounding box center [769, 349] width 521 height 33
type input "*******"
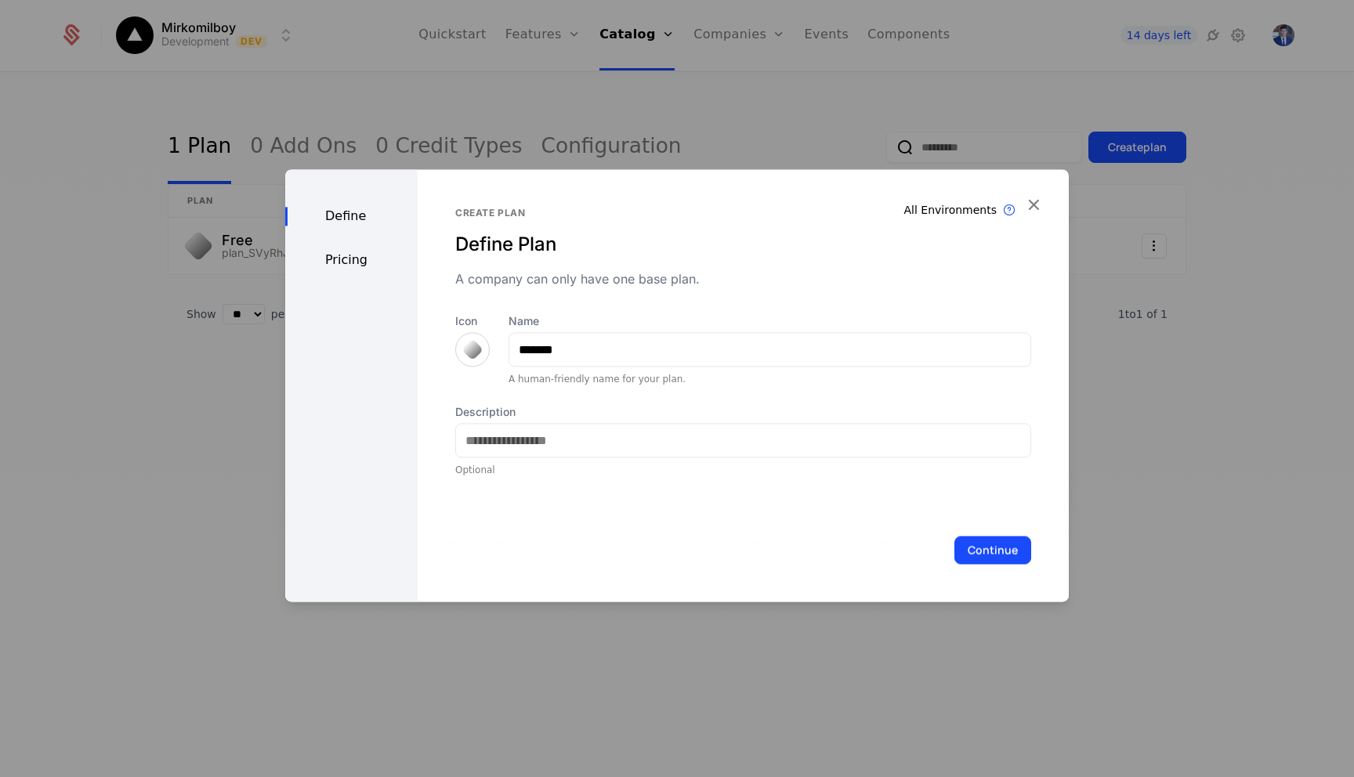
click at [461, 356] on div at bounding box center [472, 349] width 34 height 34
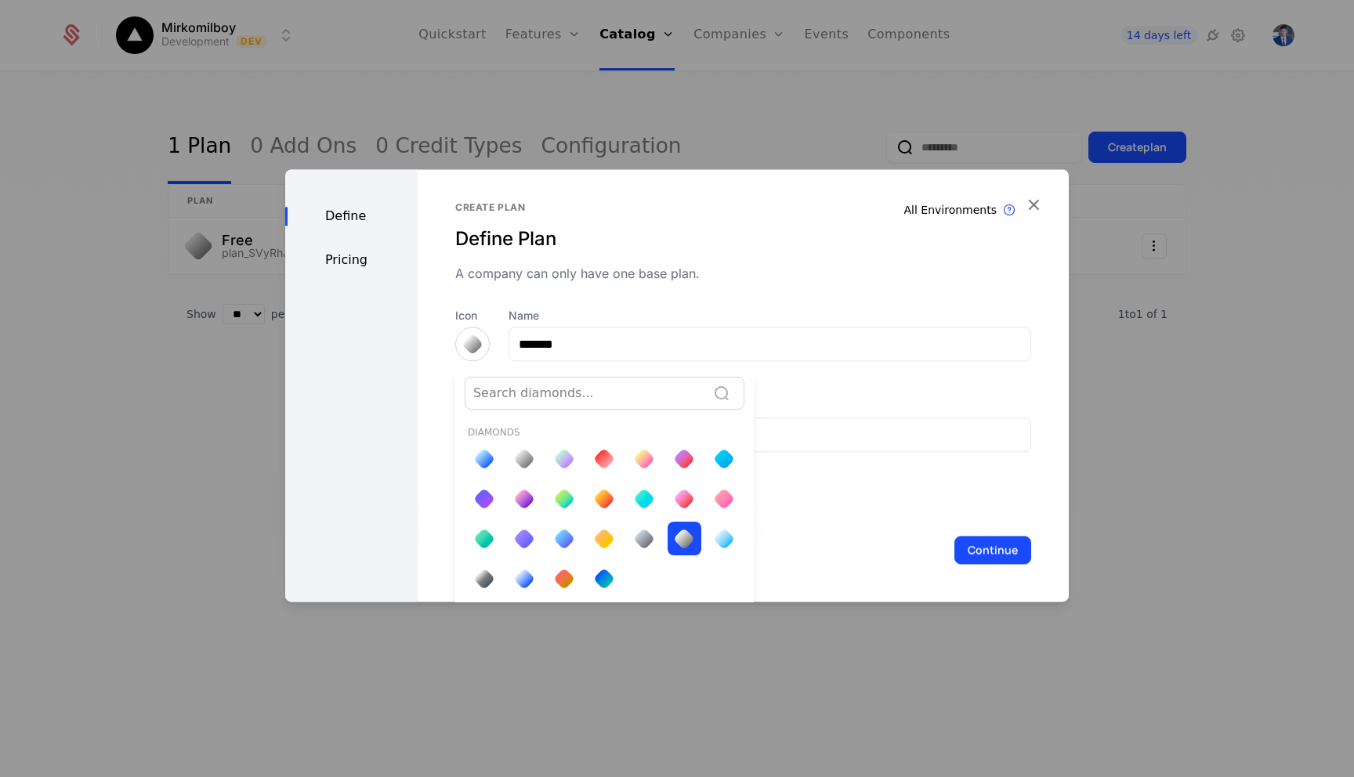
click at [516, 573] on div at bounding box center [524, 579] width 22 height 22
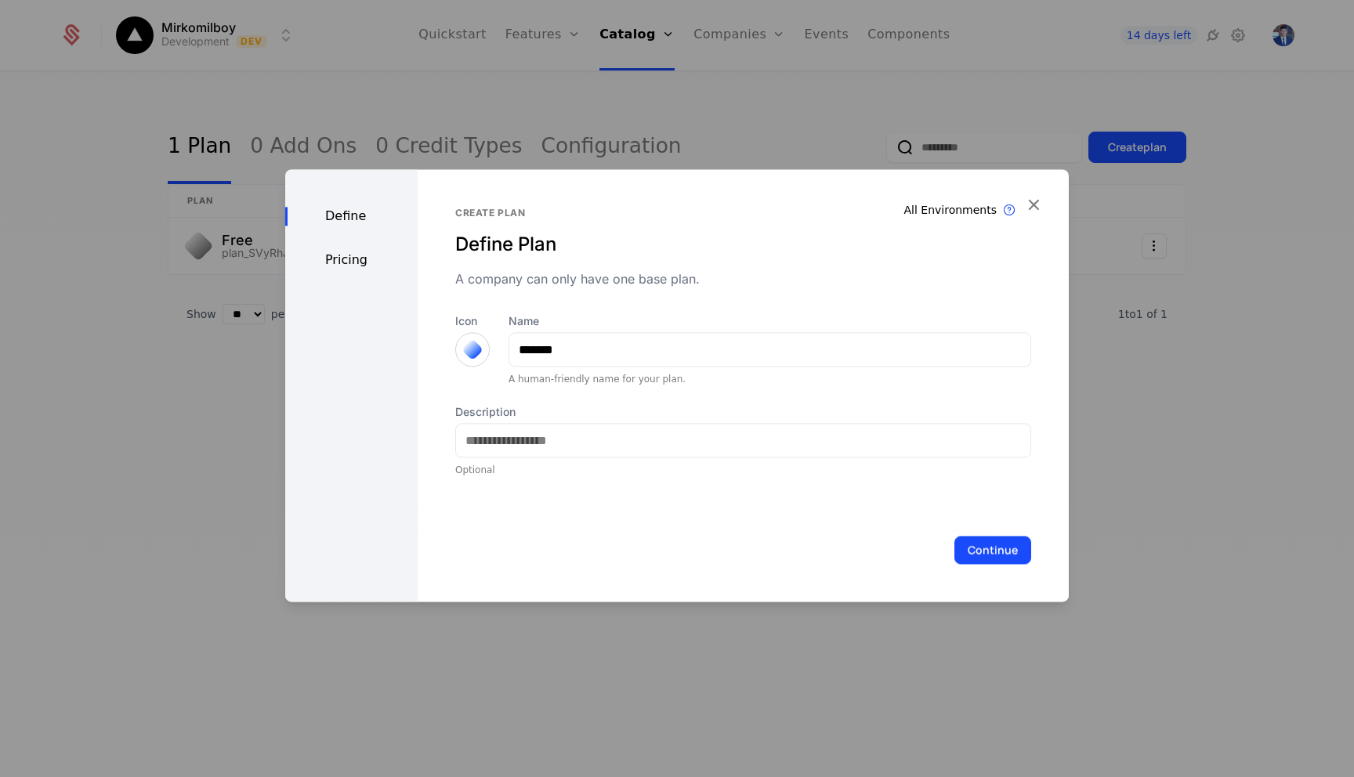
click at [978, 549] on button "Continue" at bounding box center [992, 550] width 77 height 28
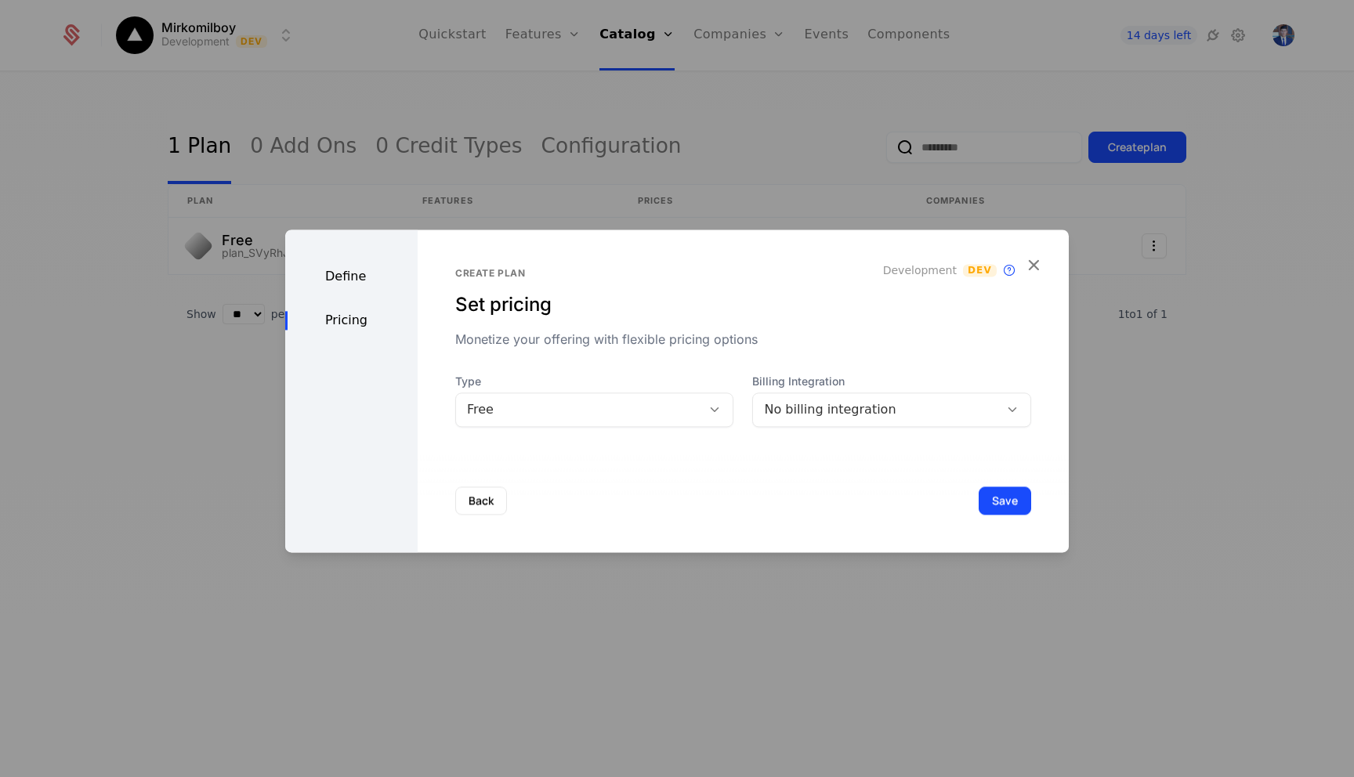
click at [579, 406] on div "Free" at bounding box center [579, 409] width 224 height 19
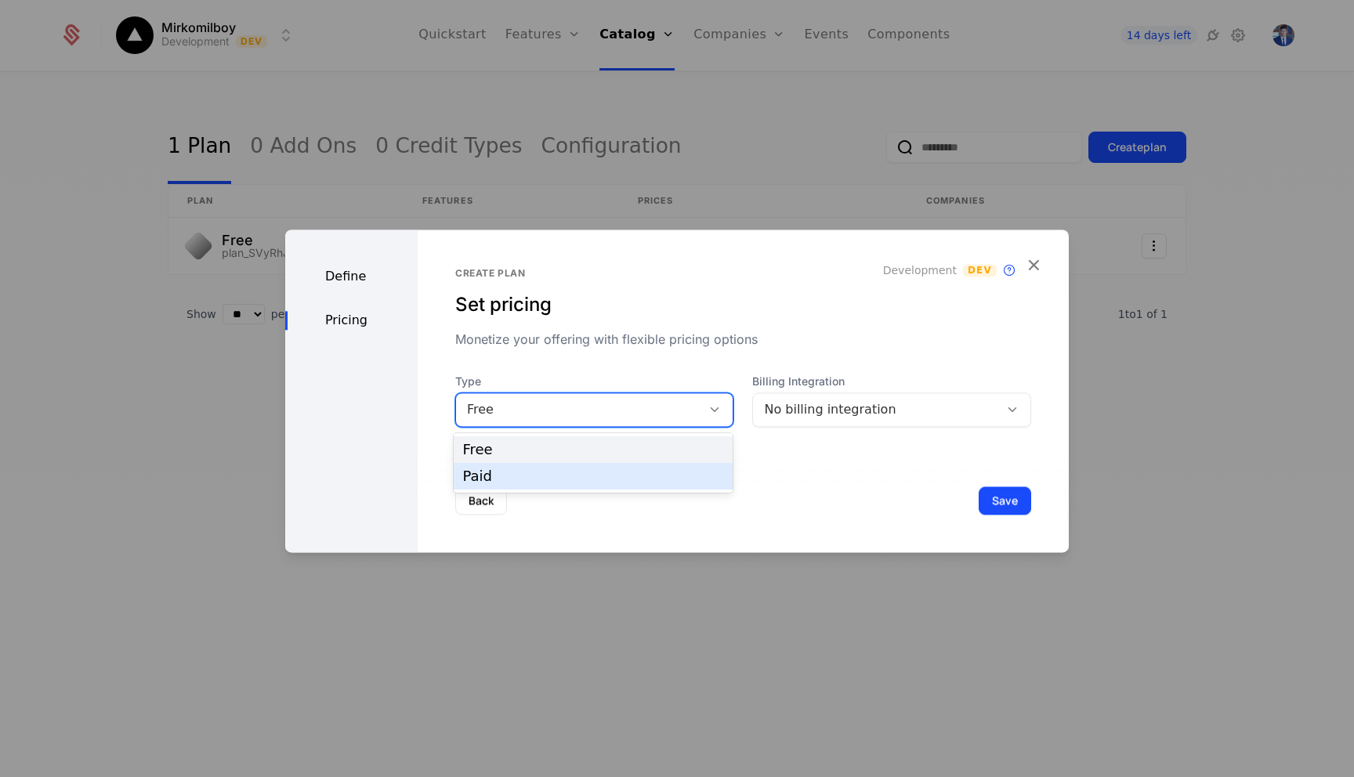
click at [516, 477] on div "Paid" at bounding box center [593, 476] width 261 height 14
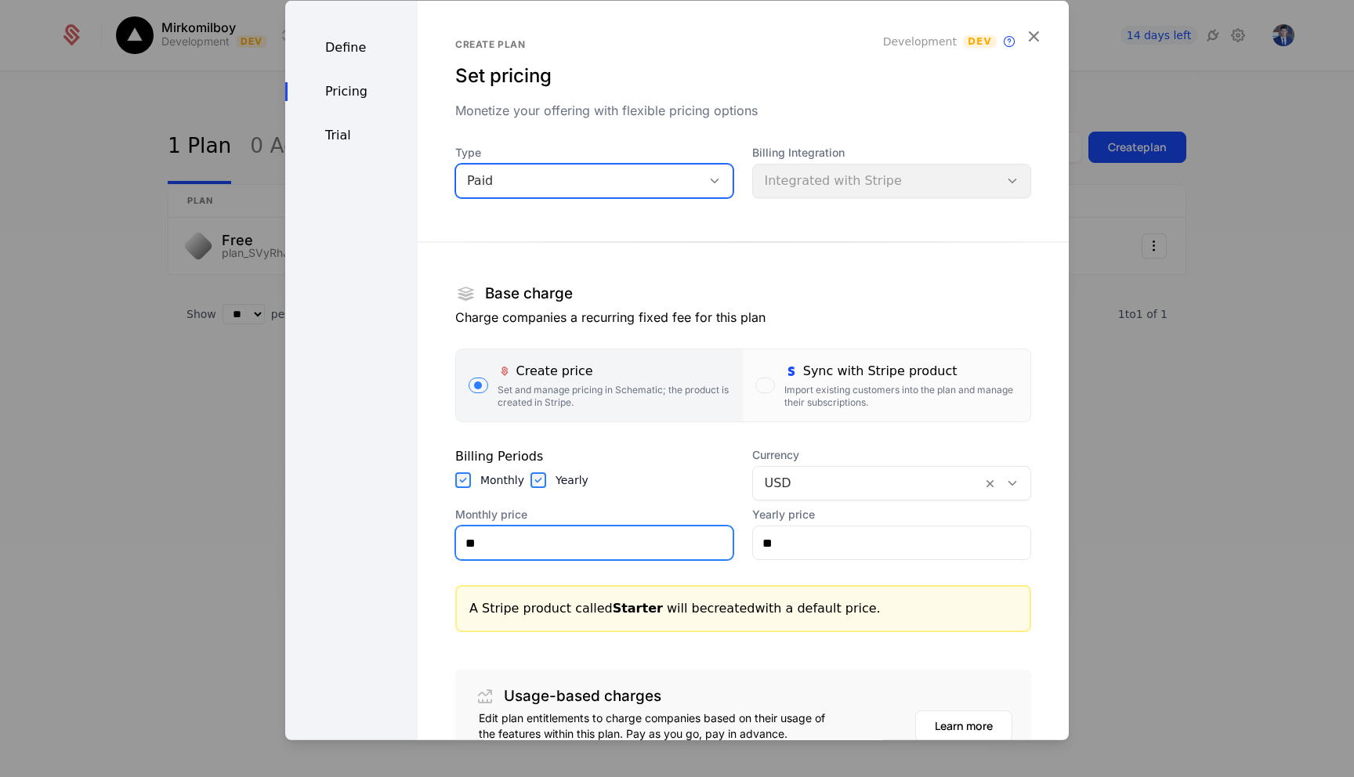
click at [501, 543] on input "**" at bounding box center [594, 542] width 277 height 33
type input "*****"
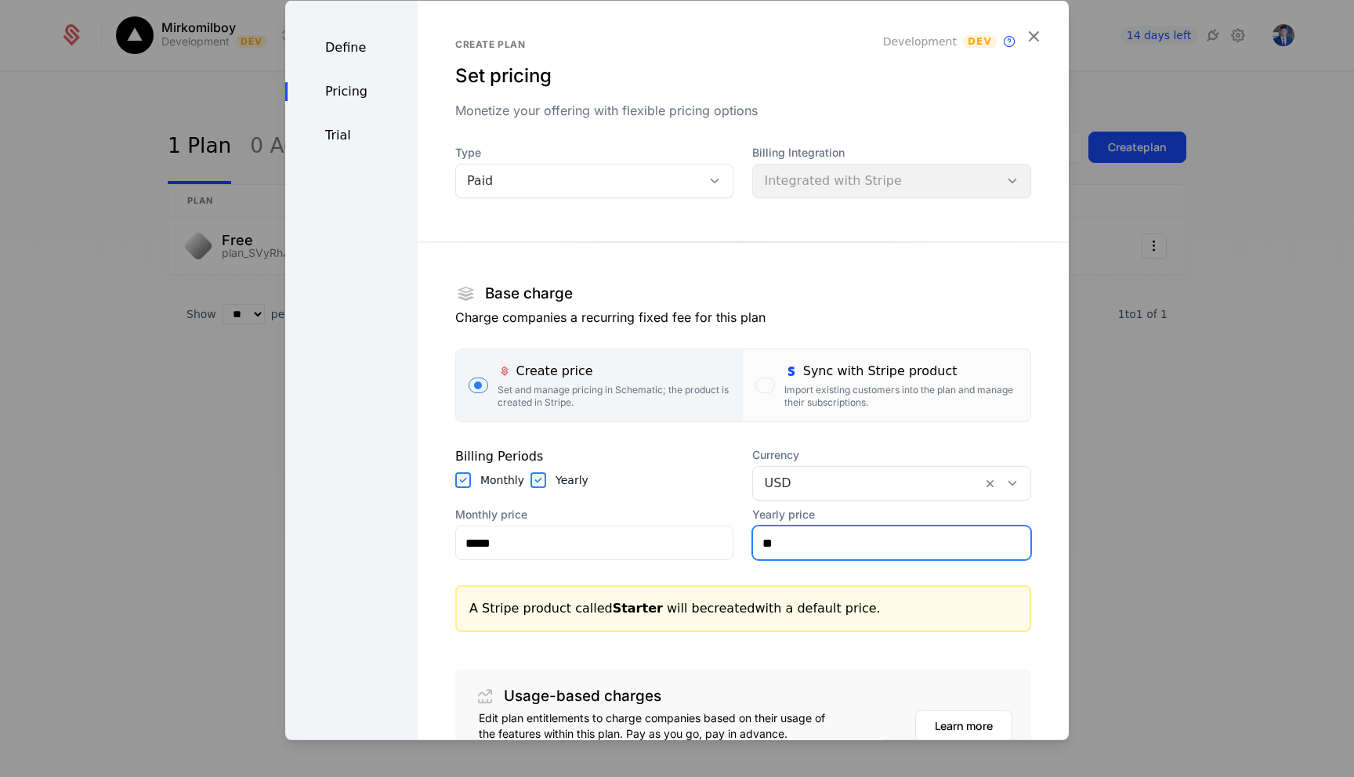
click at [803, 545] on input "**" at bounding box center [891, 542] width 277 height 33
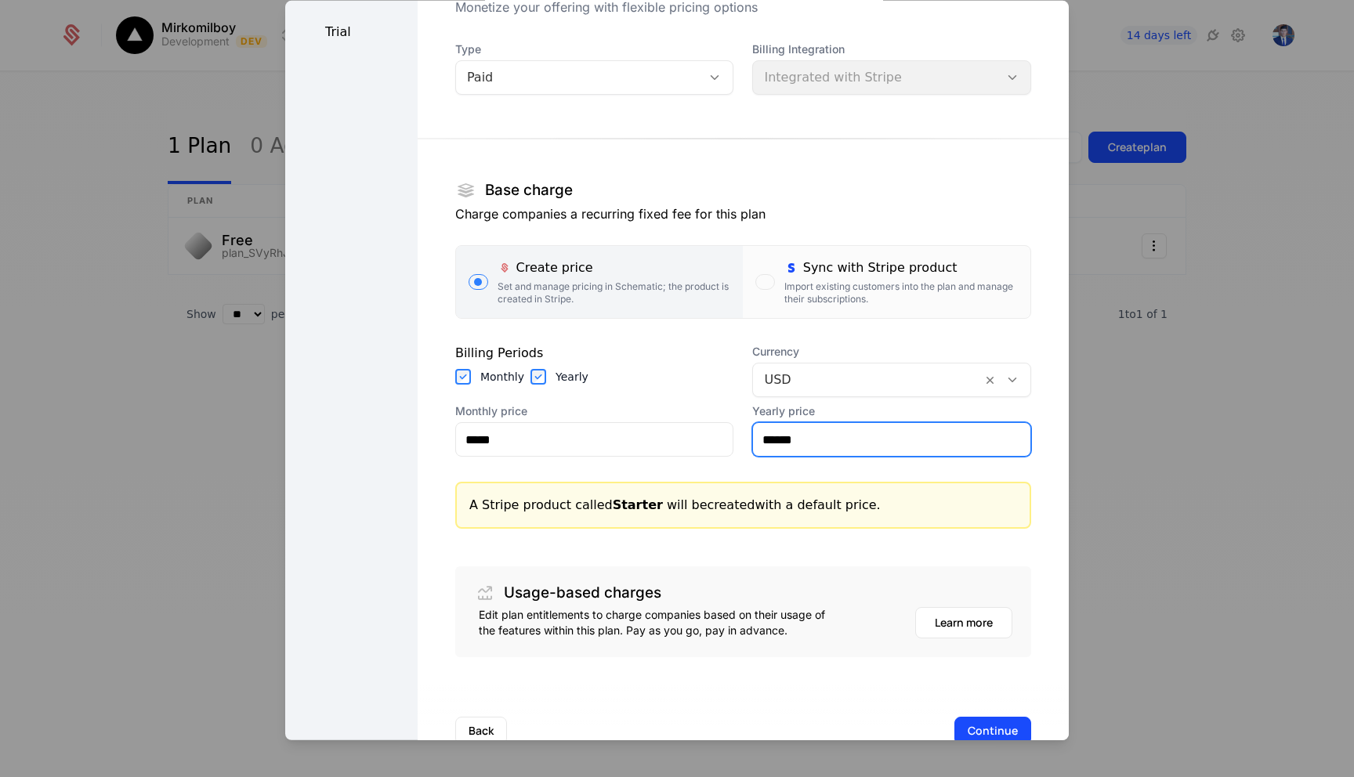
scroll to position [104, 0]
type input "******"
click at [976, 724] on button "Continue" at bounding box center [992, 730] width 77 height 28
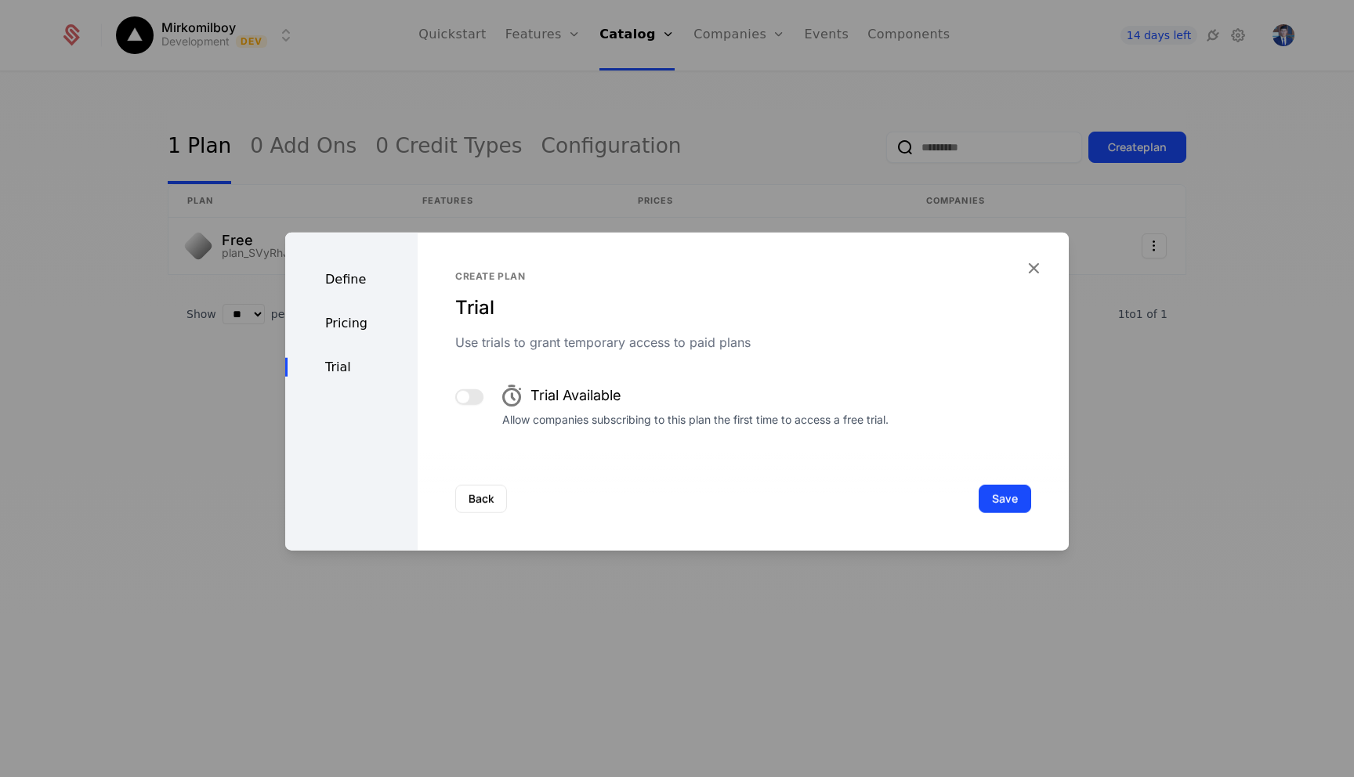
click at [465, 394] on span "button" at bounding box center [463, 397] width 13 height 13
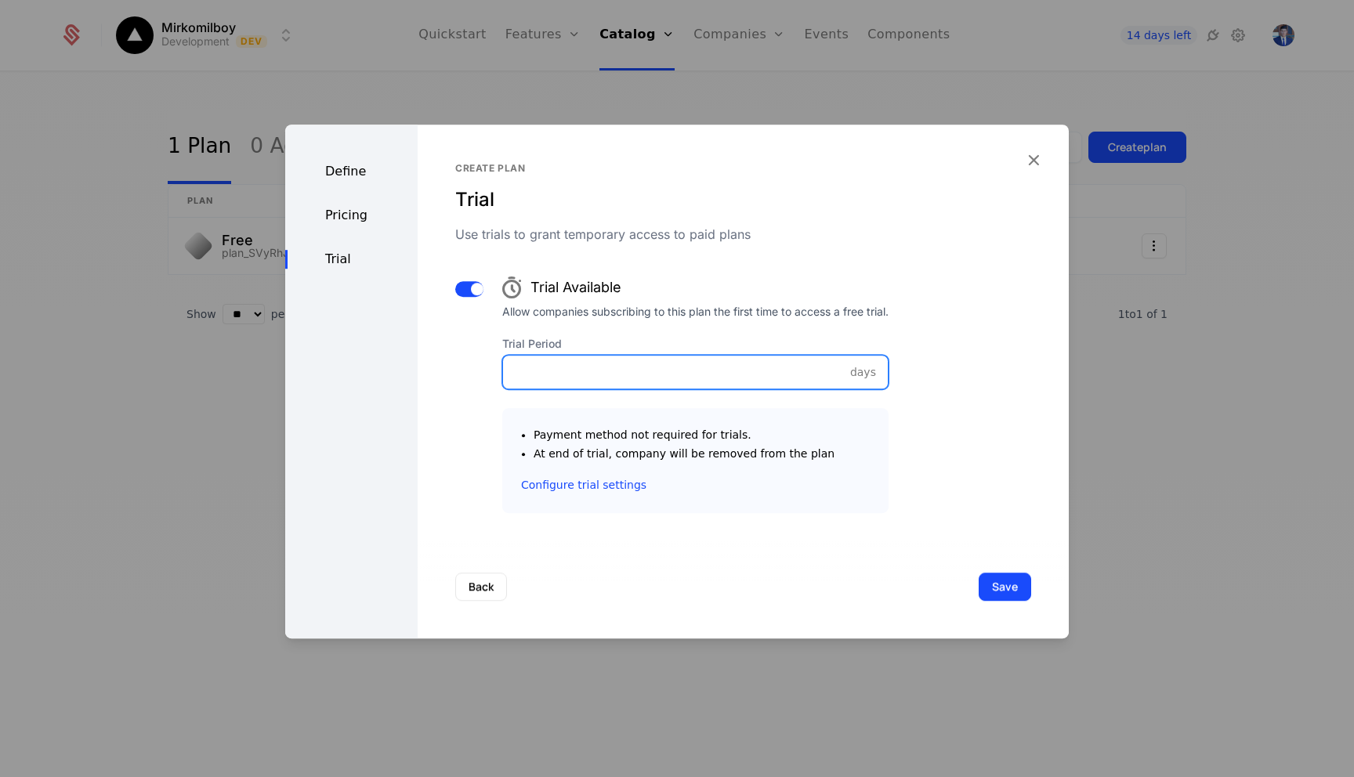
click at [553, 374] on input "Trial Period" at bounding box center [695, 372] width 385 height 33
type input "**"
click at [999, 586] on button "Save" at bounding box center [1004, 587] width 52 height 28
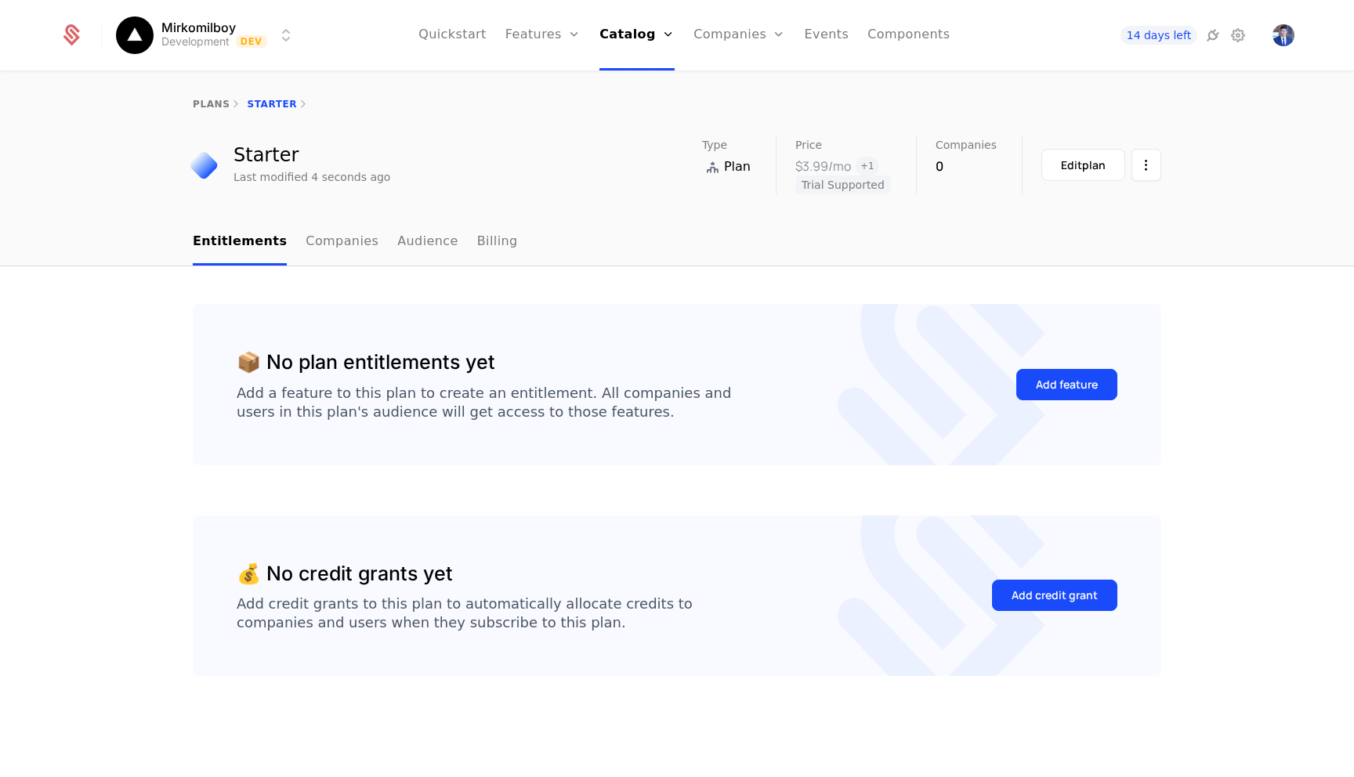
click at [631, 83] on link "Plans" at bounding box center [658, 77] width 81 height 13
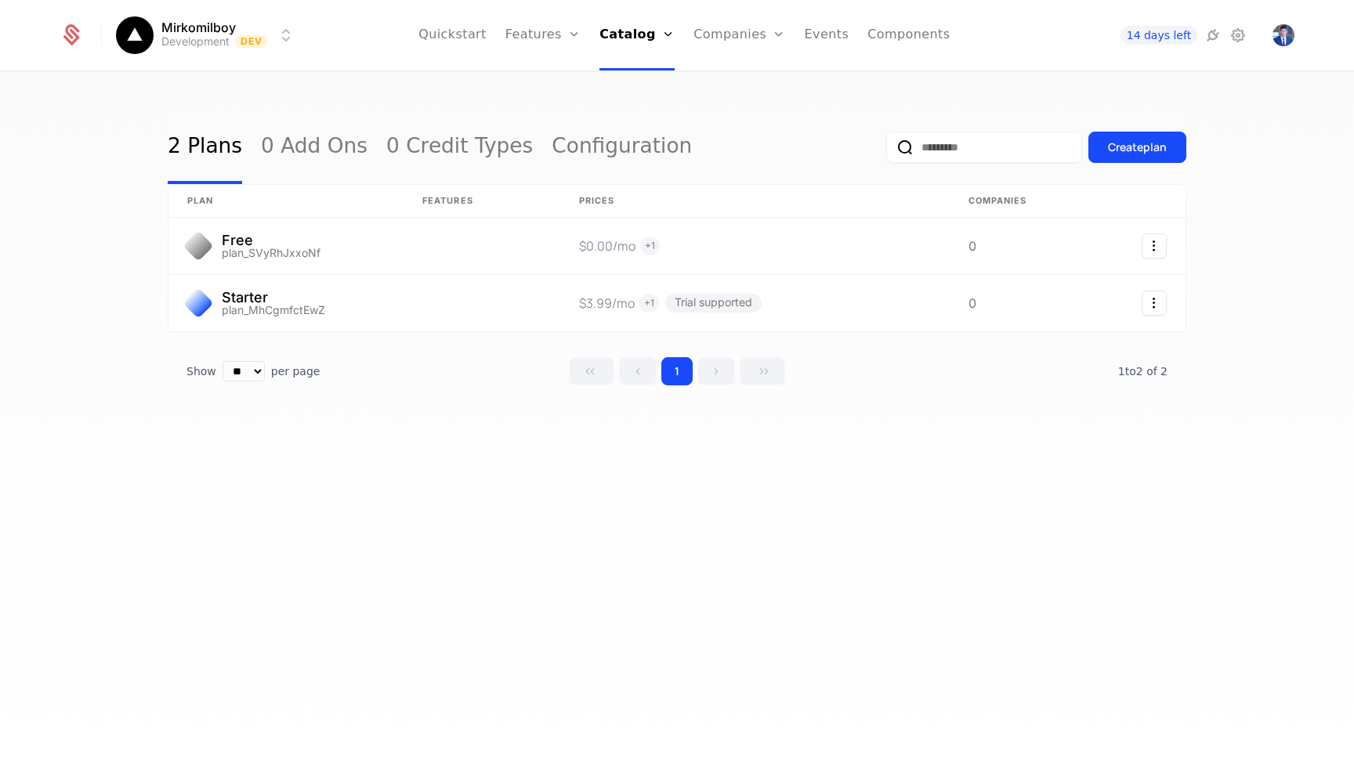
click at [1123, 147] on div "Create plan" at bounding box center [1137, 147] width 59 height 16
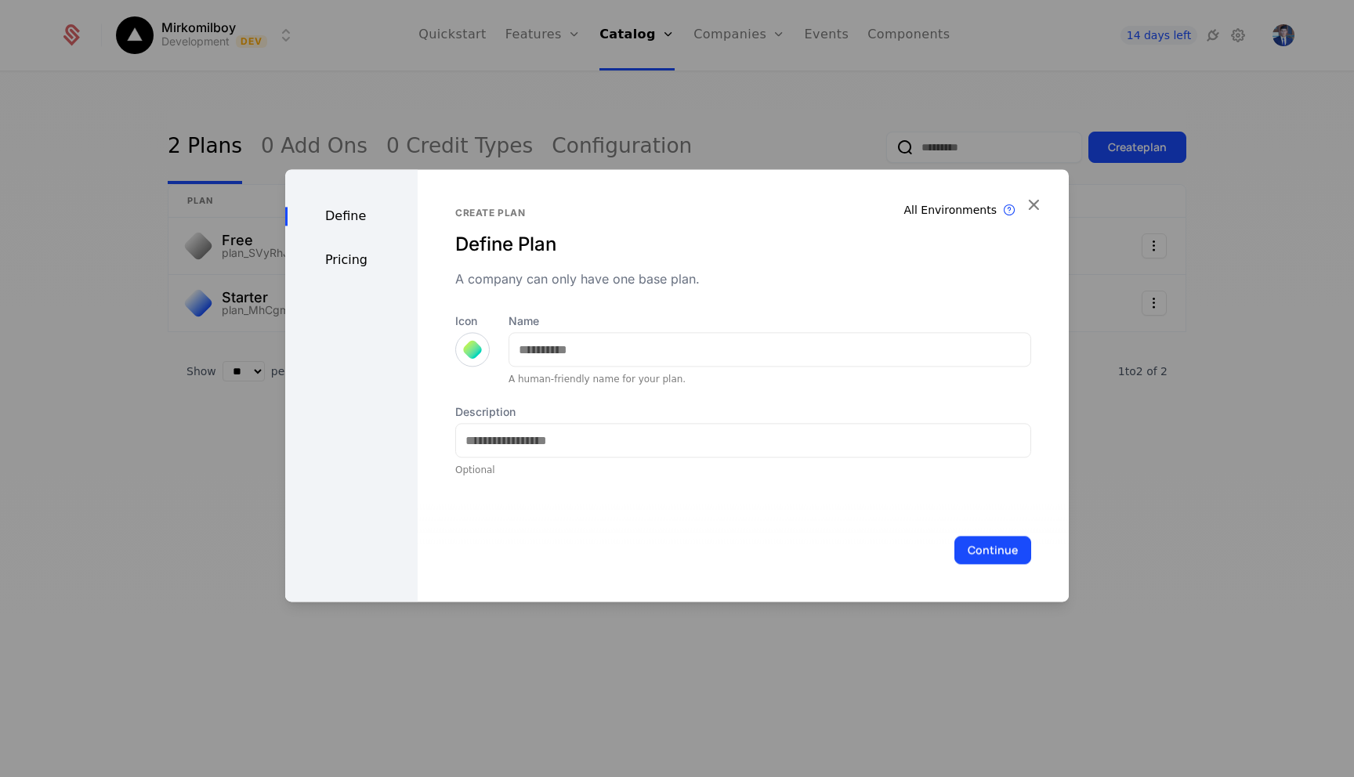
click at [468, 351] on div at bounding box center [472, 349] width 22 height 22
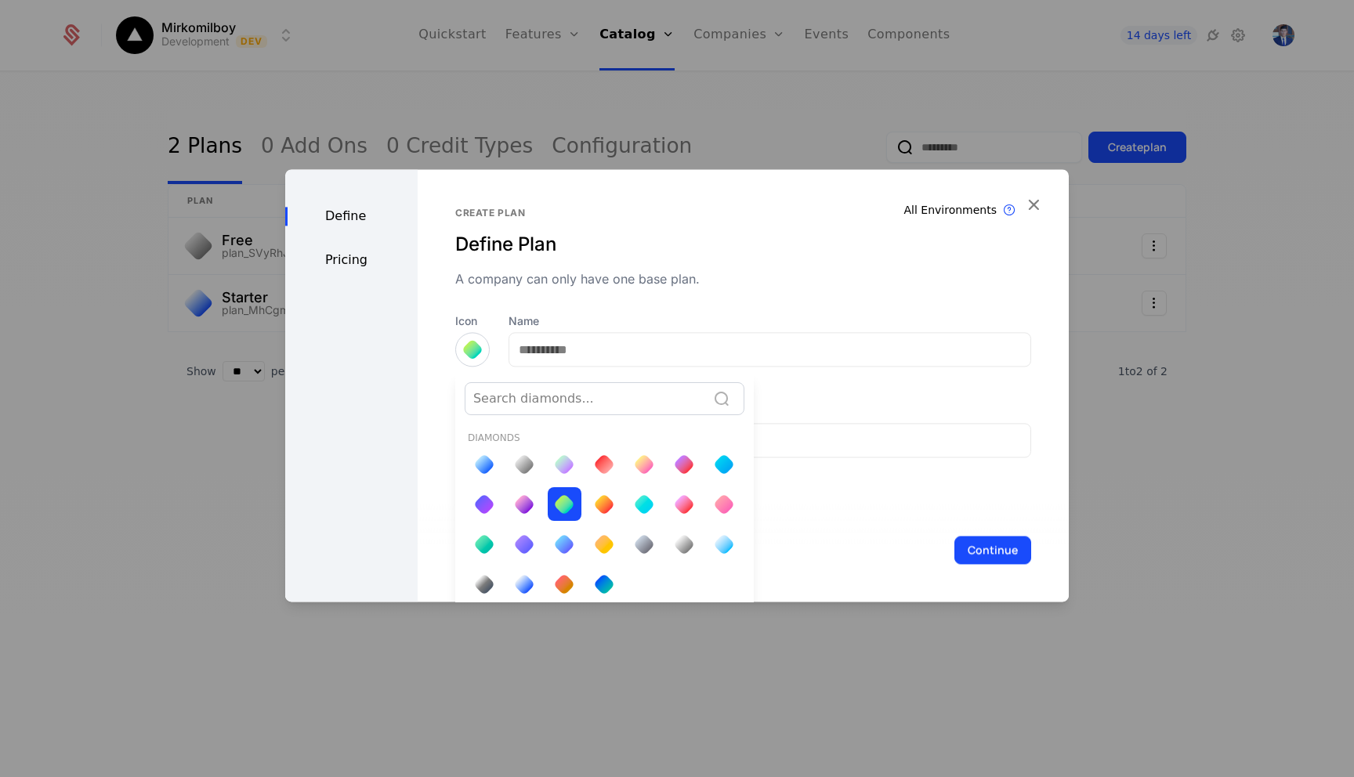
scroll to position [5, 0]
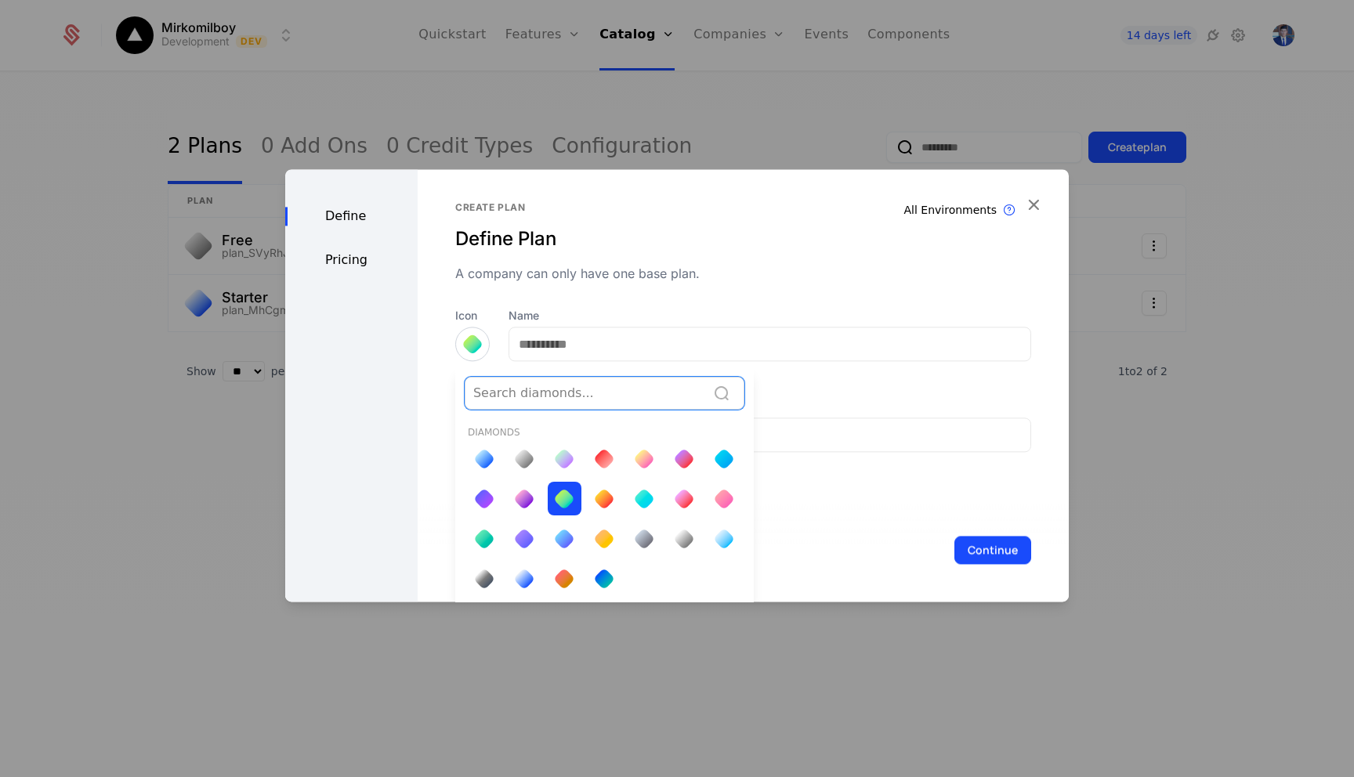
click at [678, 465] on div at bounding box center [684, 459] width 22 height 22
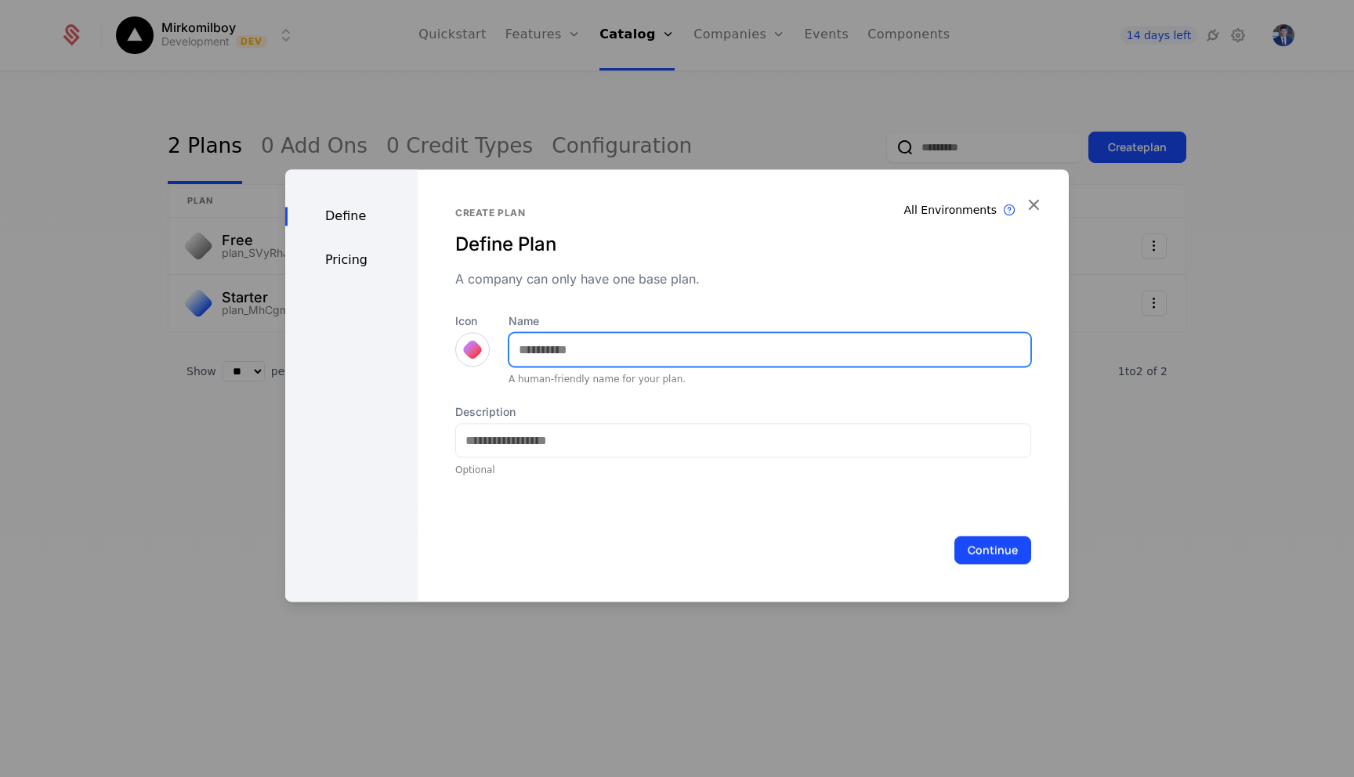
click at [555, 339] on input "Name" at bounding box center [769, 349] width 521 height 33
type input "***"
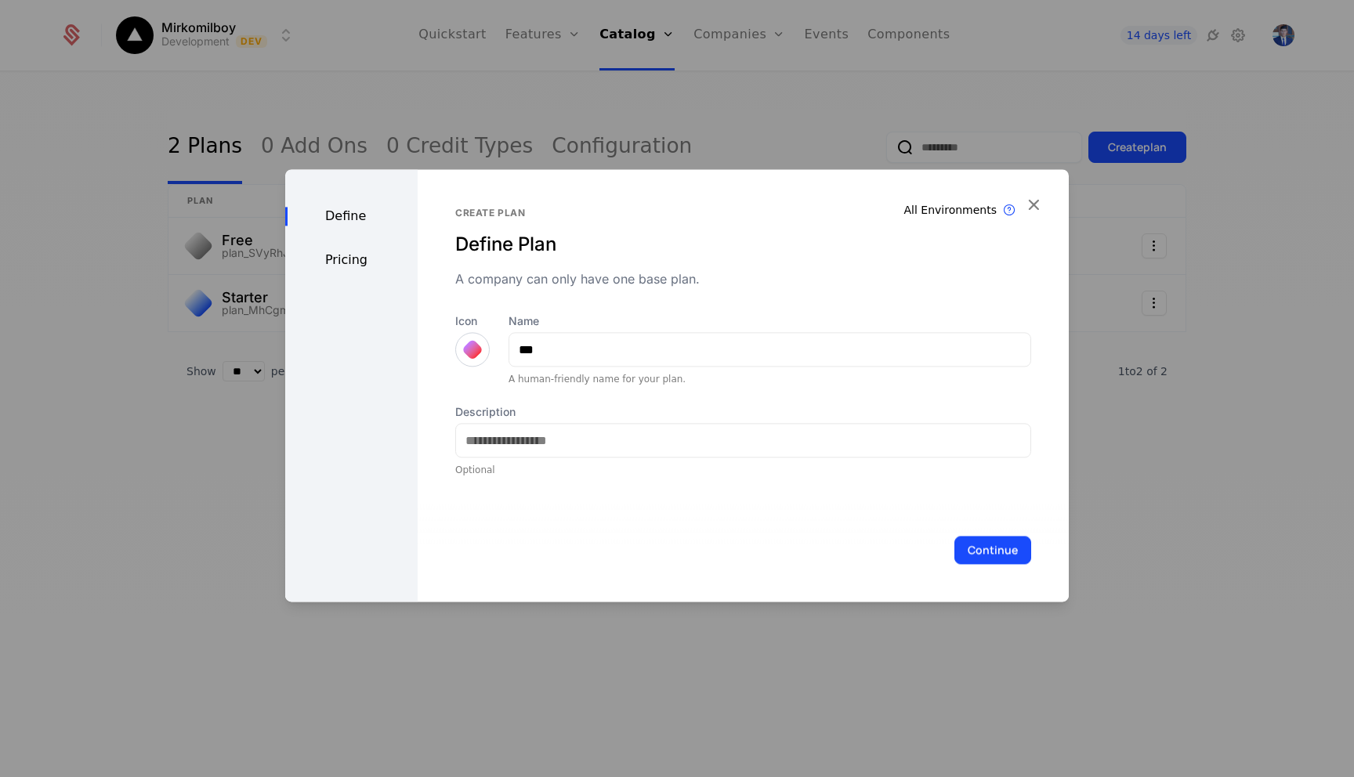
click at [982, 546] on button "Continue" at bounding box center [992, 550] width 77 height 28
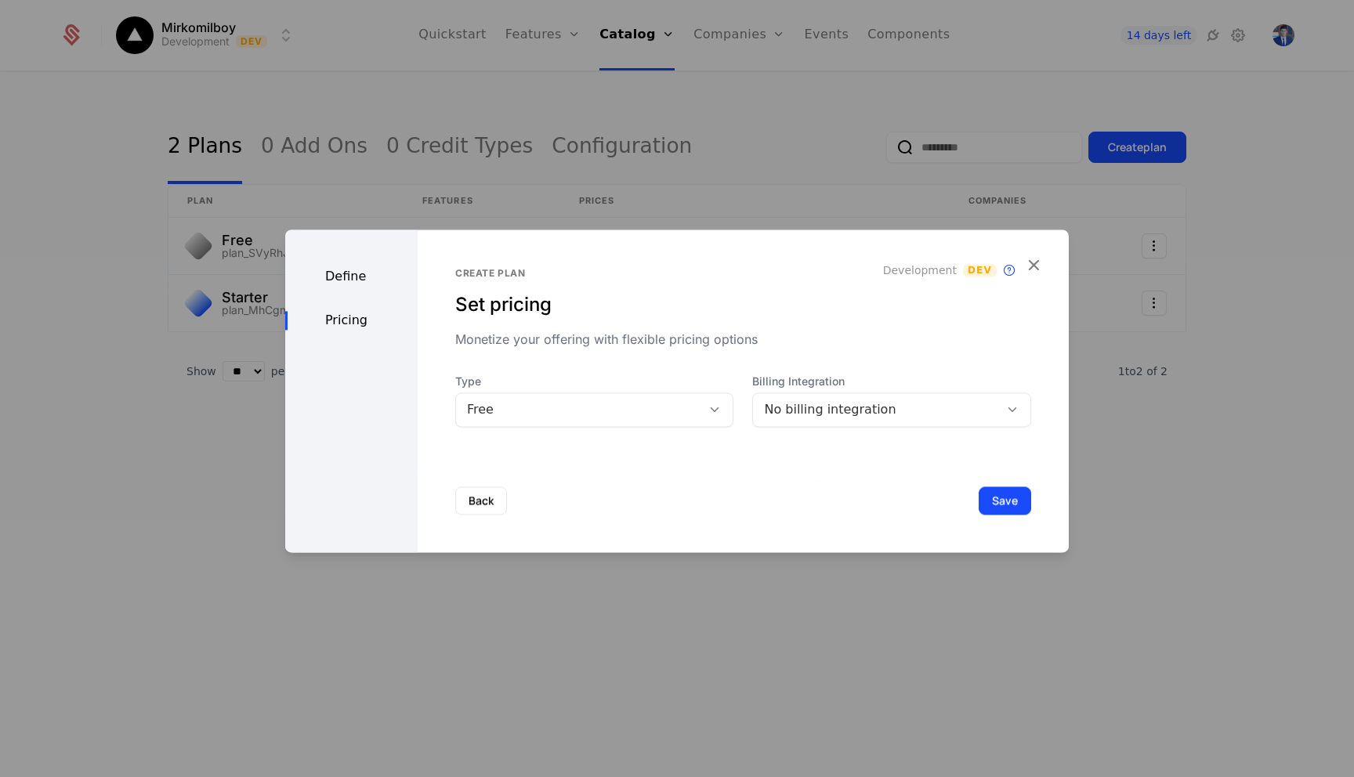
click at [560, 403] on div "Free" at bounding box center [579, 409] width 224 height 19
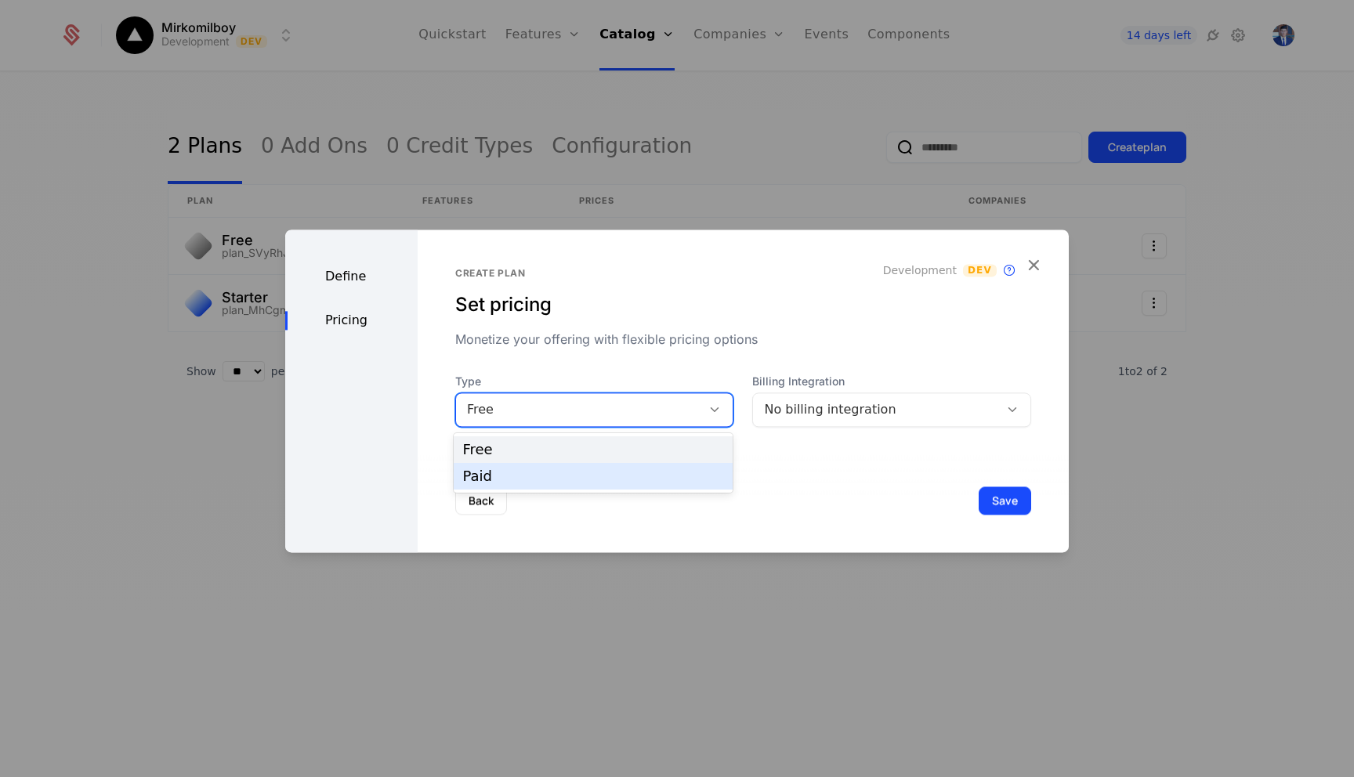
click at [524, 482] on div "Paid" at bounding box center [593, 476] width 261 height 14
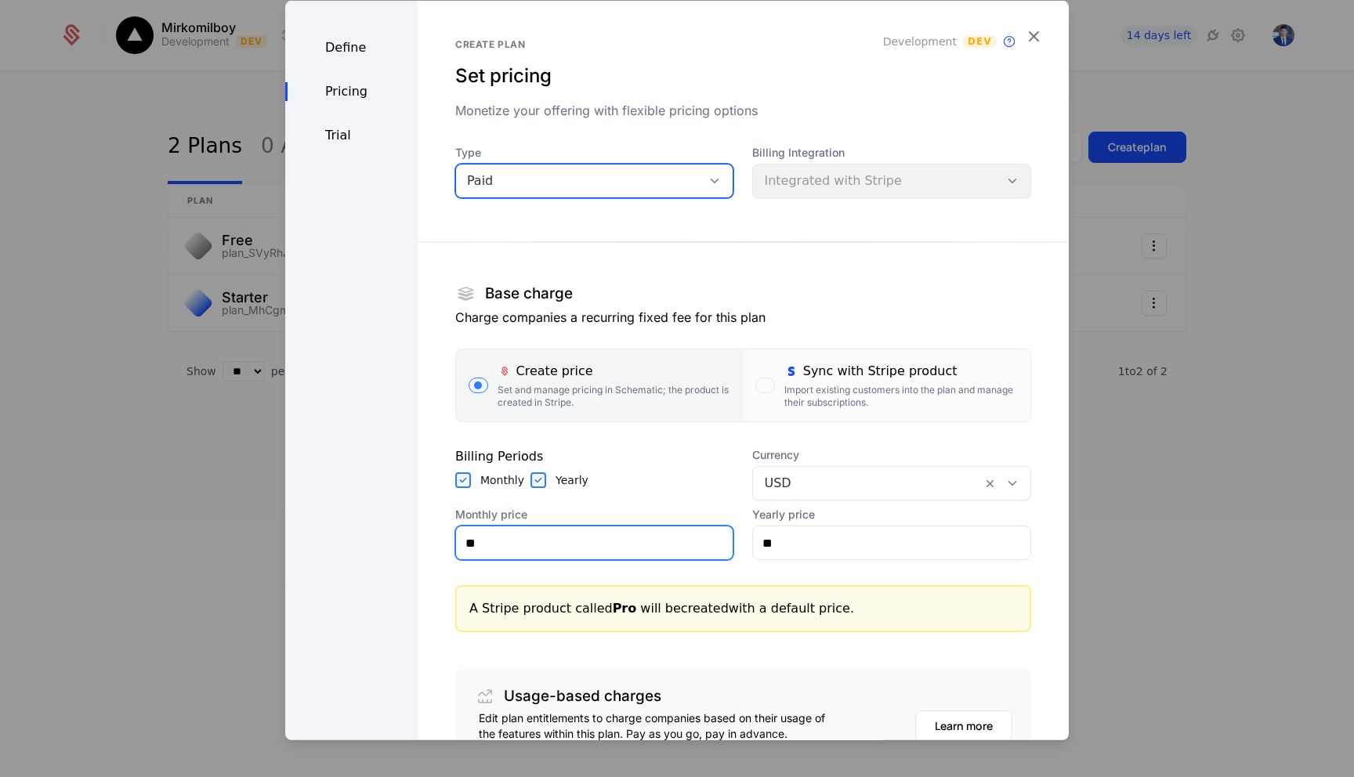
click at [559, 547] on input "**" at bounding box center [594, 542] width 277 height 33
type input "*****"
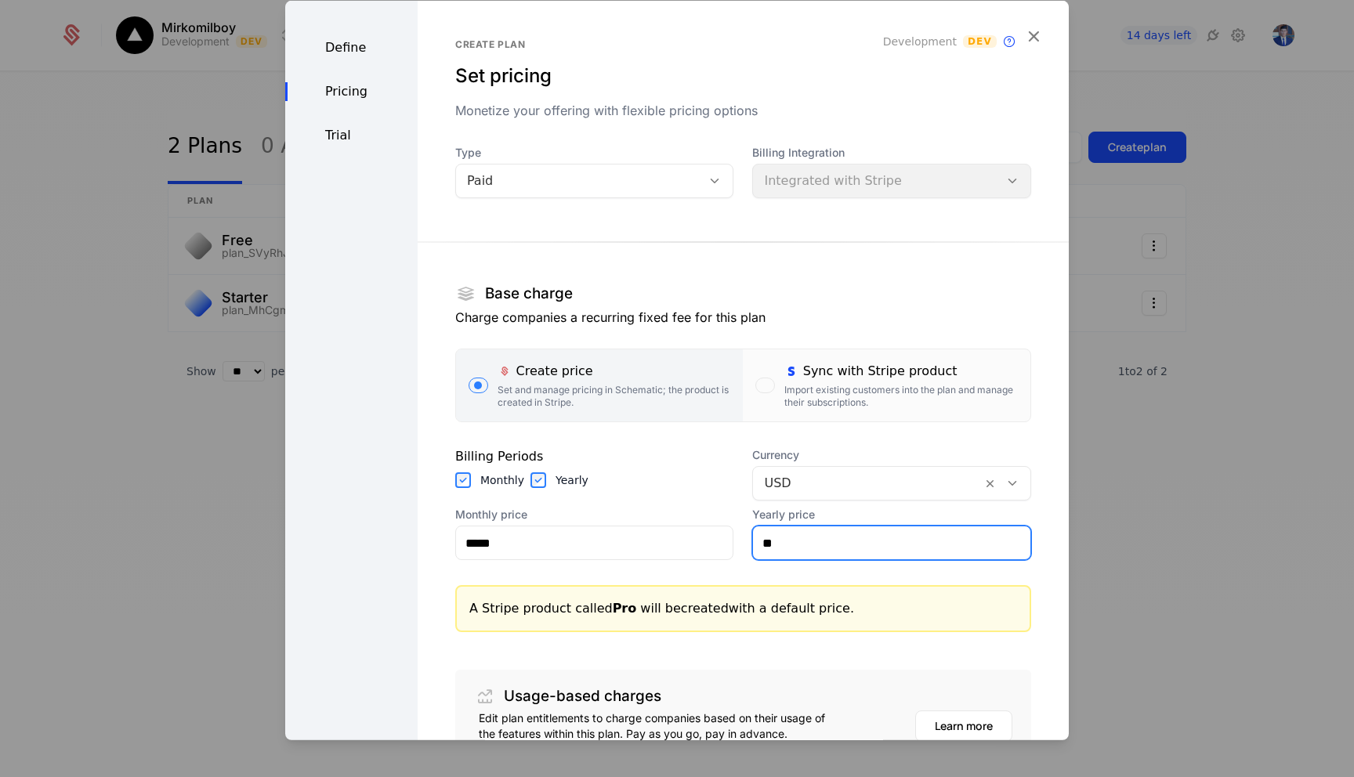
click at [782, 548] on input "**" at bounding box center [891, 542] width 277 height 33
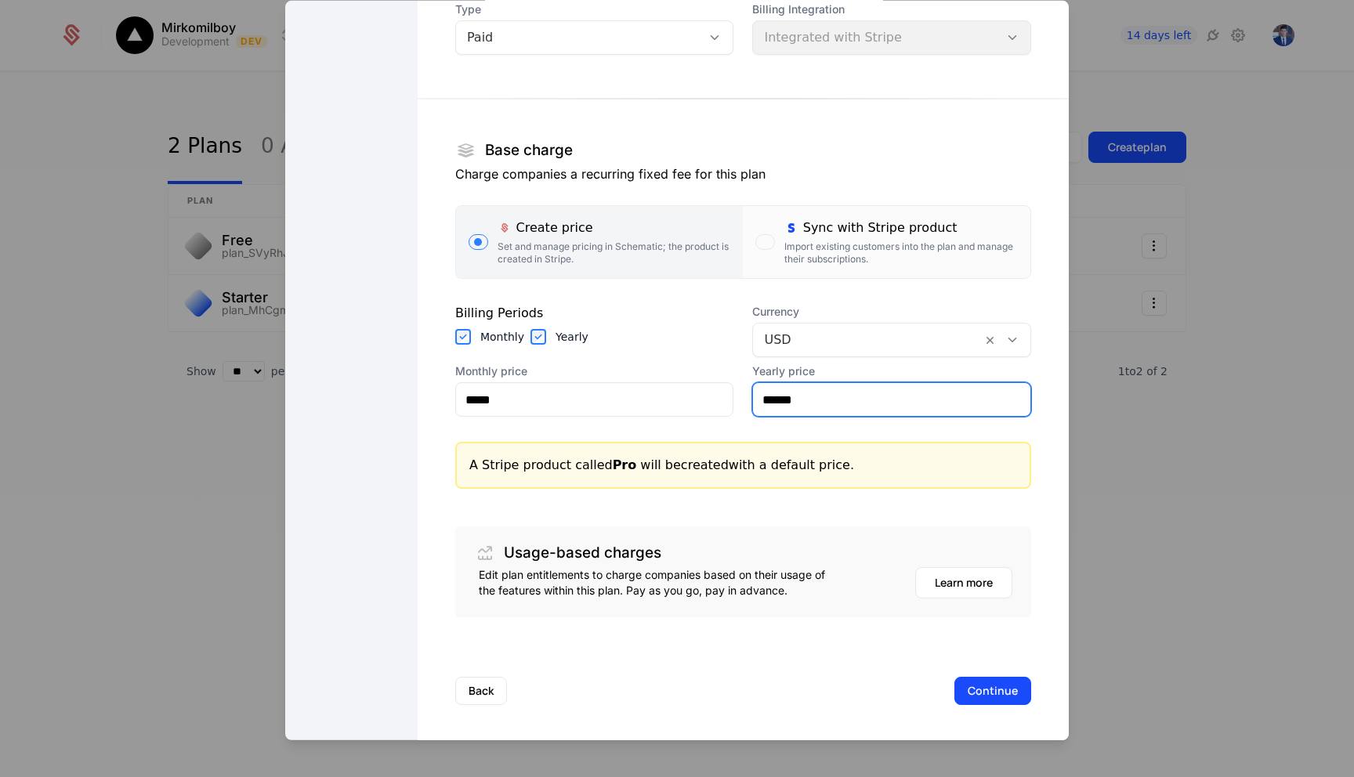
scroll to position [146, 0]
type input "******"
click at [975, 686] on button "Continue" at bounding box center [992, 689] width 77 height 28
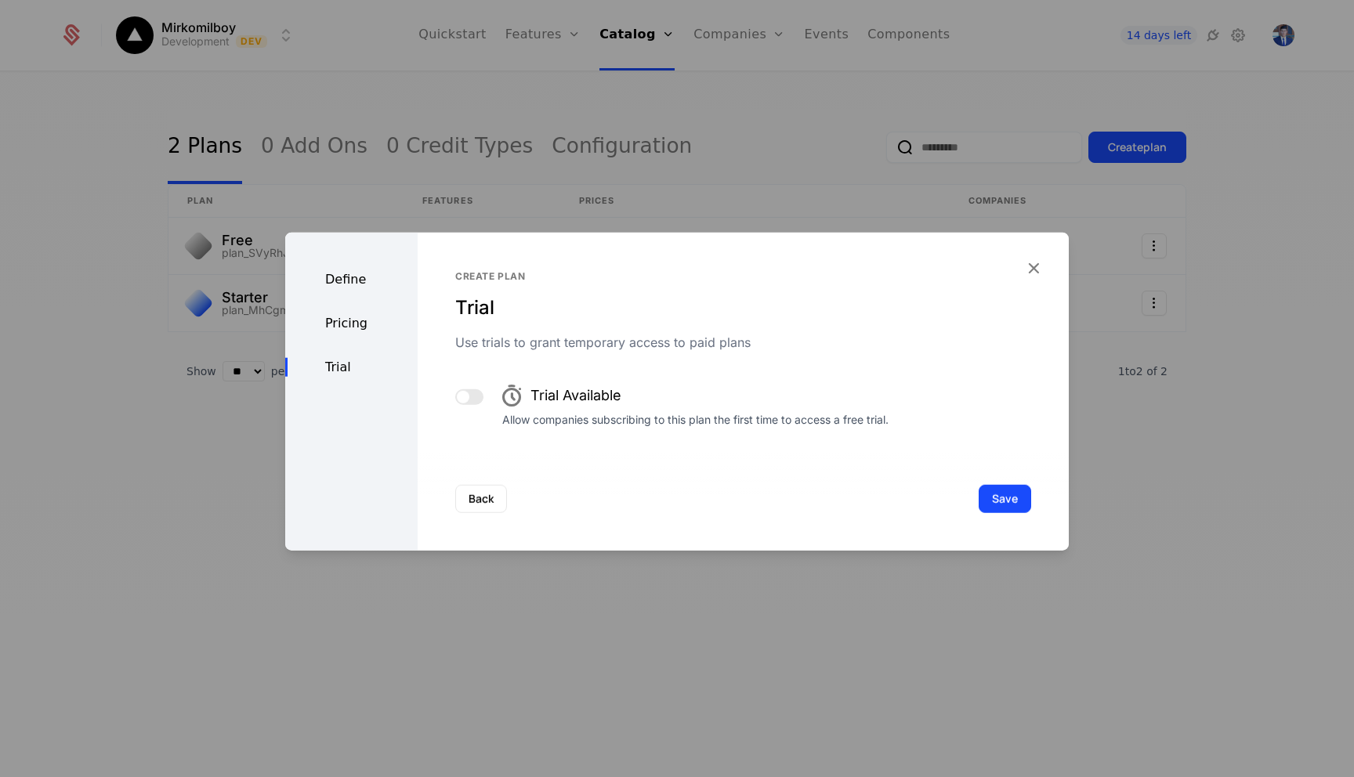
scroll to position [0, 0]
click at [460, 395] on span "button" at bounding box center [463, 397] width 13 height 13
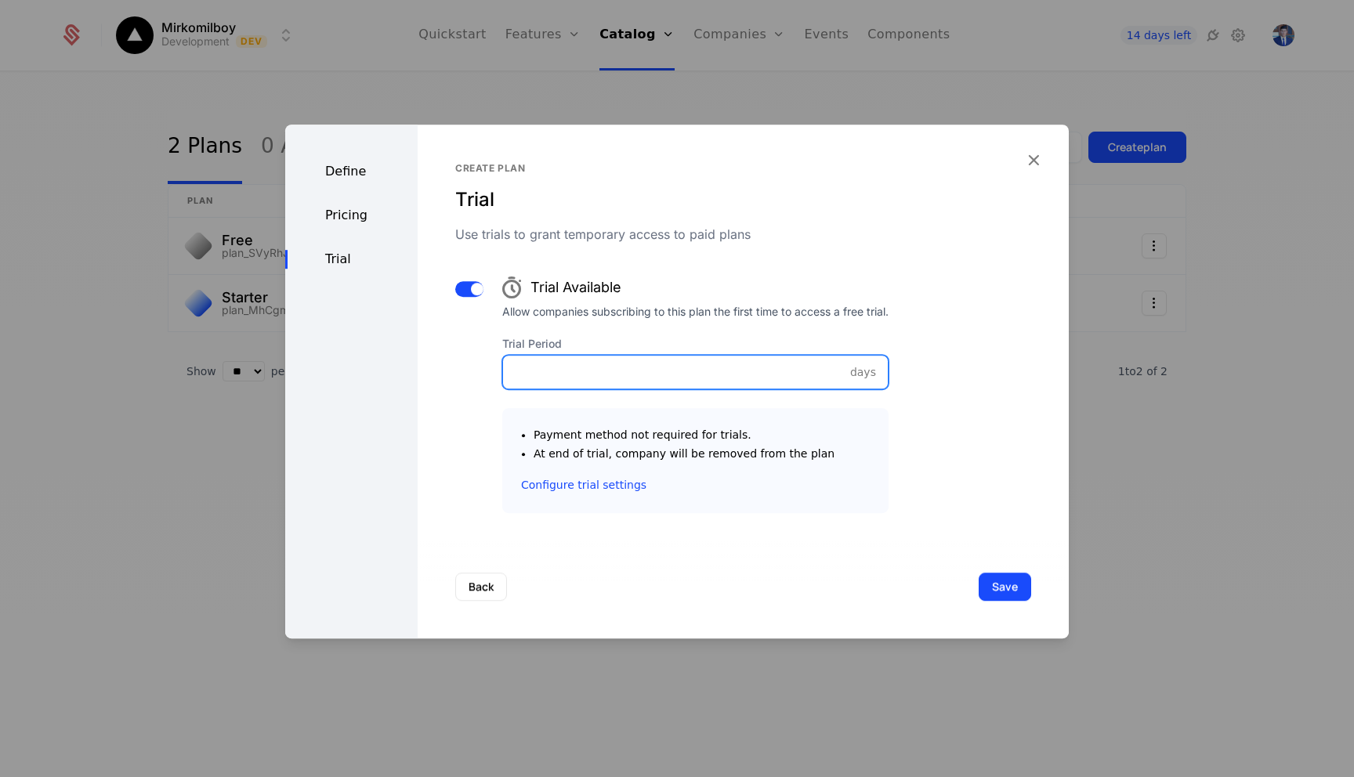
click at [541, 367] on input "Trial Period" at bounding box center [695, 372] width 385 height 33
type input "*"
click at [1004, 580] on button "Save" at bounding box center [1004, 587] width 52 height 28
